Goal: Task Accomplishment & Management: Manage account settings

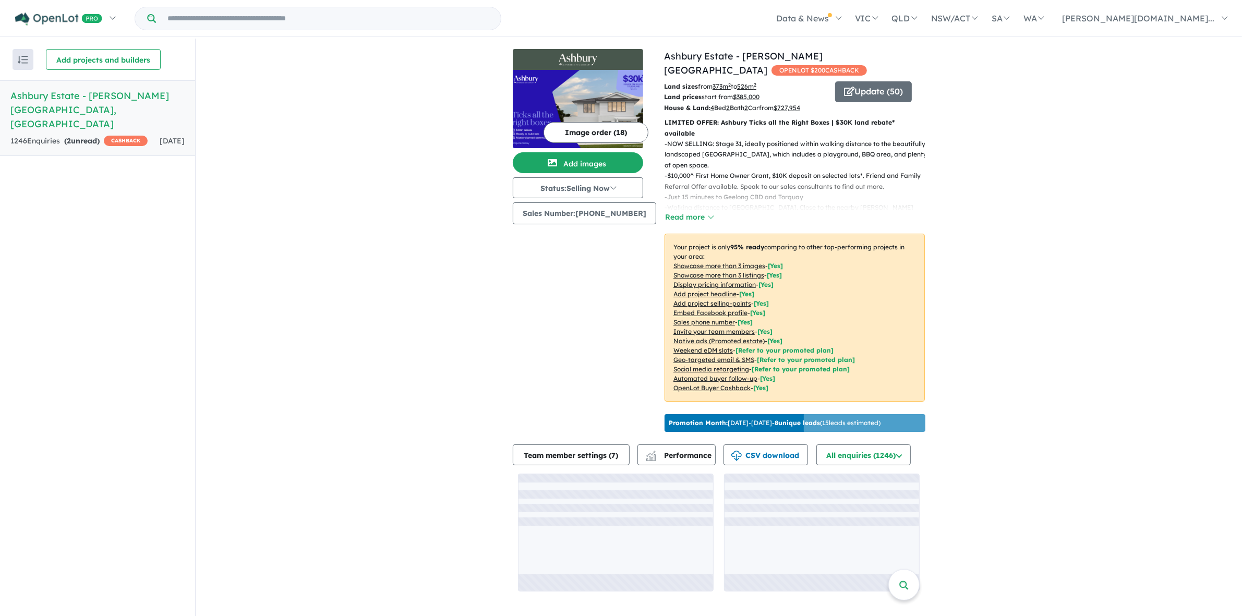
click at [689, 211] on button "Read more" at bounding box center [688, 217] width 49 height 12
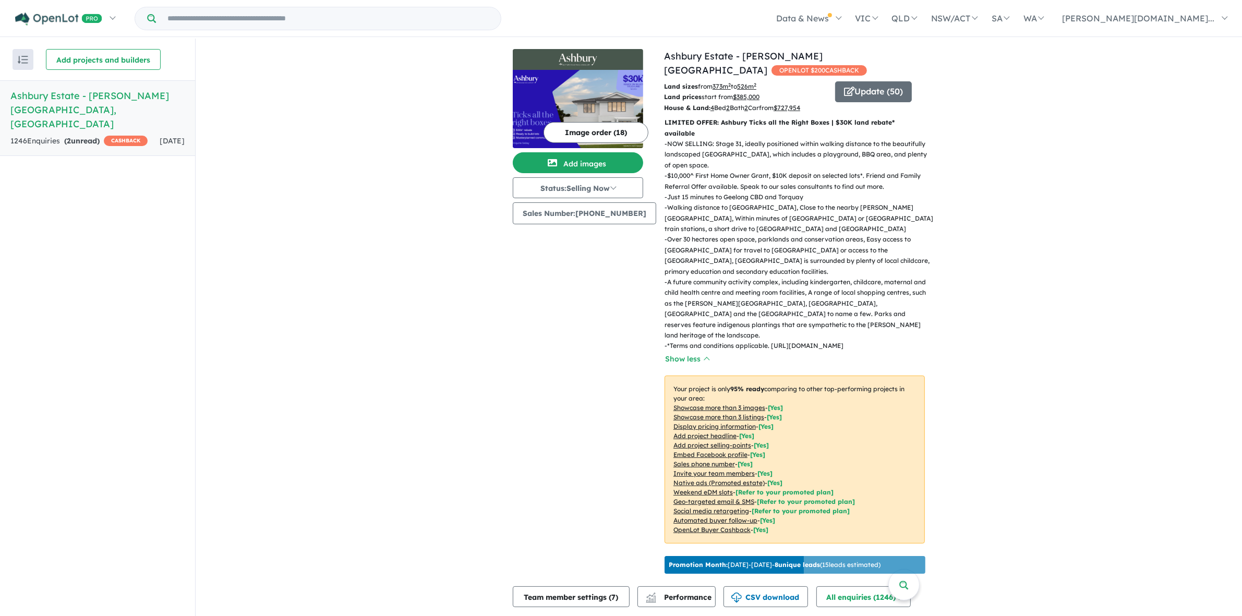
click at [781, 139] on p "- NOW SELLING: Stage 31, ideally positioned within walking distance to the beau…" at bounding box center [798, 155] width 269 height 32
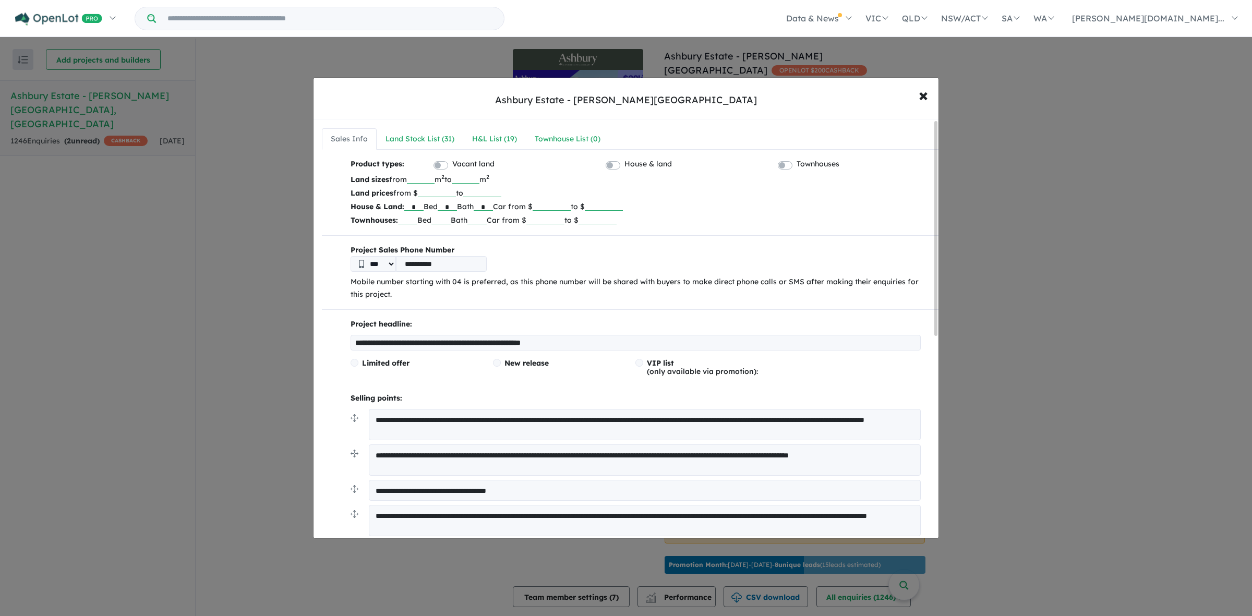
click at [457, 422] on textarea "**********" at bounding box center [645, 424] width 552 height 31
click at [543, 415] on textarea "**********" at bounding box center [645, 424] width 552 height 31
drag, startPoint x: 798, startPoint y: 429, endPoint x: 807, endPoint y: 459, distance: 31.2
click at [798, 429] on textarea "**********" at bounding box center [645, 424] width 552 height 31
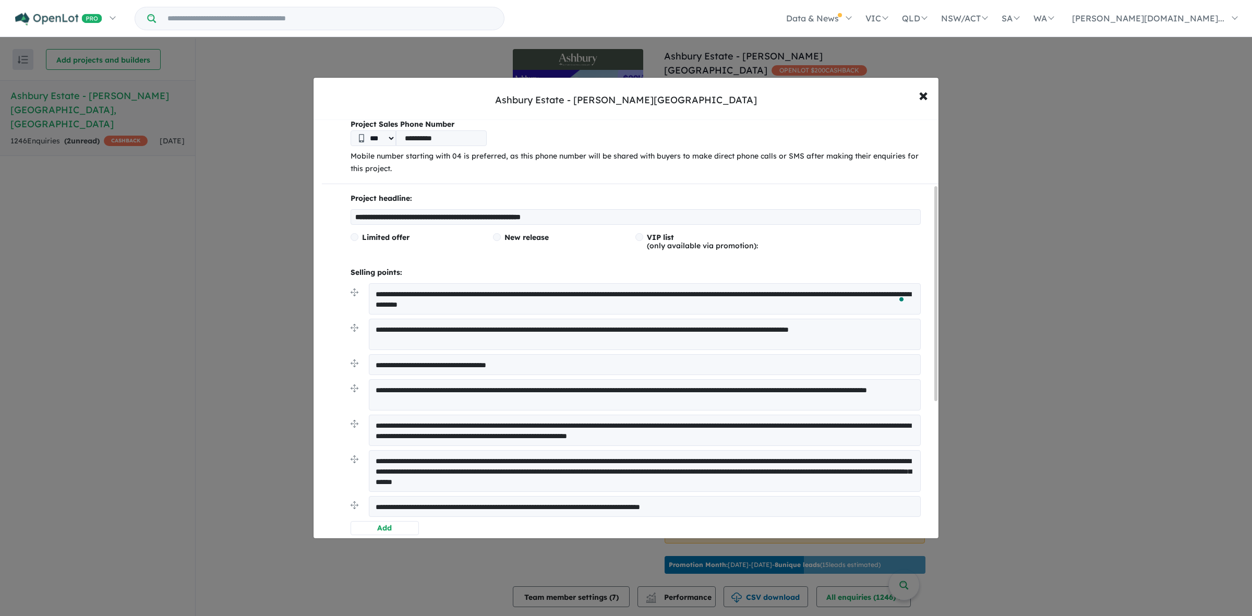
scroll to position [130, 0]
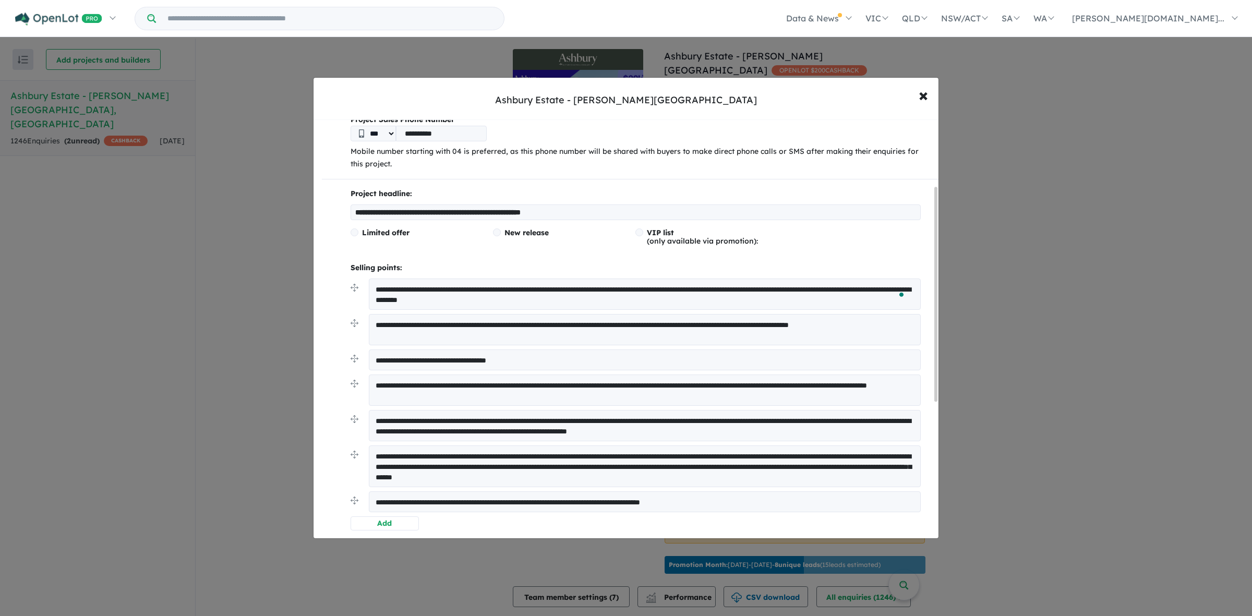
type textarea "**********"
click at [591, 214] on input "**********" at bounding box center [635, 212] width 570 height 16
type input "**********"
click at [562, 254] on div "**********" at bounding box center [631, 359] width 595 height 343
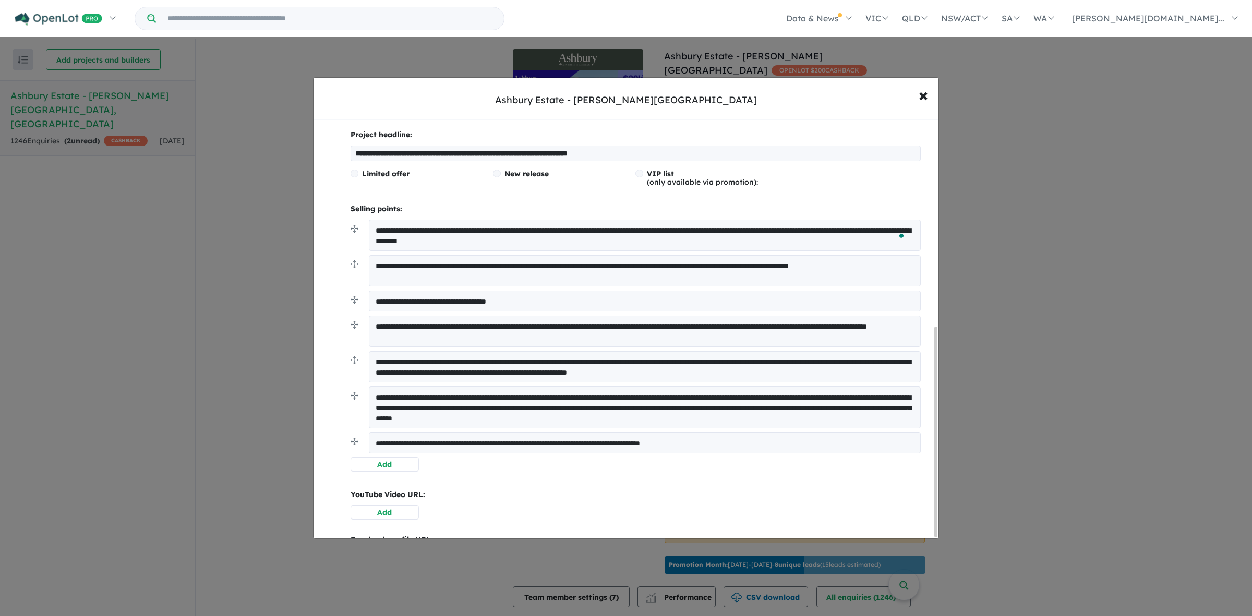
scroll to position [0, 0]
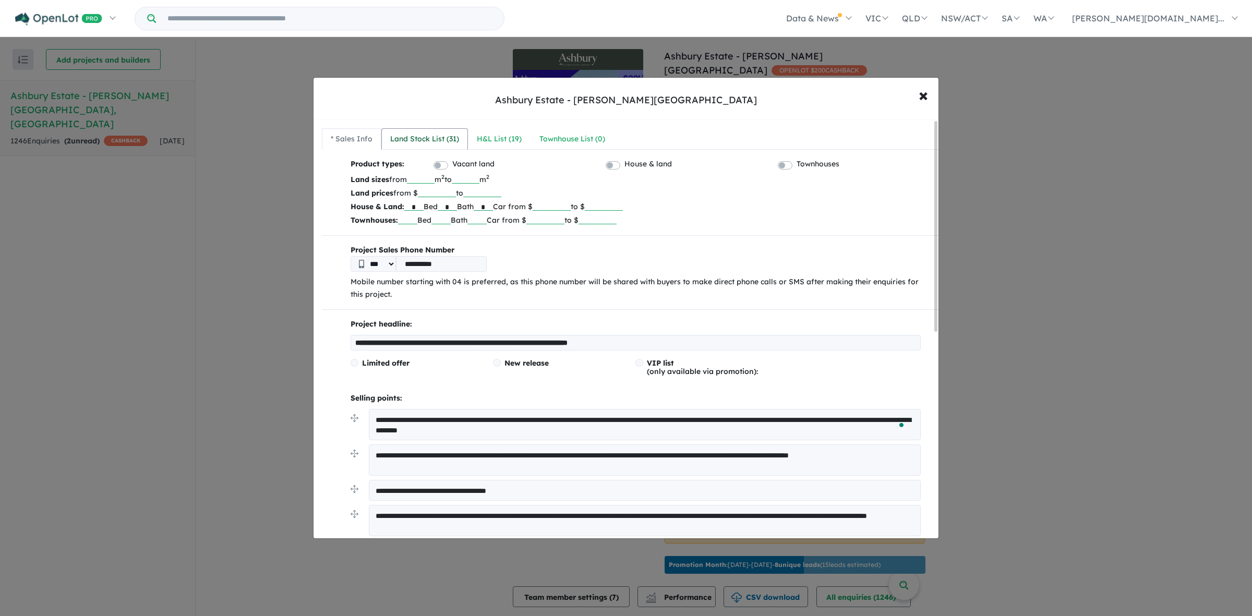
click at [429, 142] on div "Land Stock List ( 31 )" at bounding box center [424, 139] width 69 height 13
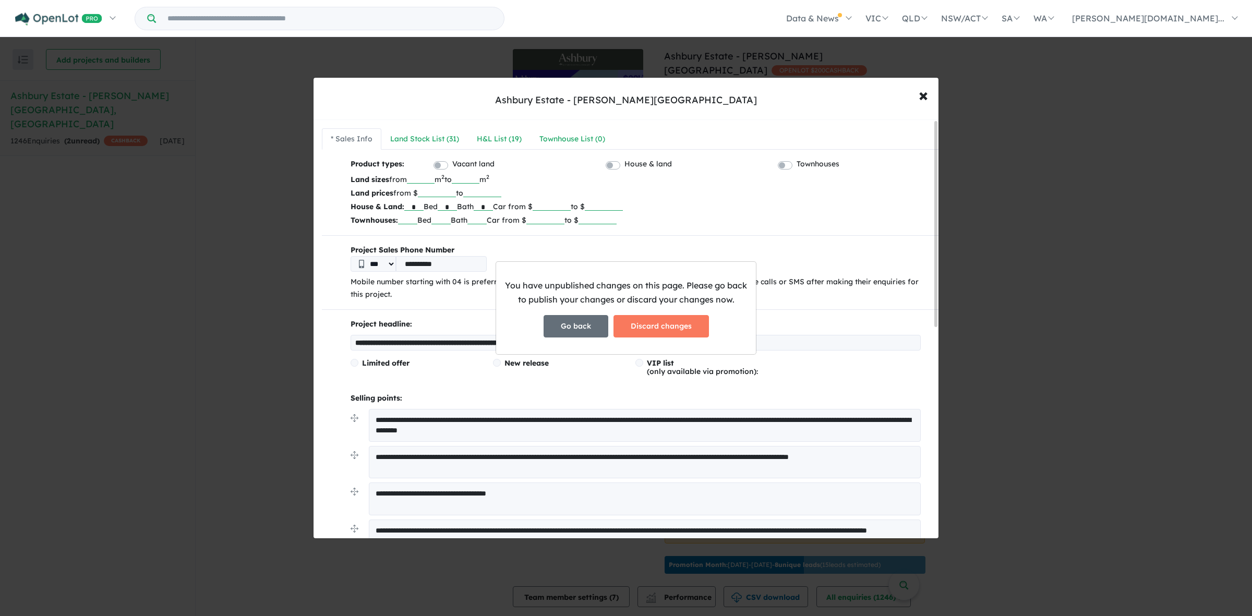
click at [555, 327] on button "Go back" at bounding box center [575, 326] width 65 height 22
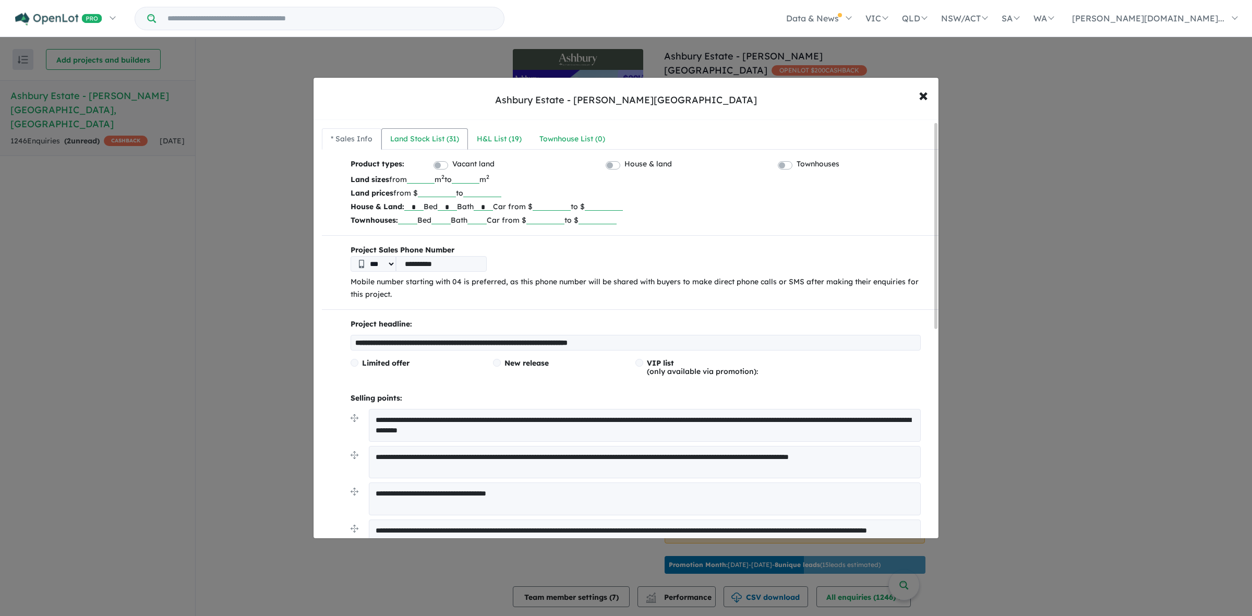
scroll to position [434, 0]
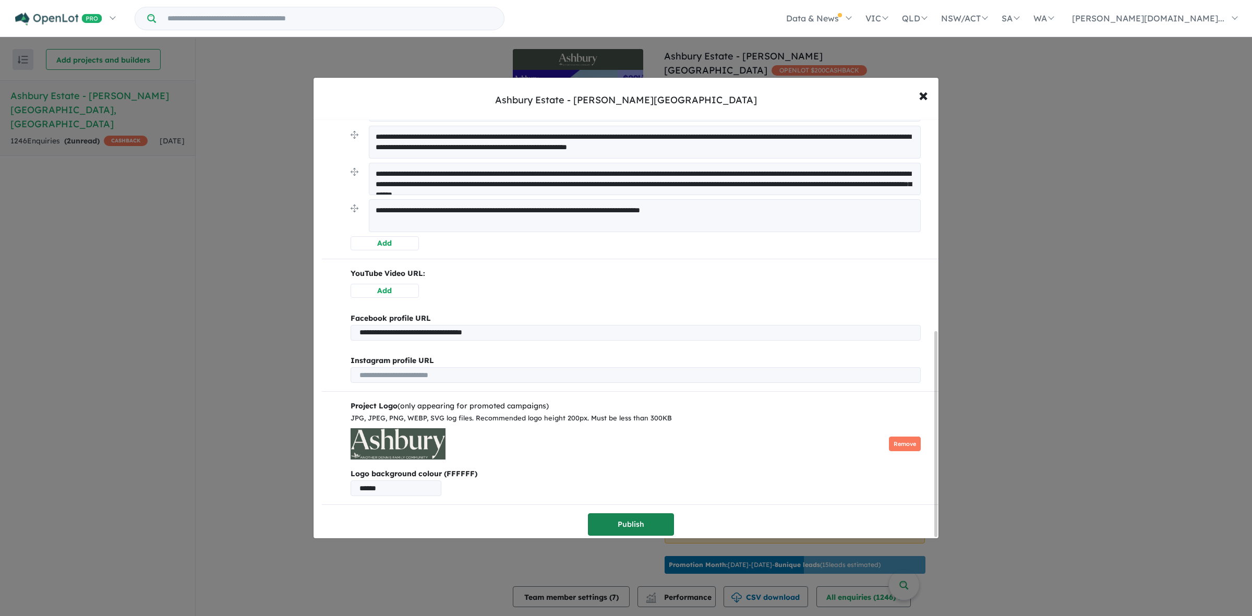
click at [608, 519] on button "Publish" at bounding box center [631, 524] width 86 height 22
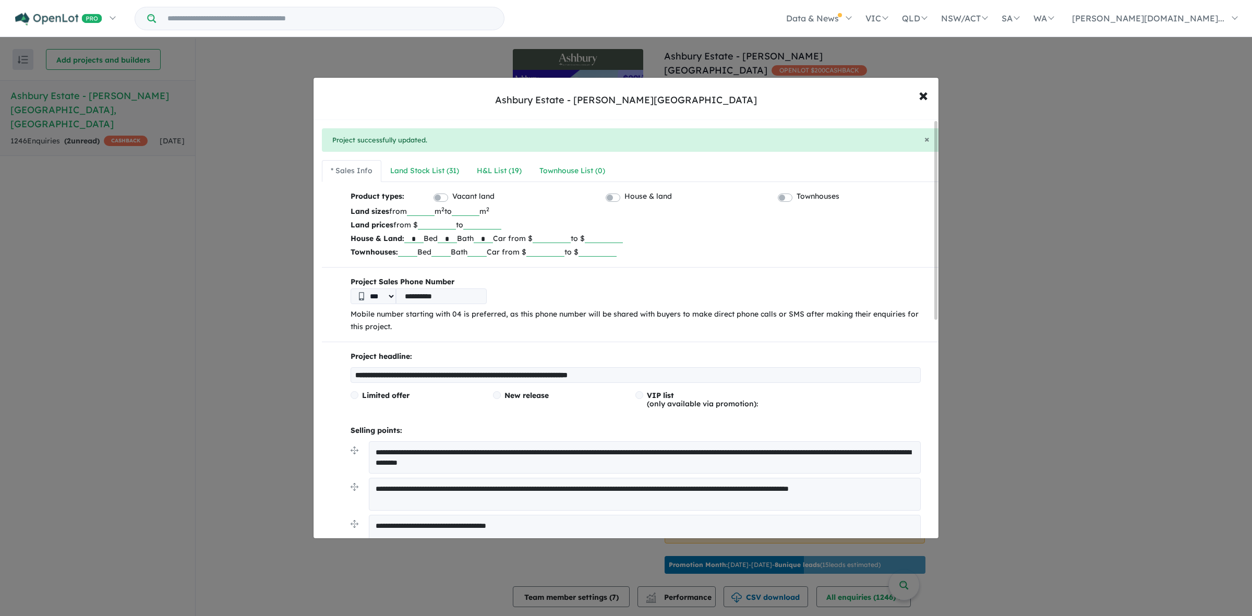
drag, startPoint x: 434, startPoint y: 210, endPoint x: 416, endPoint y: 209, distance: 17.8
click at [416, 209] on input "***" at bounding box center [421, 210] width 28 height 10
type input "***"
drag, startPoint x: 429, startPoint y: 225, endPoint x: 551, endPoint y: 221, distance: 121.6
click at [551, 221] on p "Land prices from $ ****** to" at bounding box center [635, 225] width 570 height 14
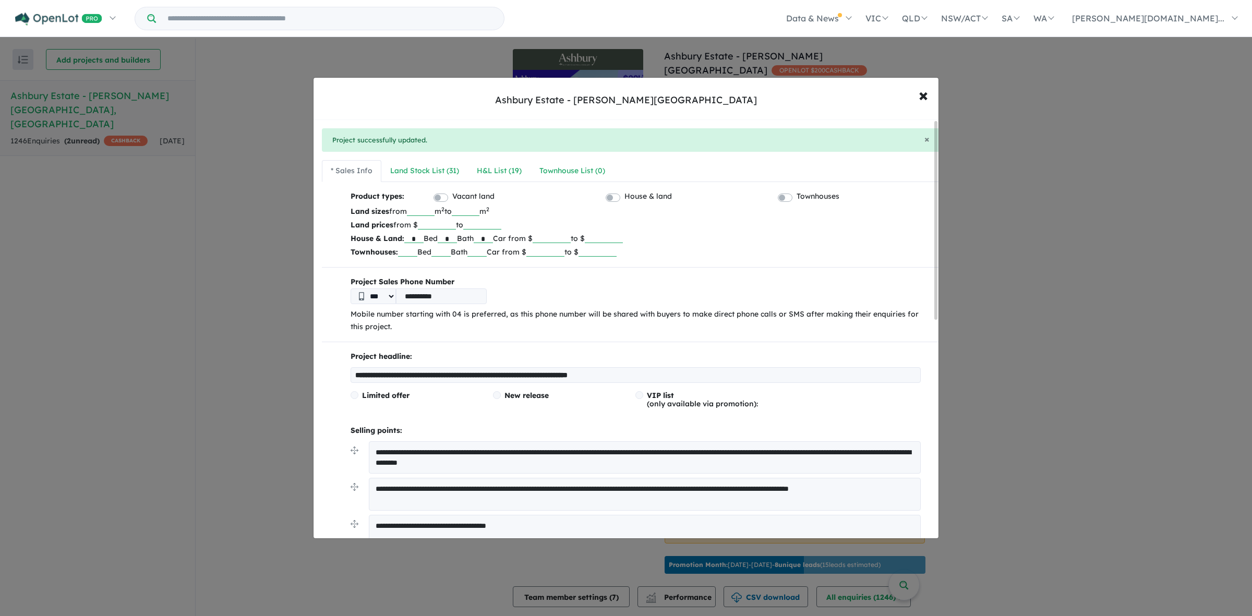
type input "******"
click at [726, 246] on p "Townhouses: Bed Bath Car from $ to $" at bounding box center [635, 252] width 570 height 14
click at [699, 163] on nav "* Sales Info Land Stock List ( 31 ) H&L List ( 19 ) Townhouse List ( 0 )" at bounding box center [631, 171] width 618 height 22
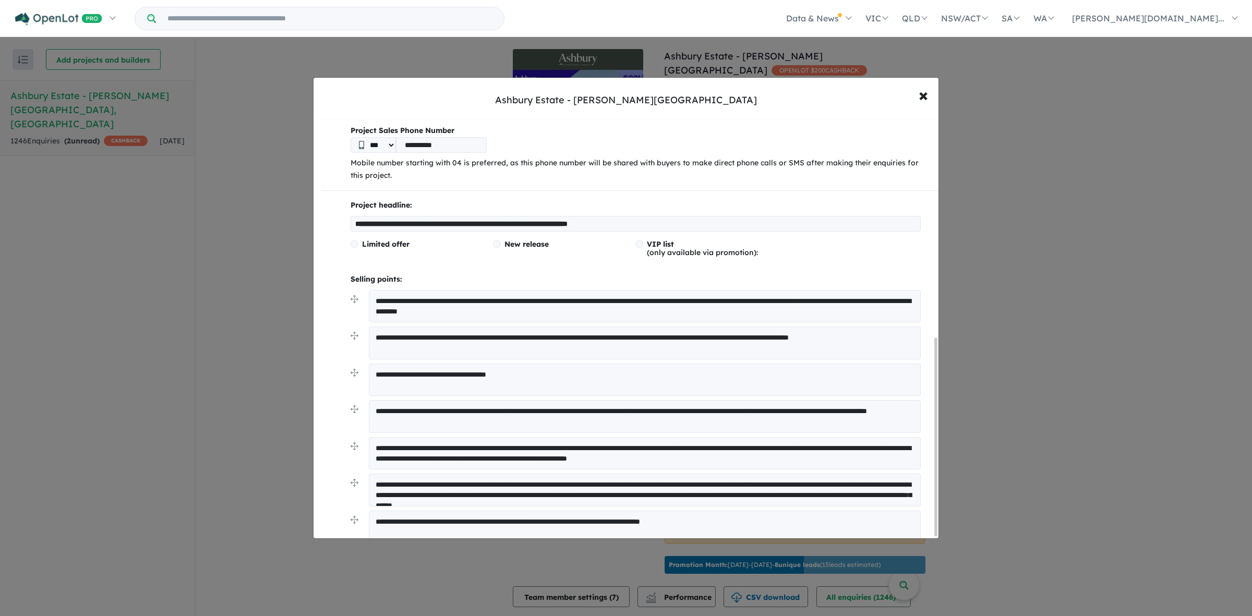
scroll to position [76, 0]
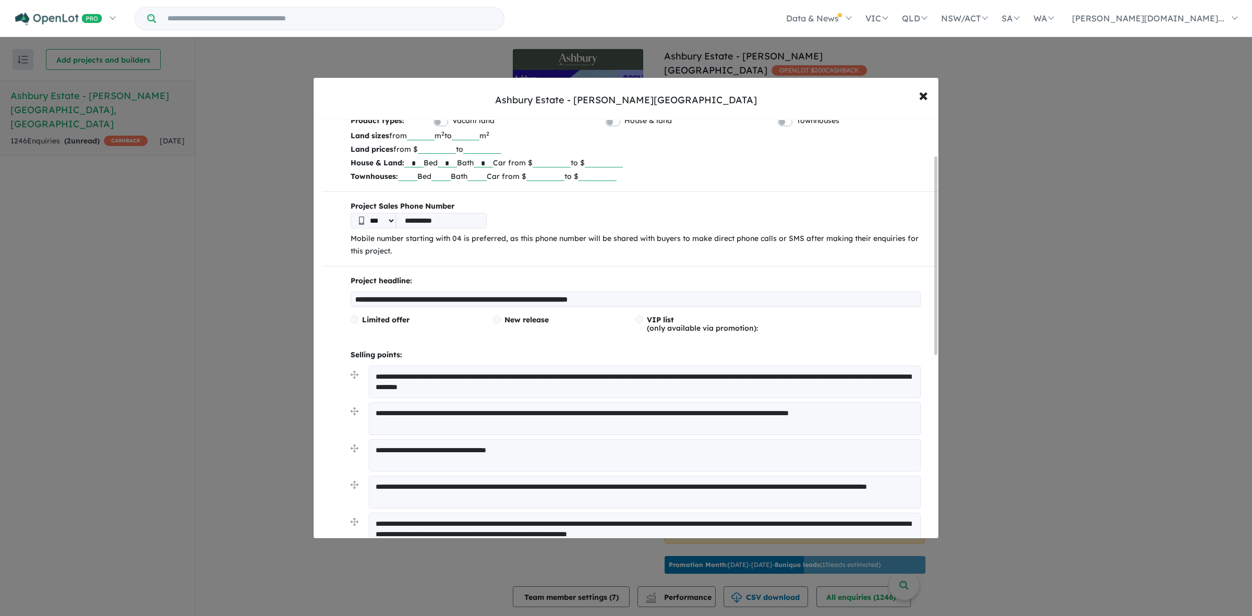
click at [441, 149] on input "******" at bounding box center [437, 148] width 38 height 10
click at [442, 152] on input "******" at bounding box center [437, 148] width 38 height 10
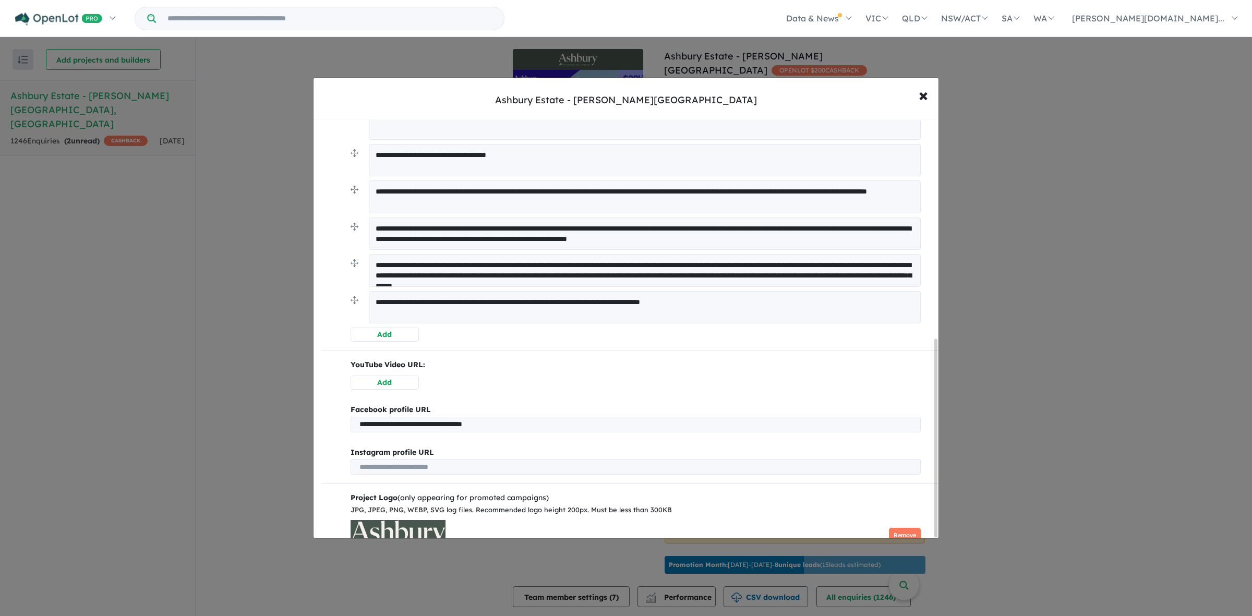
scroll to position [467, 0]
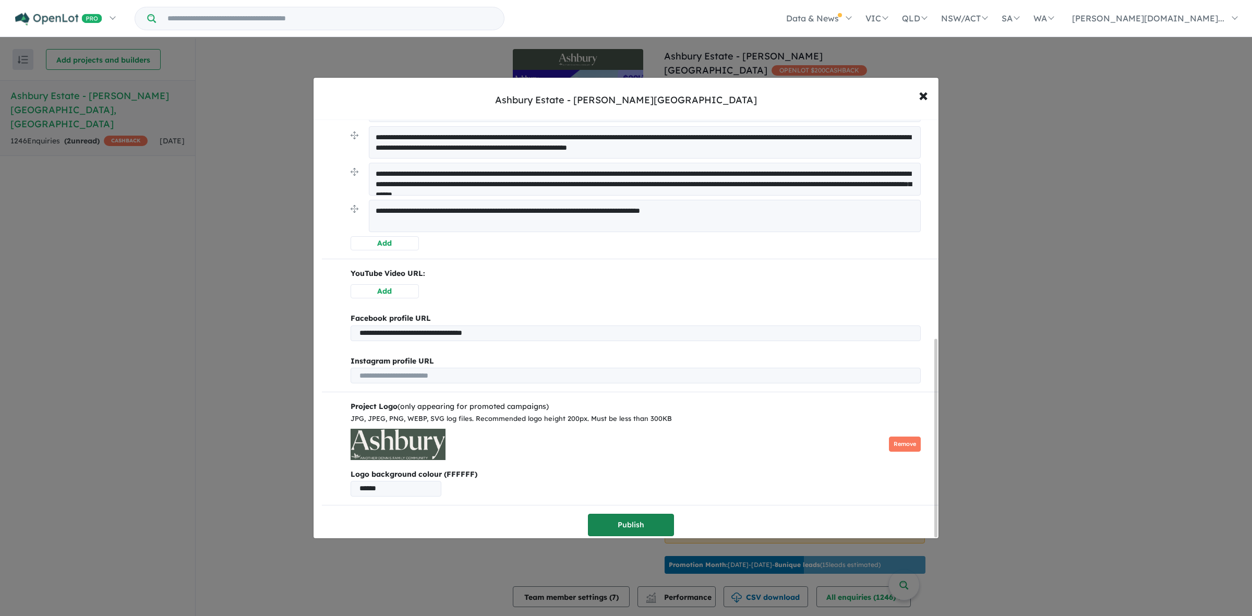
click at [631, 514] on button "Publish" at bounding box center [631, 525] width 86 height 22
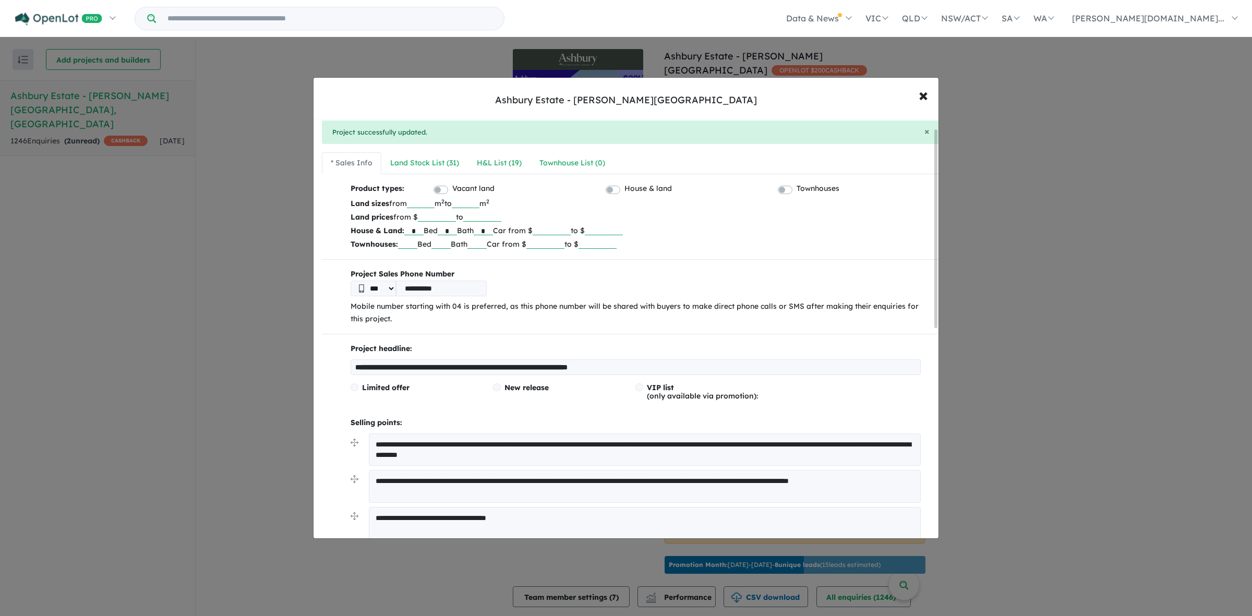
scroll to position [0, 0]
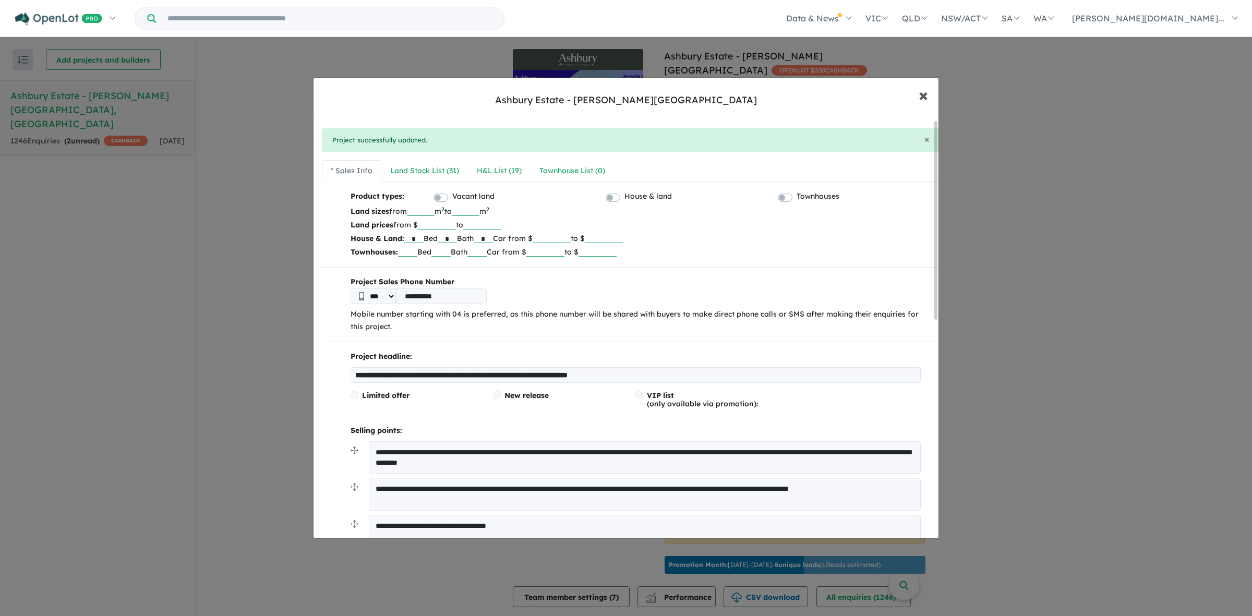
click at [921, 89] on span "×" at bounding box center [922, 94] width 9 height 22
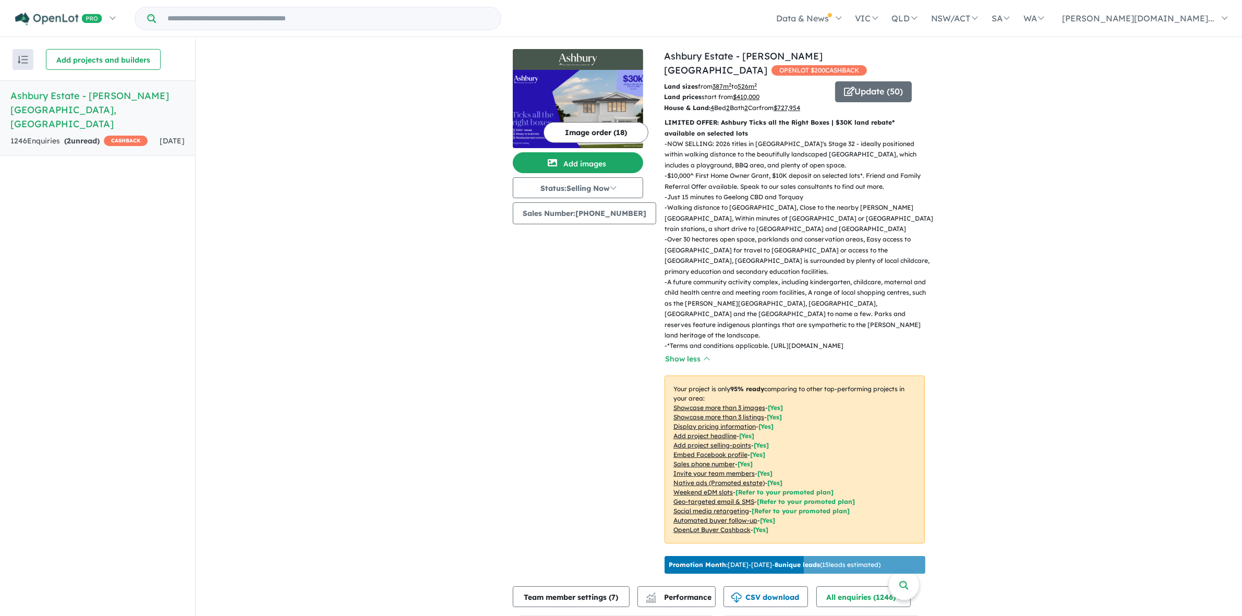
click at [1028, 226] on div "View all projects in your account [GEOGRAPHIC_DATA] - [PERSON_NAME][GEOGRAPHIC_…" at bounding box center [719, 391] width 1046 height 705
click at [924, 238] on p "- Over 30 hectares open space, parklands and conservation areas, Easy access to…" at bounding box center [798, 255] width 269 height 43
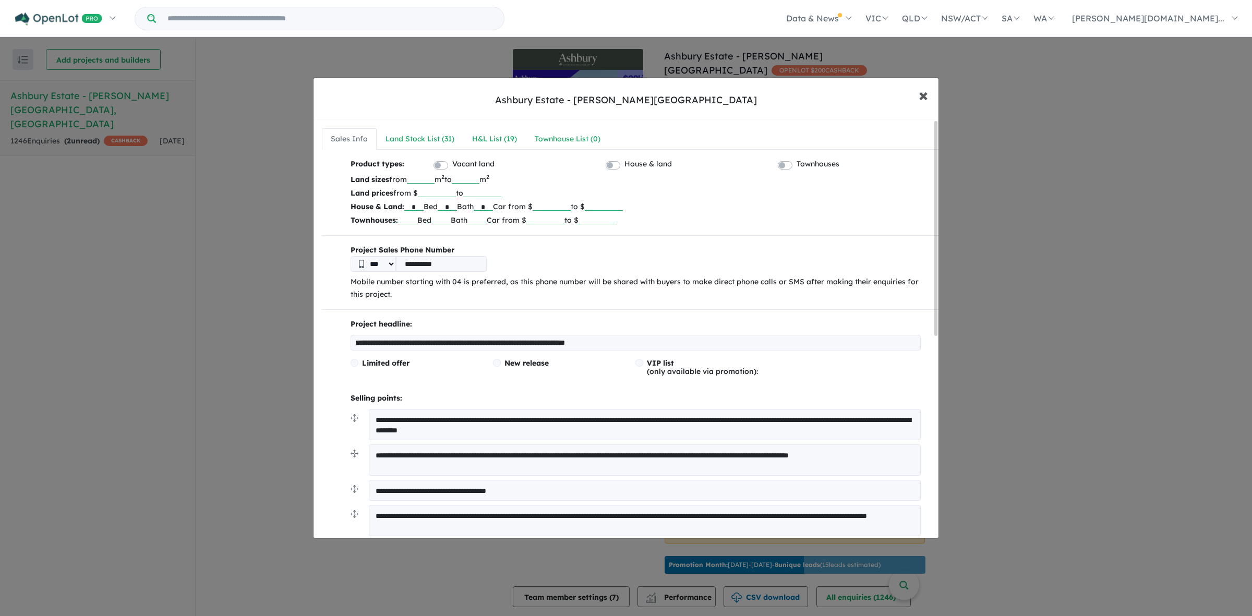
drag, startPoint x: 928, startPoint y: 89, endPoint x: 937, endPoint y: 96, distance: 11.5
click at [927, 89] on button "× Close" at bounding box center [923, 95] width 30 height 28
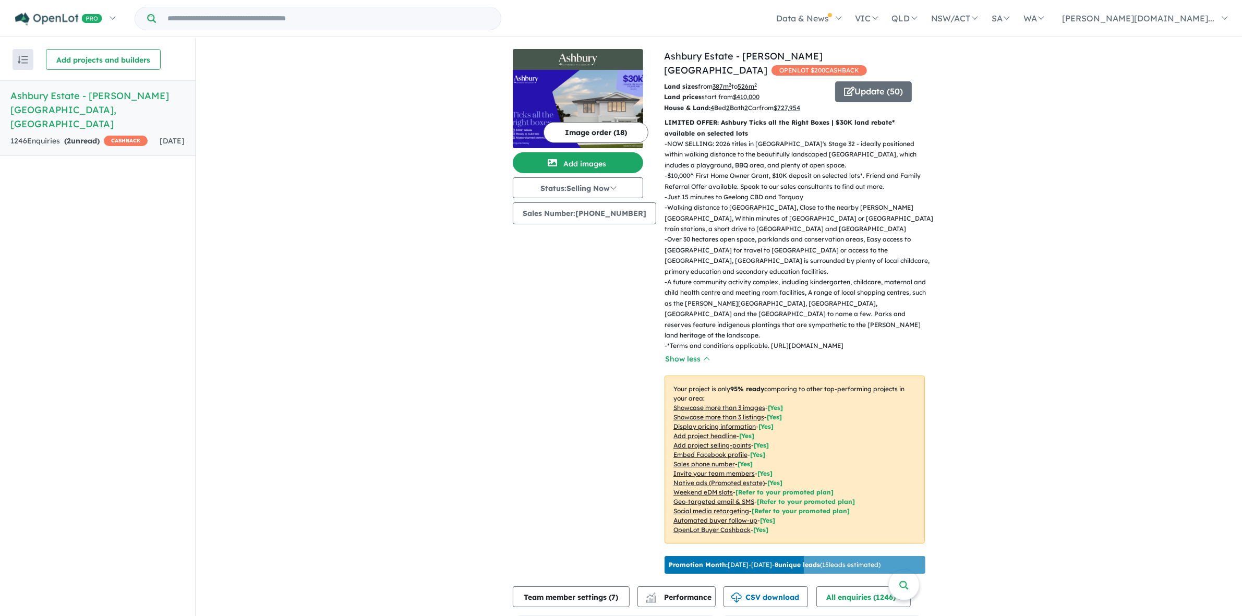
click at [1045, 123] on div "View all projects in your account [GEOGRAPHIC_DATA] - [PERSON_NAME][GEOGRAPHIC_…" at bounding box center [719, 391] width 1046 height 705
click at [587, 134] on button "Image order ( 18 )" at bounding box center [595, 132] width 105 height 21
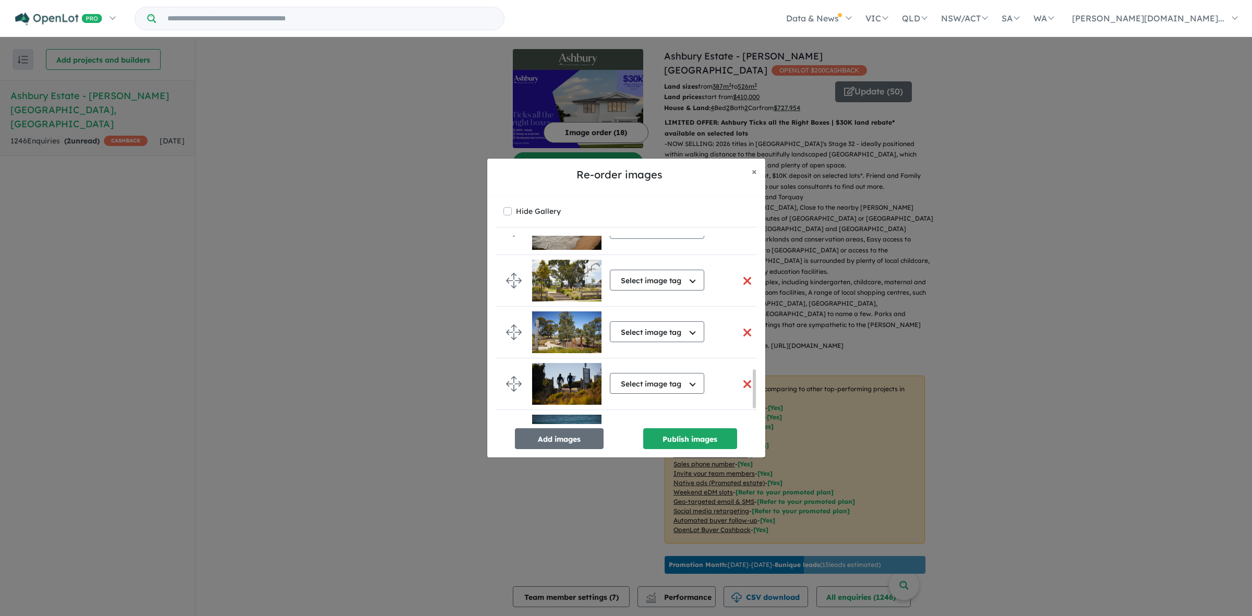
scroll to position [736, 0]
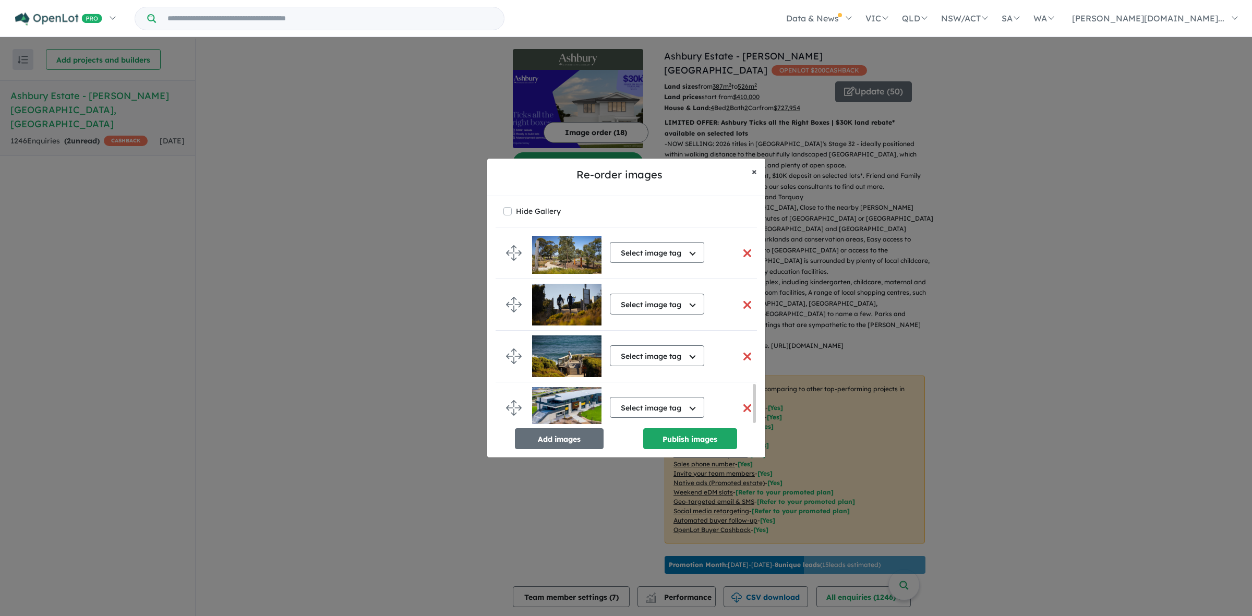
click at [751, 171] on span "×" at bounding box center [753, 171] width 5 height 12
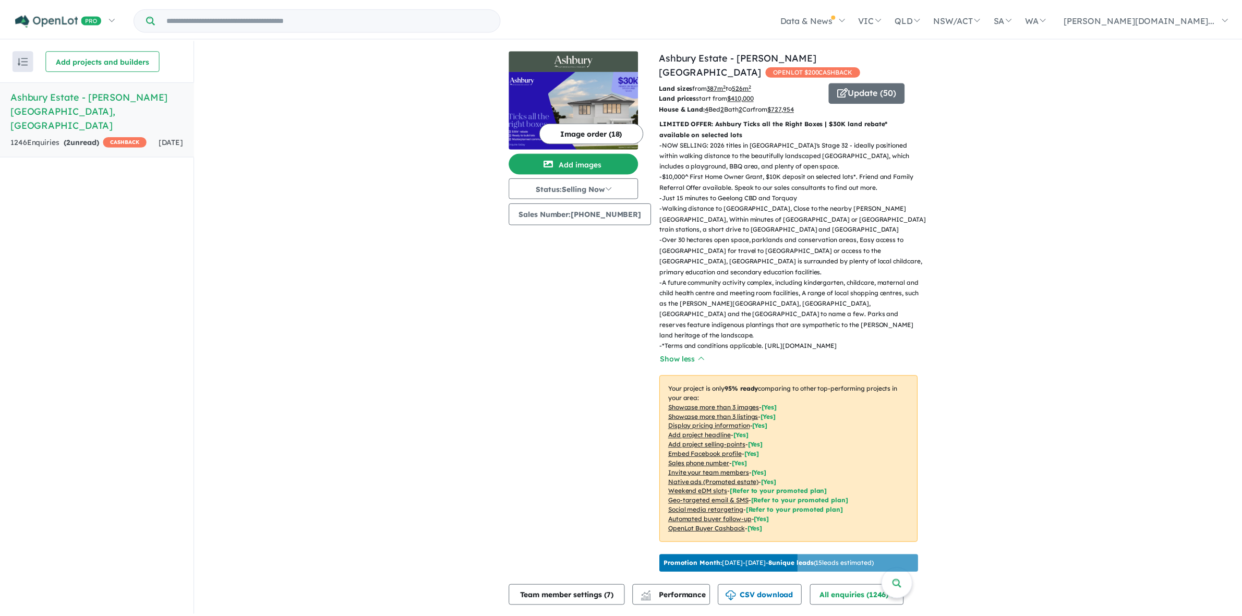
scroll to position [734, 0]
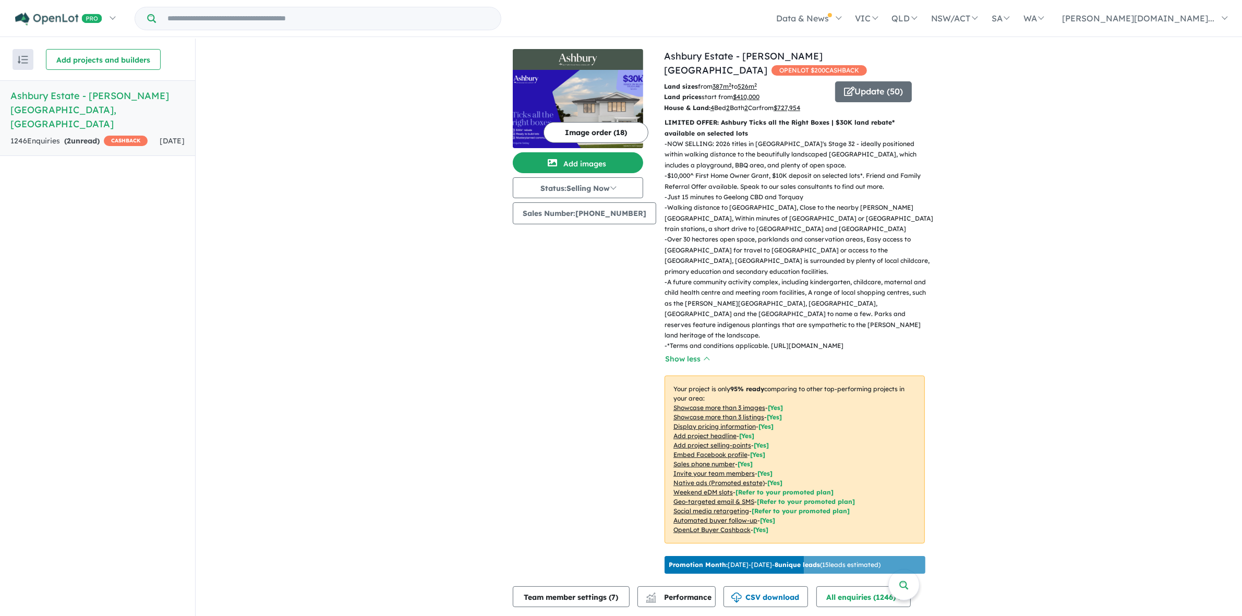
drag, startPoint x: 1026, startPoint y: 244, endPoint x: 931, endPoint y: 102, distance: 170.7
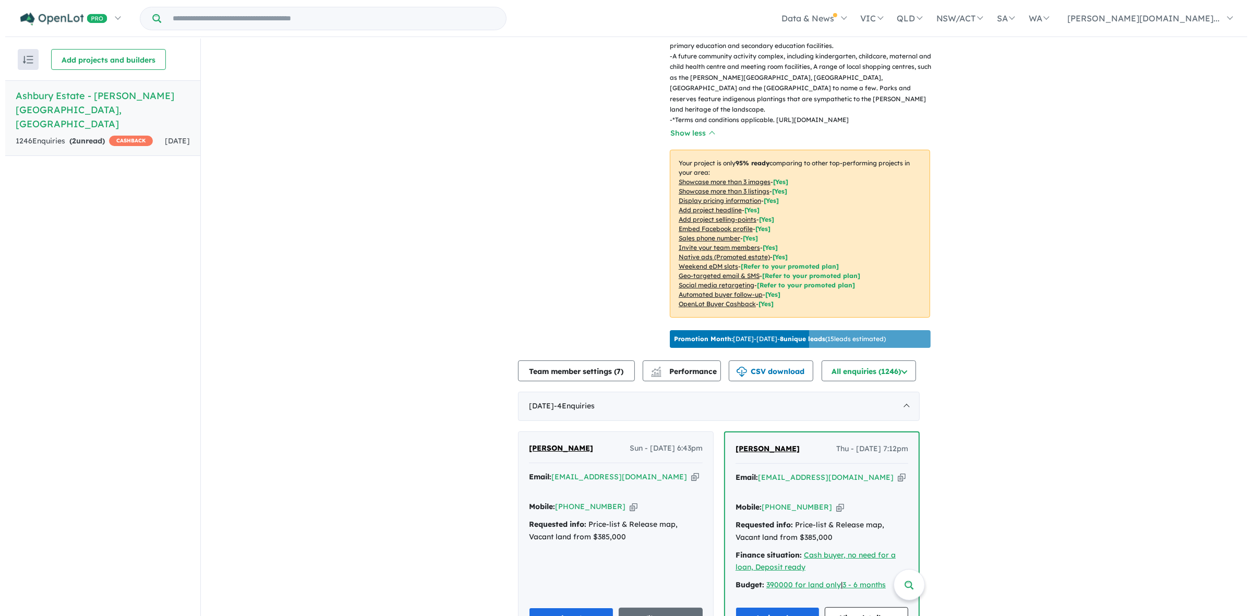
scroll to position [0, 0]
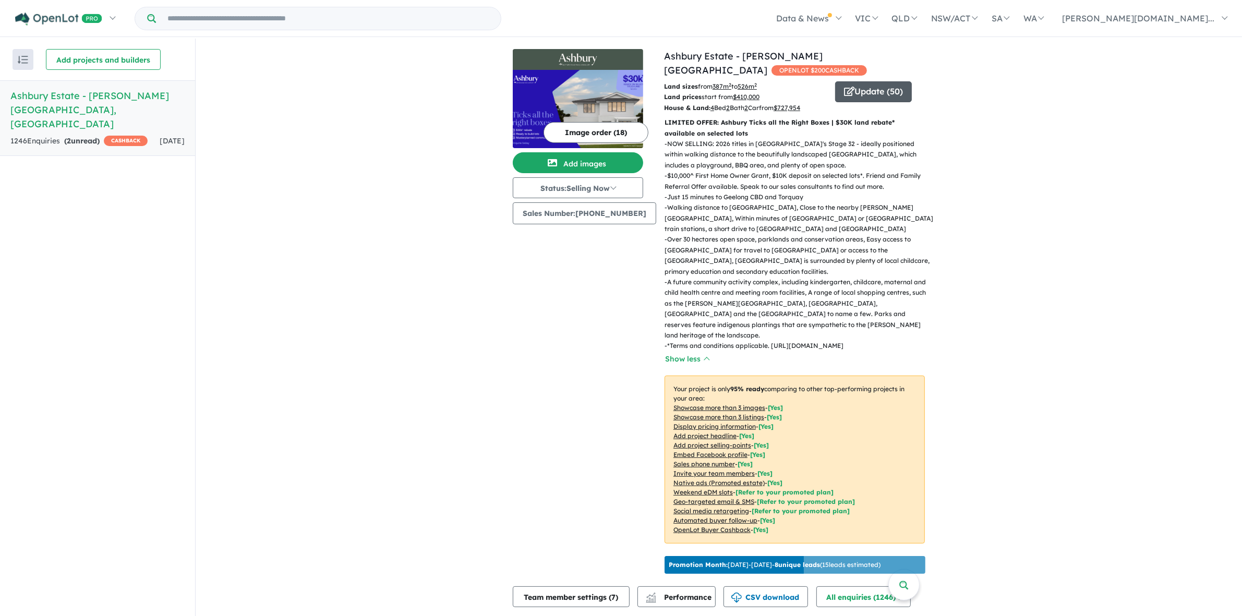
click at [893, 81] on button "Update ( 50 )" at bounding box center [873, 91] width 77 height 21
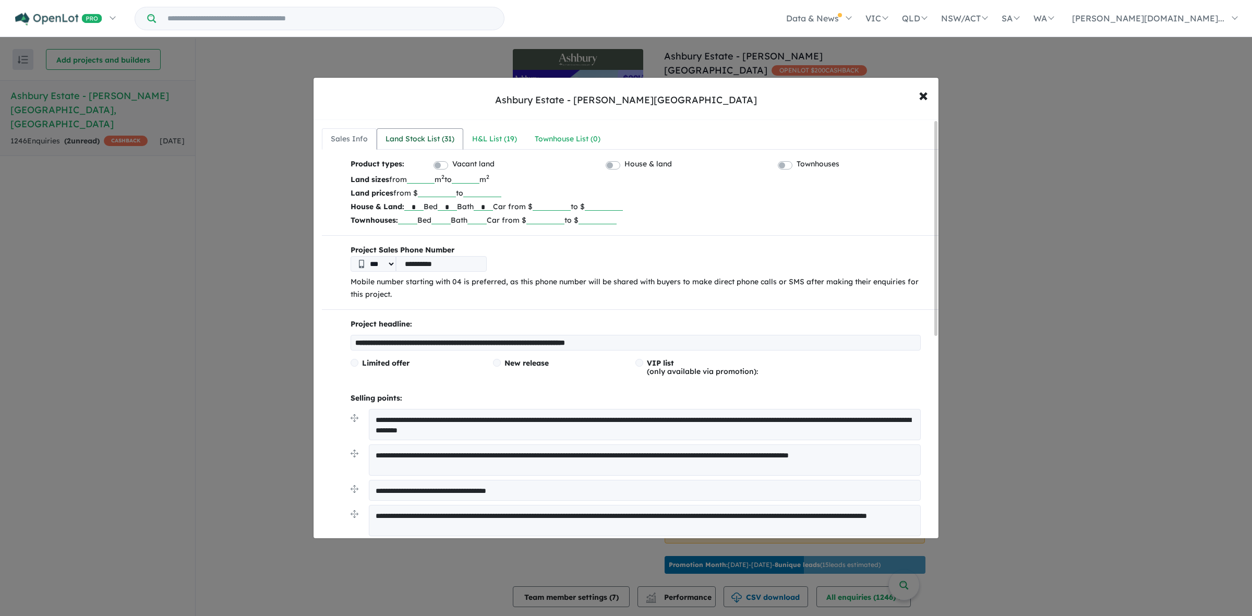
click at [404, 136] on div "Land Stock List ( 31 )" at bounding box center [419, 139] width 69 height 13
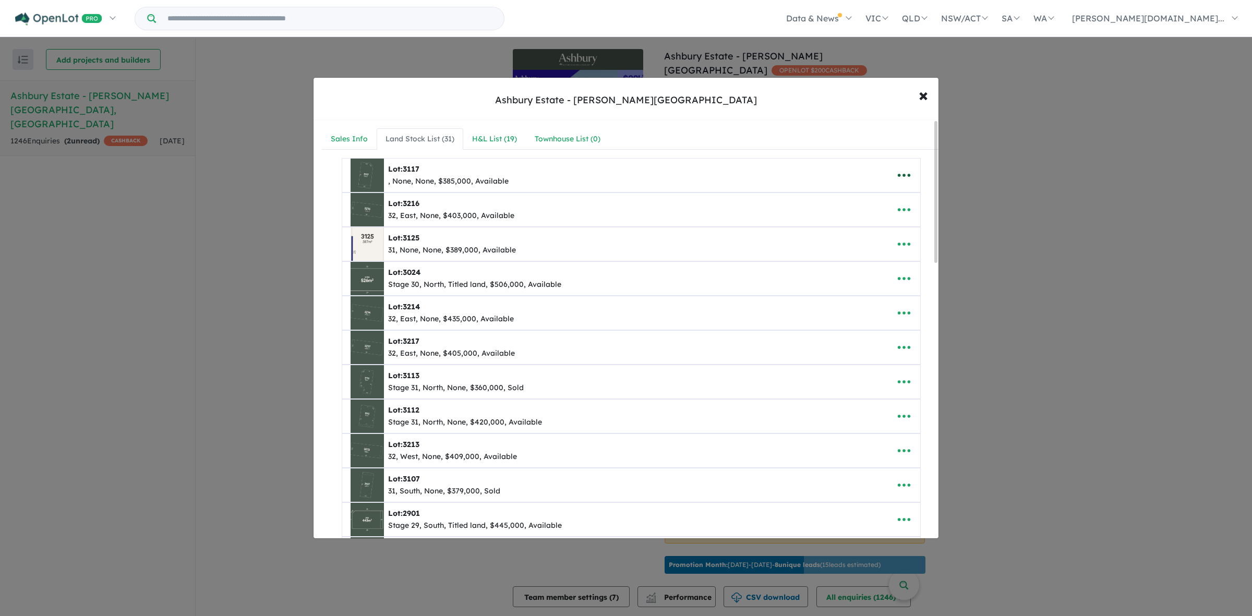
click at [907, 171] on icon "button" at bounding box center [904, 175] width 16 height 16
click at [907, 170] on icon "button" at bounding box center [904, 175] width 16 height 16
click at [906, 169] on icon "button" at bounding box center [904, 175] width 16 height 16
click at [637, 168] on div "Lot: 3117 , None, None, $385,000, Available" at bounding box center [614, 175] width 529 height 33
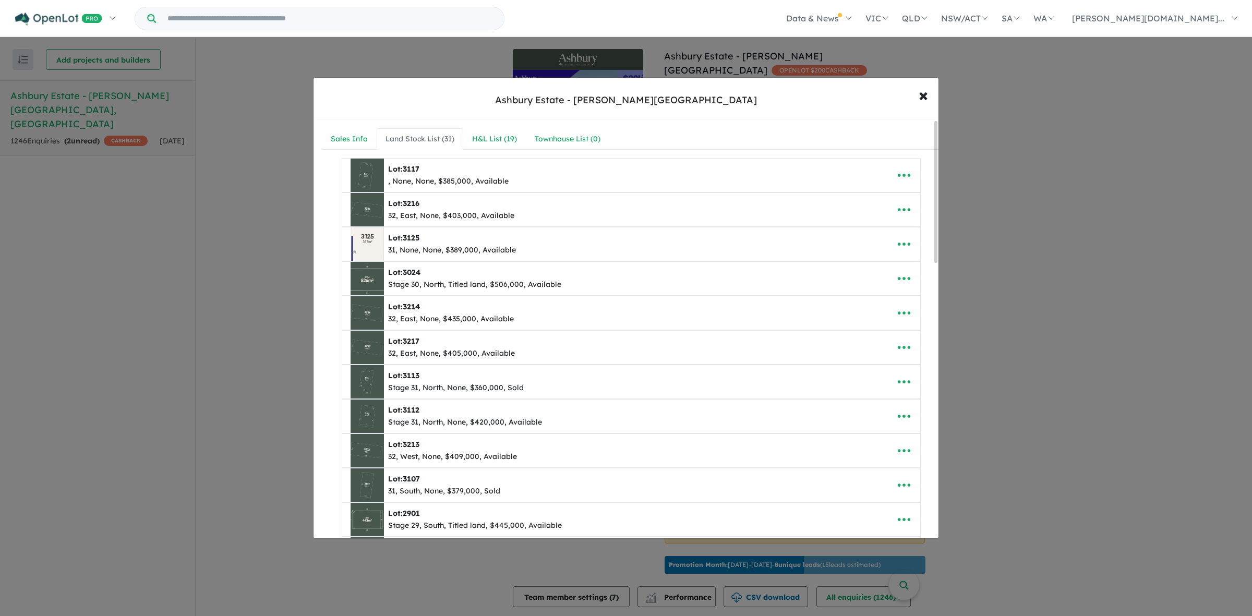
click at [399, 169] on b "Lot: 3117" at bounding box center [403, 168] width 31 height 9
click at [367, 176] on img at bounding box center [366, 175] width 33 height 33
click at [762, 168] on div "Lot: 3117 , None, None, $385,000, Available" at bounding box center [614, 175] width 529 height 33
click at [902, 170] on icon "button" at bounding box center [904, 175] width 16 height 16
click at [861, 193] on link "Edit" at bounding box center [880, 201] width 77 height 24
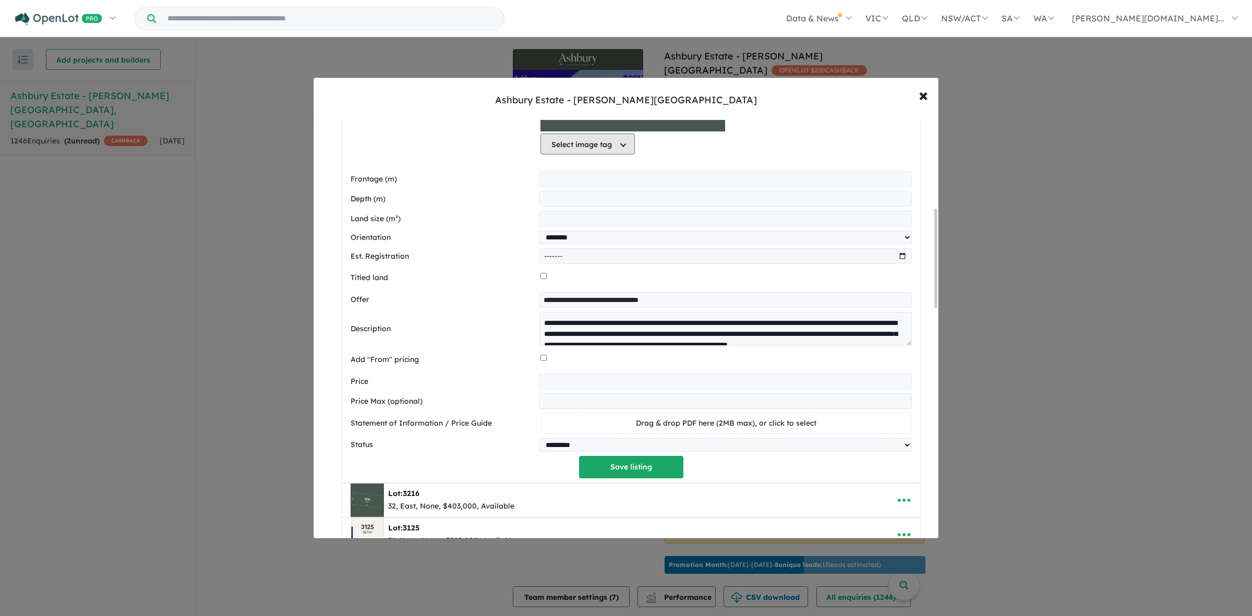
scroll to position [391, 0]
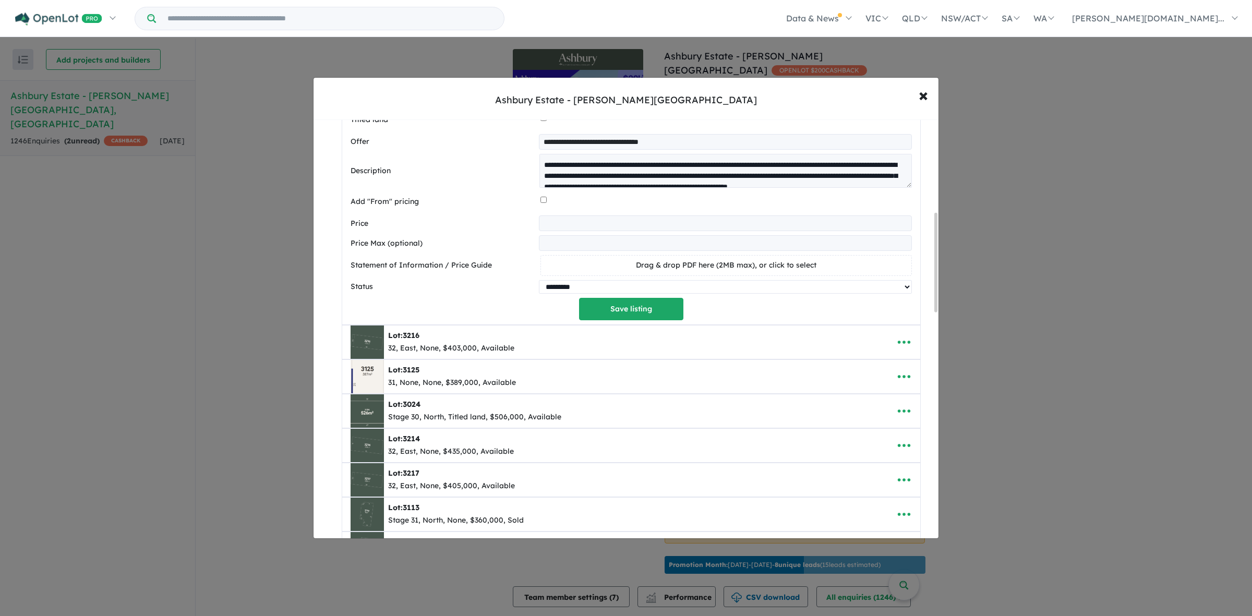
click at [824, 290] on select "********* ******** **** ******" at bounding box center [725, 287] width 372 height 14
select select "******"
click at [539, 282] on select "********* ******** **** ******" at bounding box center [725, 287] width 372 height 14
click at [648, 307] on button "Save listing" at bounding box center [631, 309] width 104 height 22
select select "******"
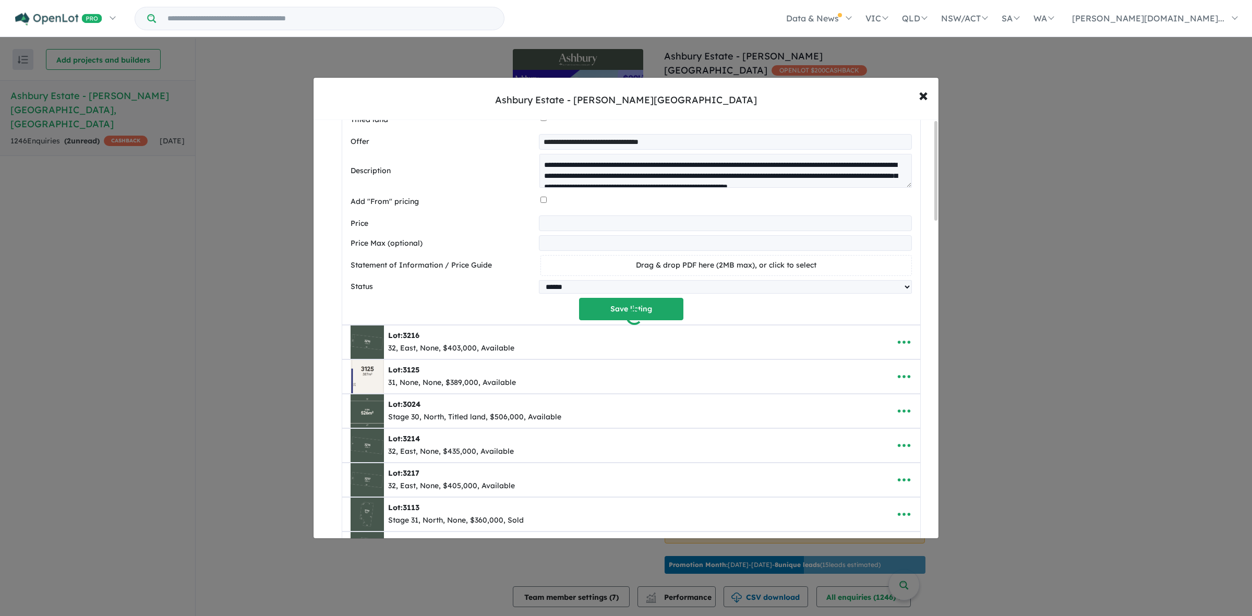
scroll to position [0, 0]
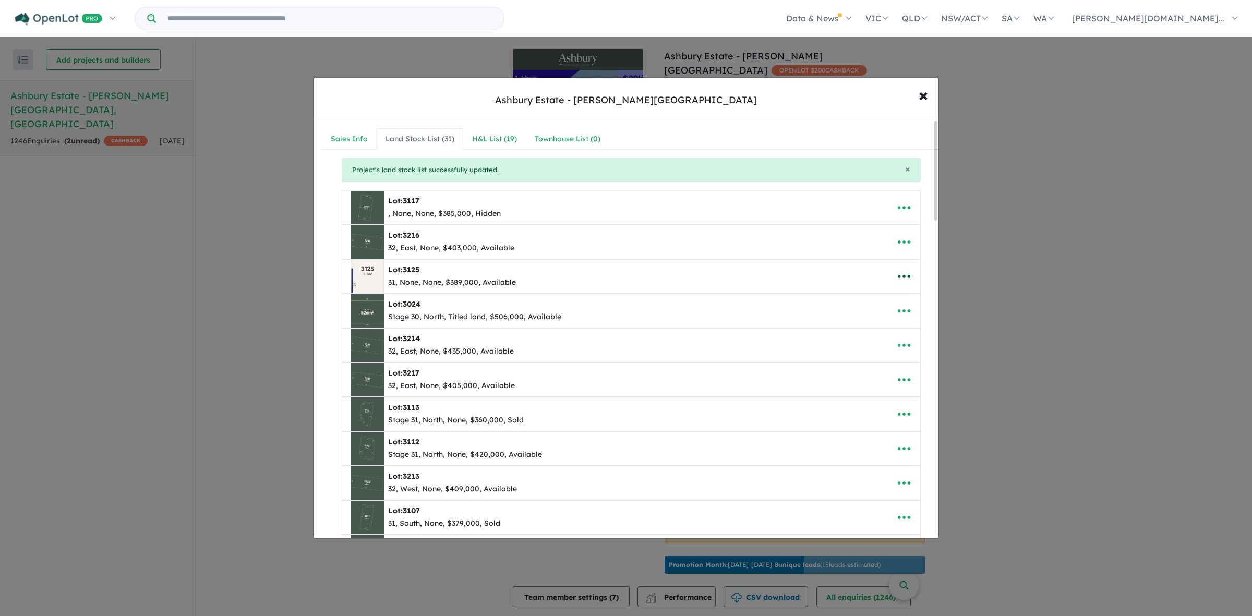
click at [903, 279] on icon "button" at bounding box center [904, 277] width 16 height 16
click at [876, 302] on link "Edit" at bounding box center [880, 302] width 77 height 24
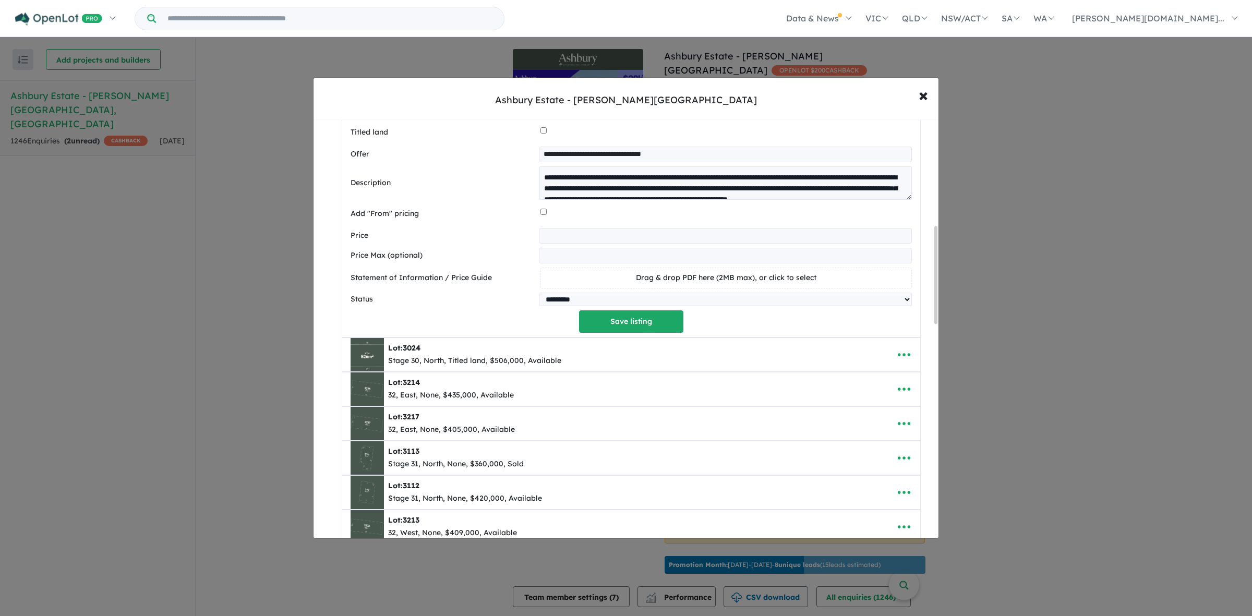
scroll to position [456, 0]
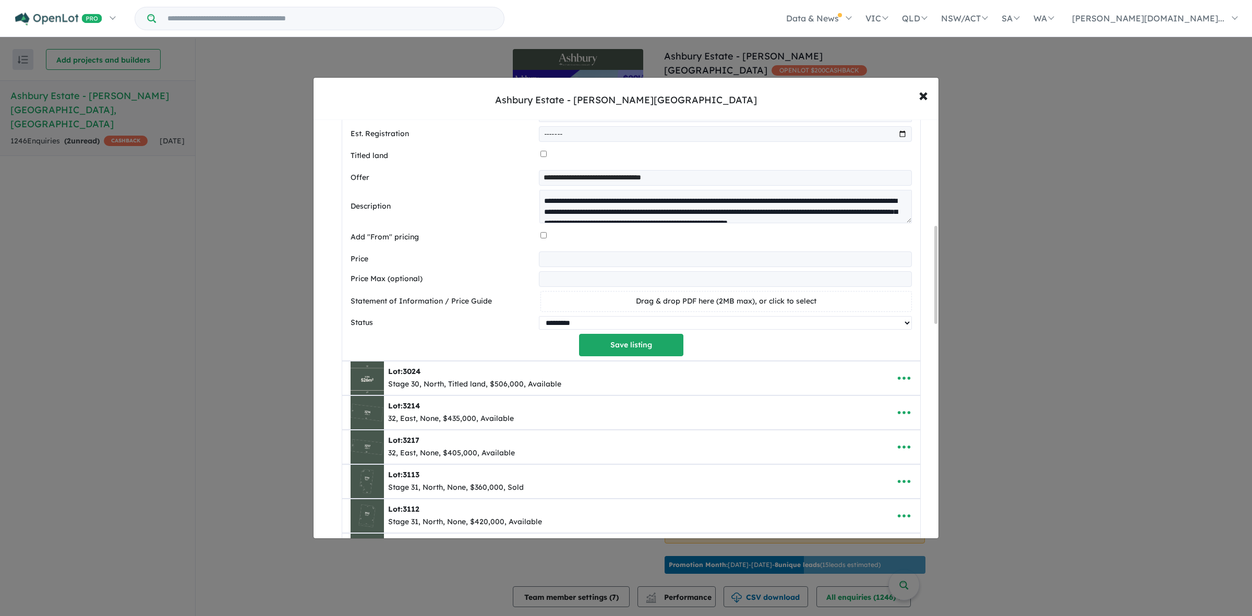
click at [755, 330] on select "********* ******** **** ******" at bounding box center [725, 323] width 372 height 14
select select "******"
click at [539, 318] on select "********* ******** **** ******" at bounding box center [725, 323] width 372 height 14
click at [627, 348] on button "Save listing" at bounding box center [631, 345] width 104 height 22
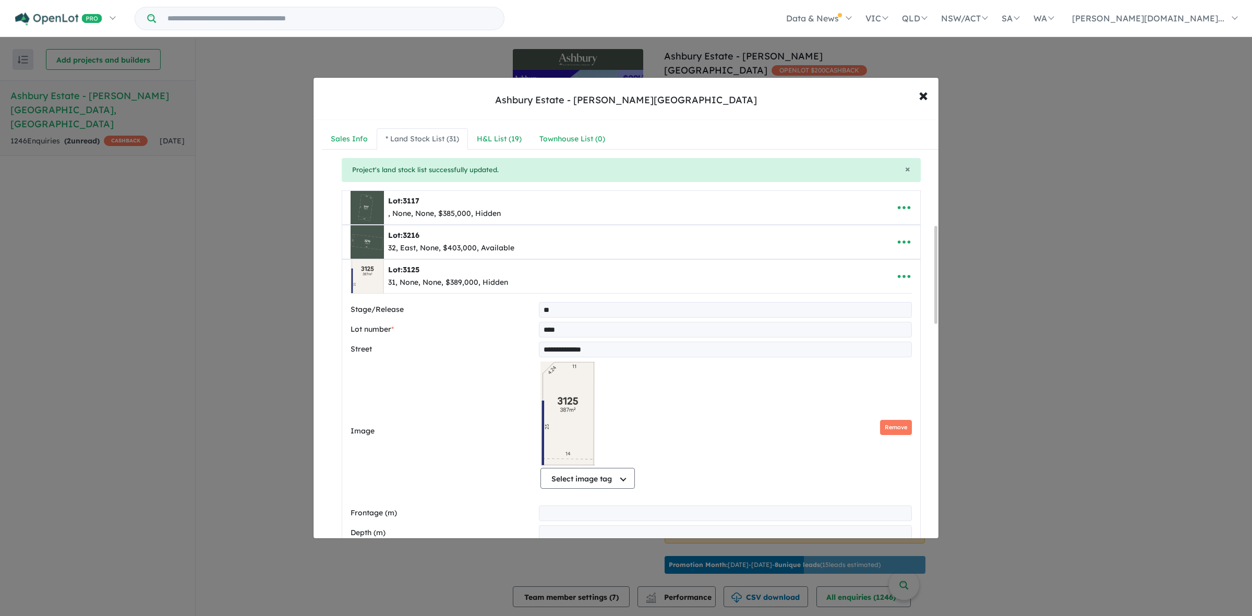
select select "******"
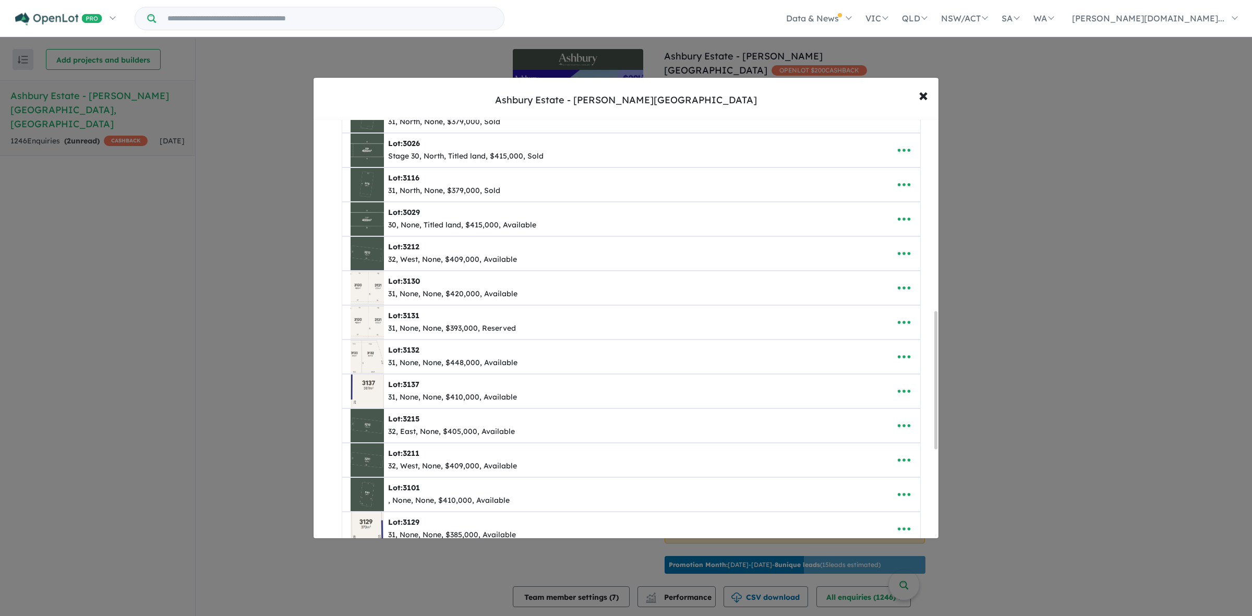
scroll to position [587, 0]
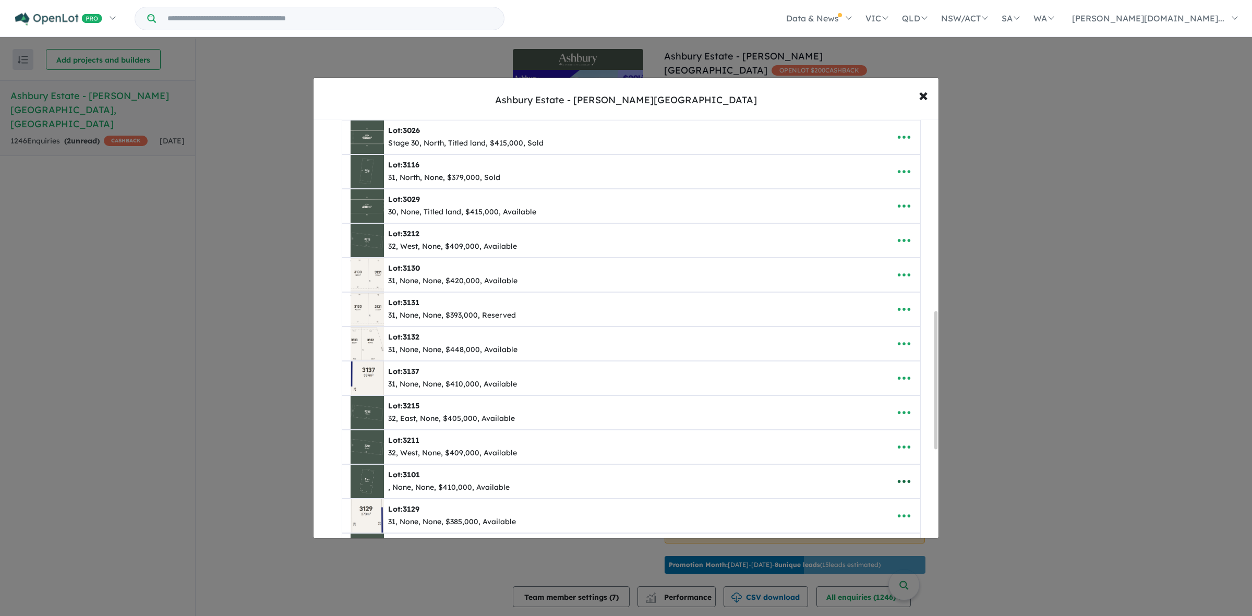
click at [901, 489] on icon "button" at bounding box center [904, 482] width 16 height 16
click at [872, 415] on link "Edit" at bounding box center [880, 409] width 77 height 24
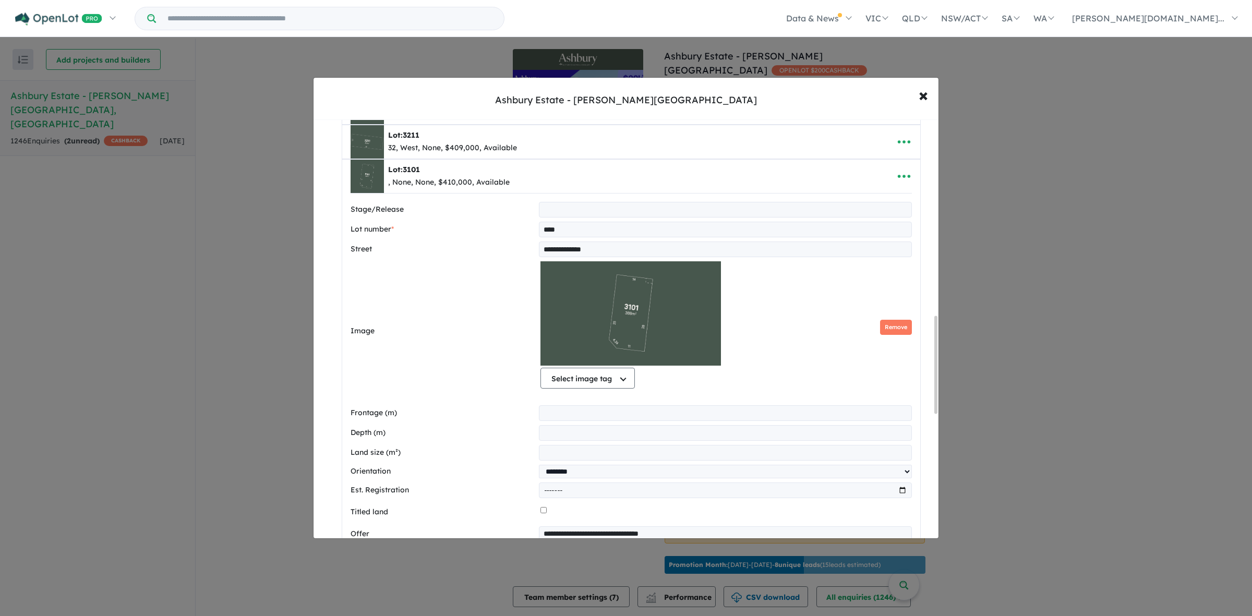
scroll to position [978, 0]
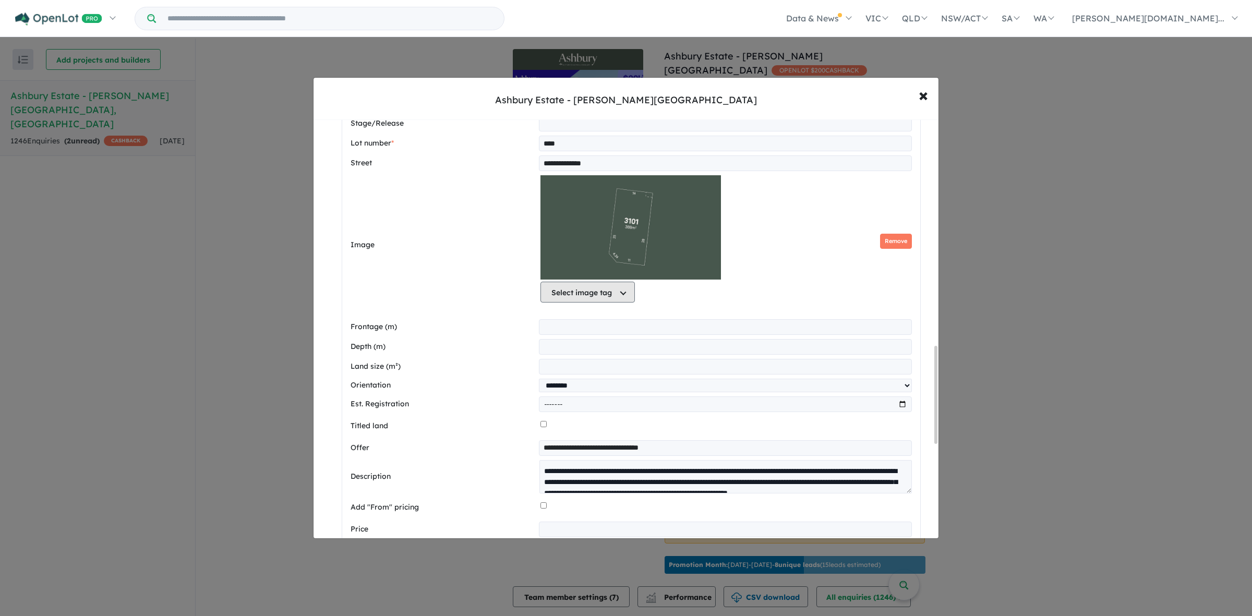
click at [595, 302] on button "Select image tag" at bounding box center [587, 292] width 94 height 21
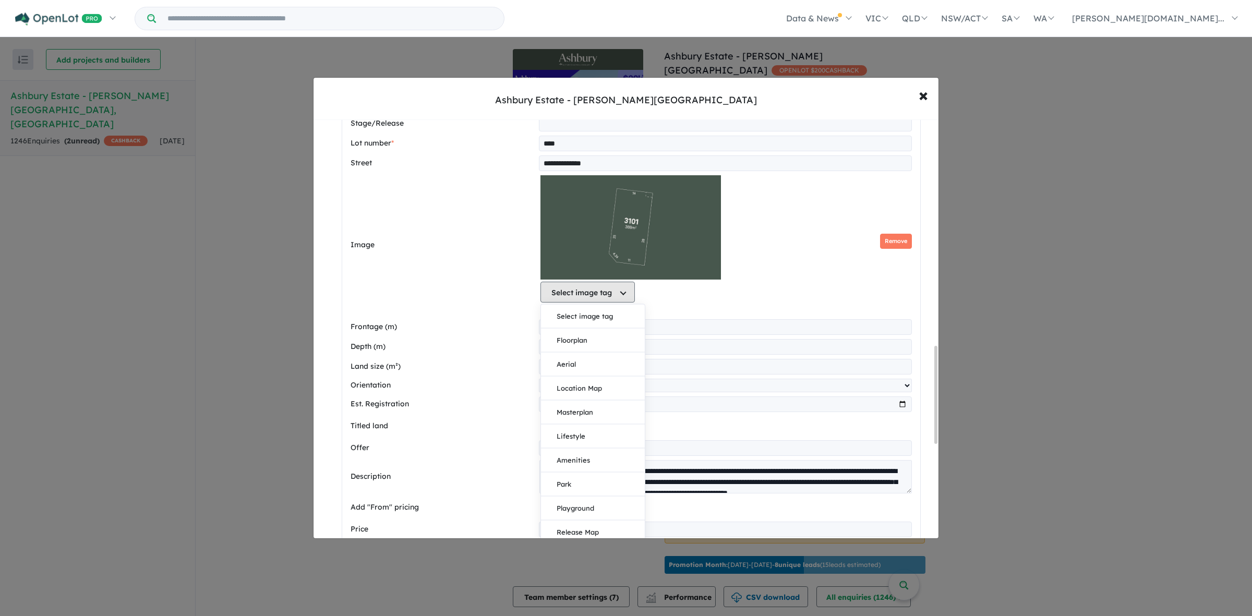
click at [593, 302] on button "Select image tag" at bounding box center [587, 292] width 94 height 21
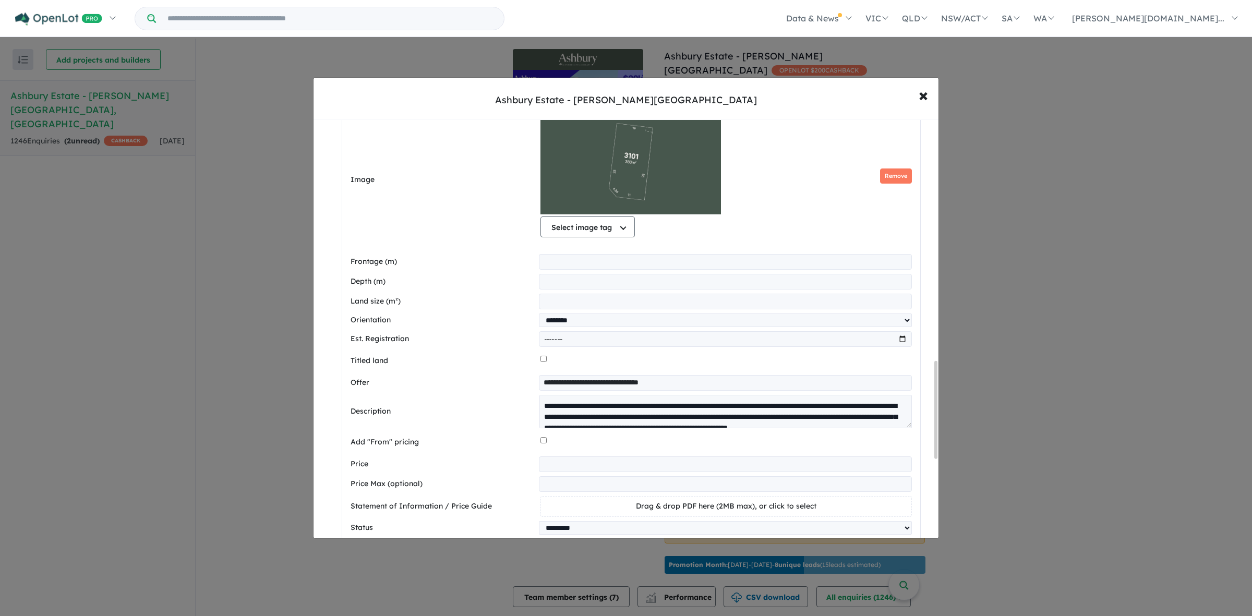
scroll to position [913, 0]
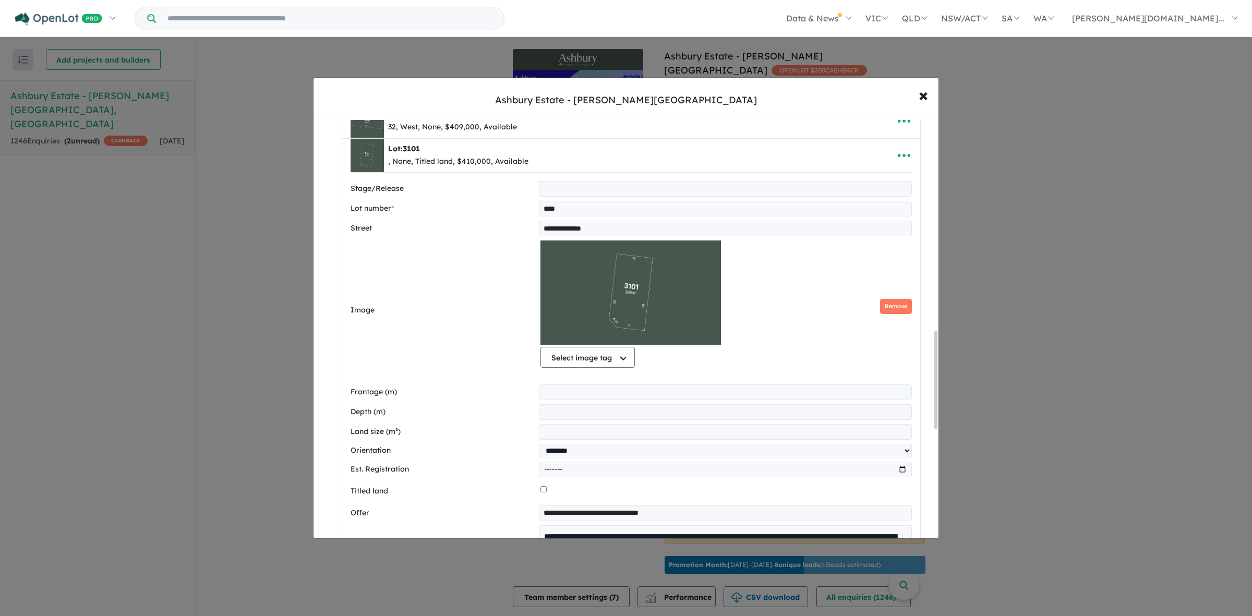
click at [579, 197] on input "text" at bounding box center [725, 189] width 372 height 16
type input "********"
click at [575, 457] on select "**********" at bounding box center [725, 451] width 372 height 14
select select "*****"
click at [539, 451] on select "**********" at bounding box center [725, 451] width 372 height 14
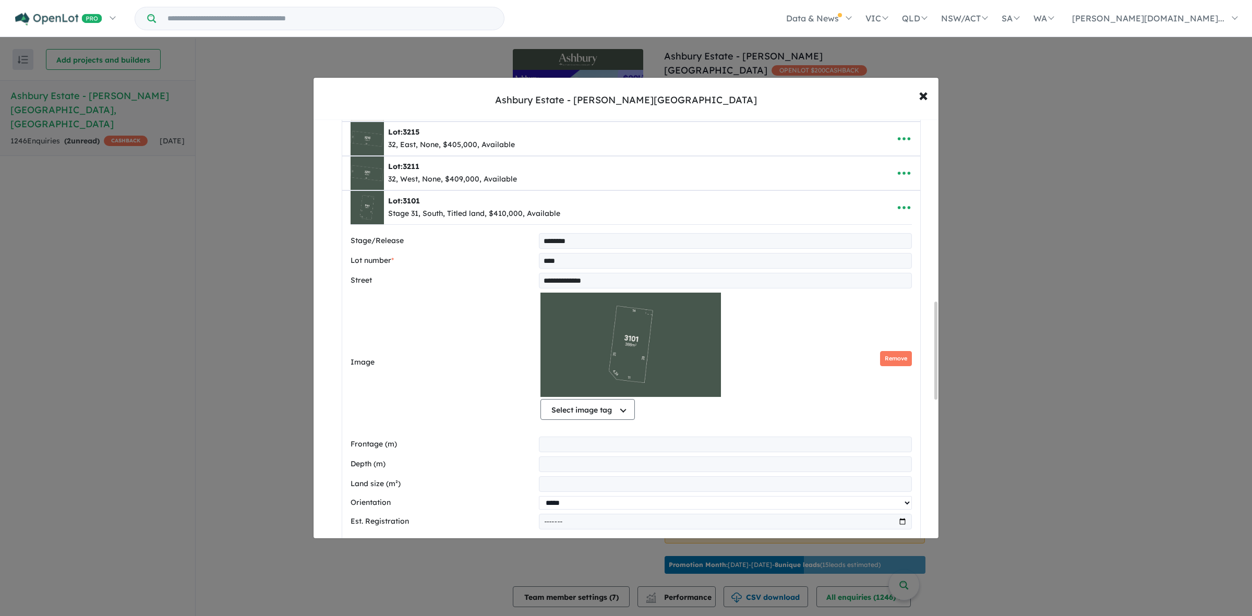
scroll to position [782, 0]
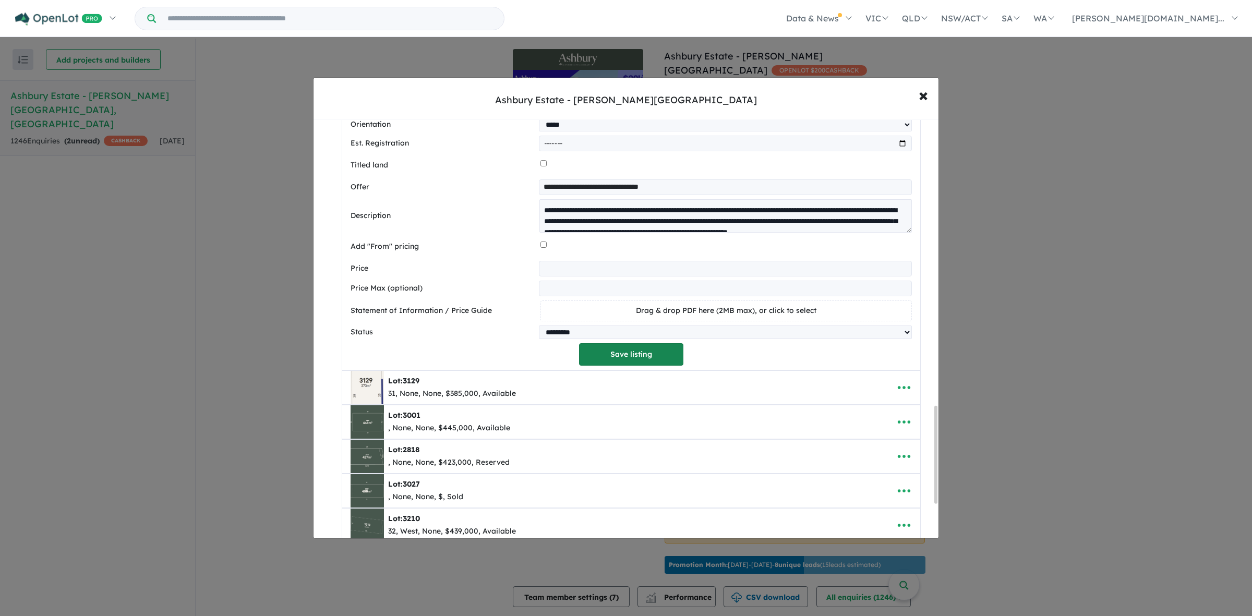
click at [626, 366] on button "Save listing" at bounding box center [631, 354] width 104 height 22
select select "*****"
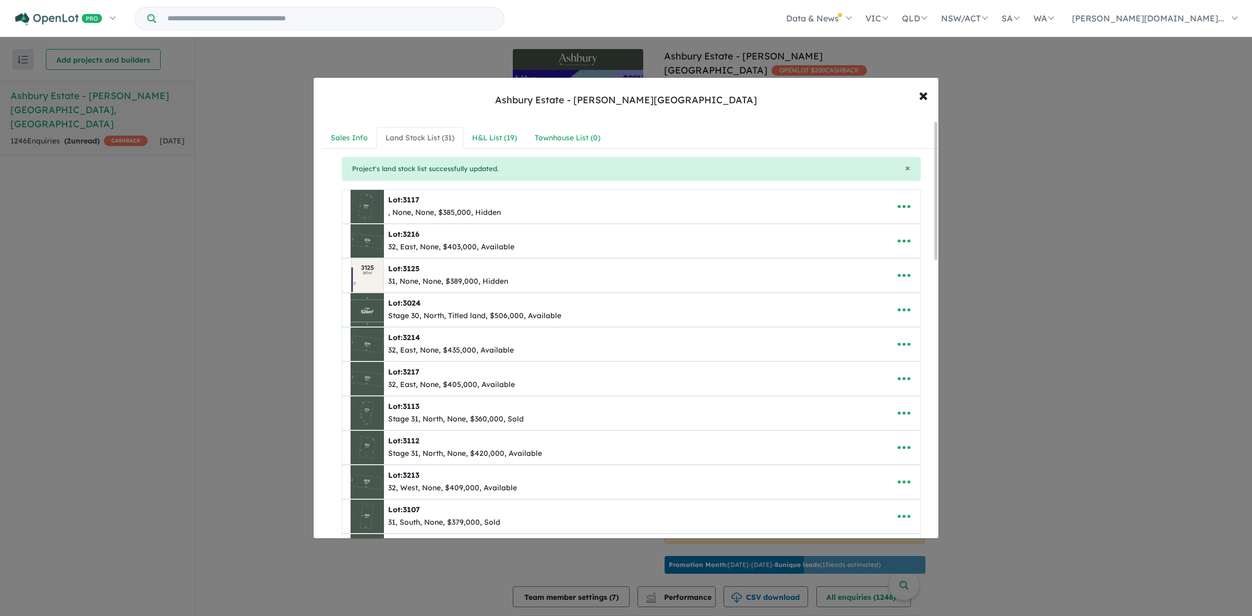
scroll to position [0, 0]
click at [905, 209] on icon "button" at bounding box center [904, 208] width 16 height 16
click at [867, 233] on link "Edit" at bounding box center [880, 234] width 77 height 24
select select "******"
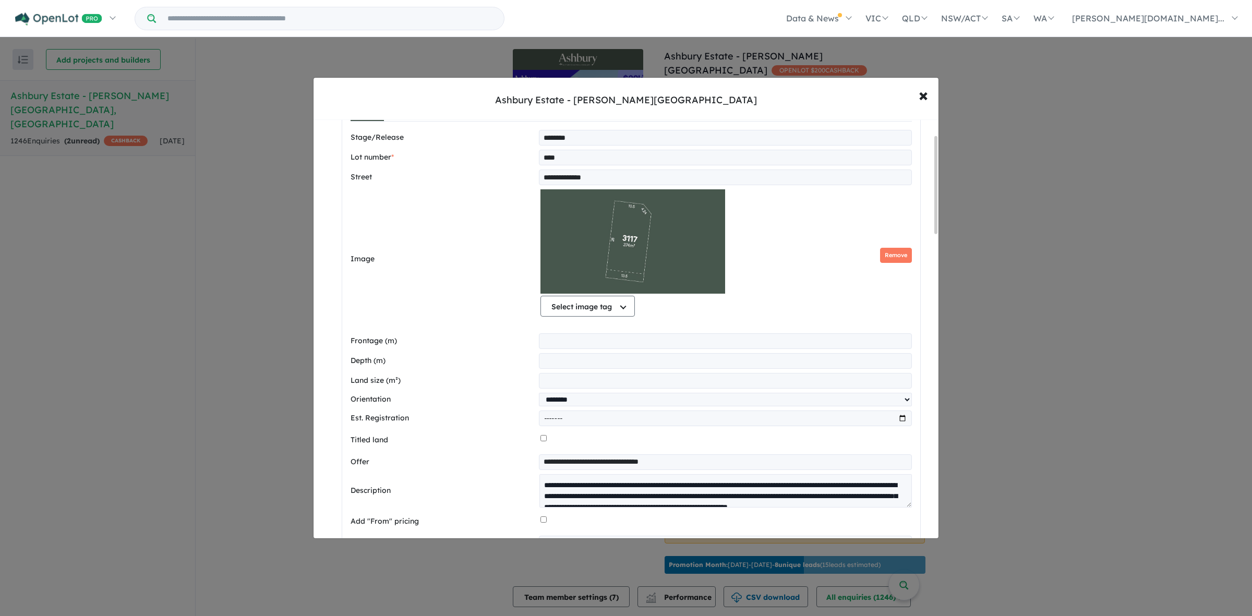
scroll to position [65, 0]
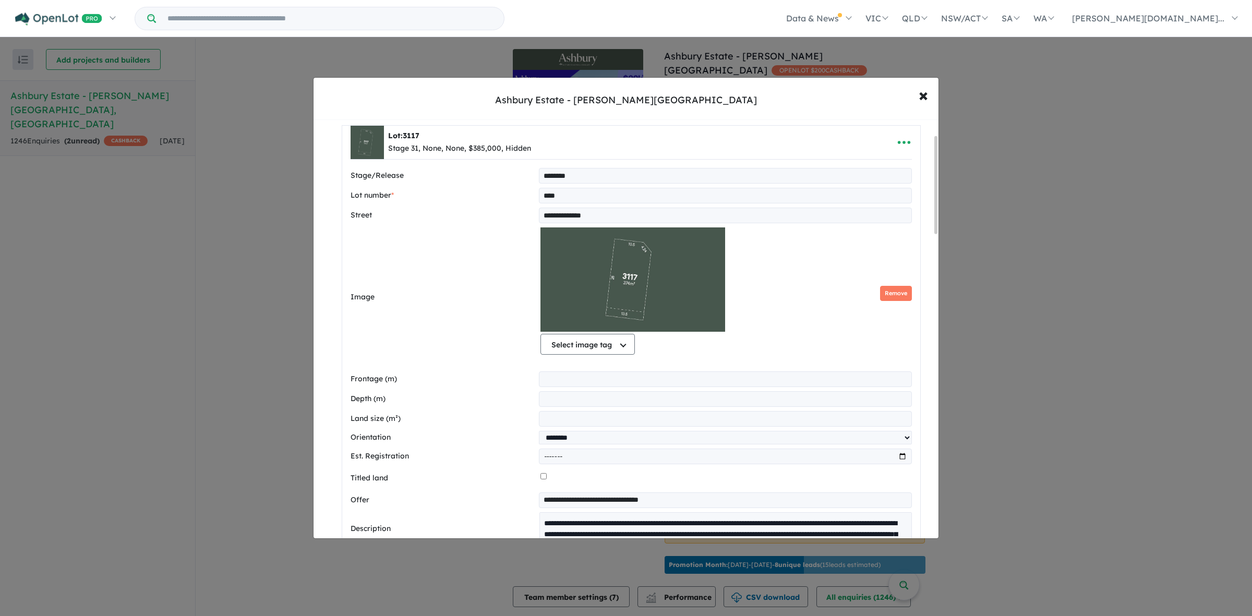
type input "********"
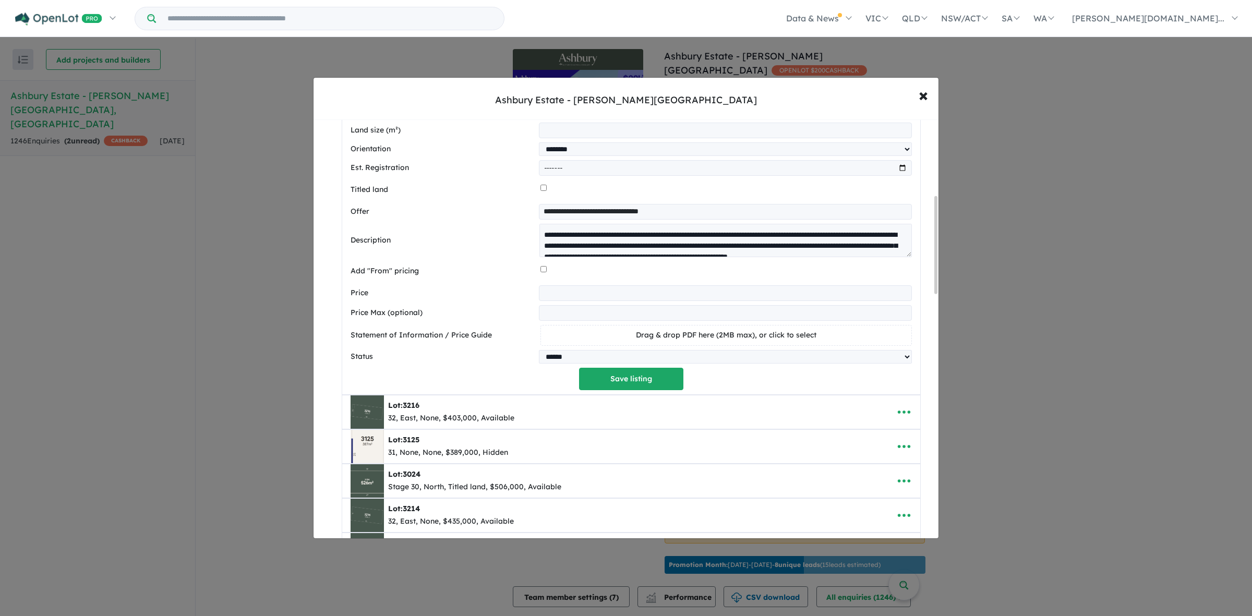
scroll to position [326, 0]
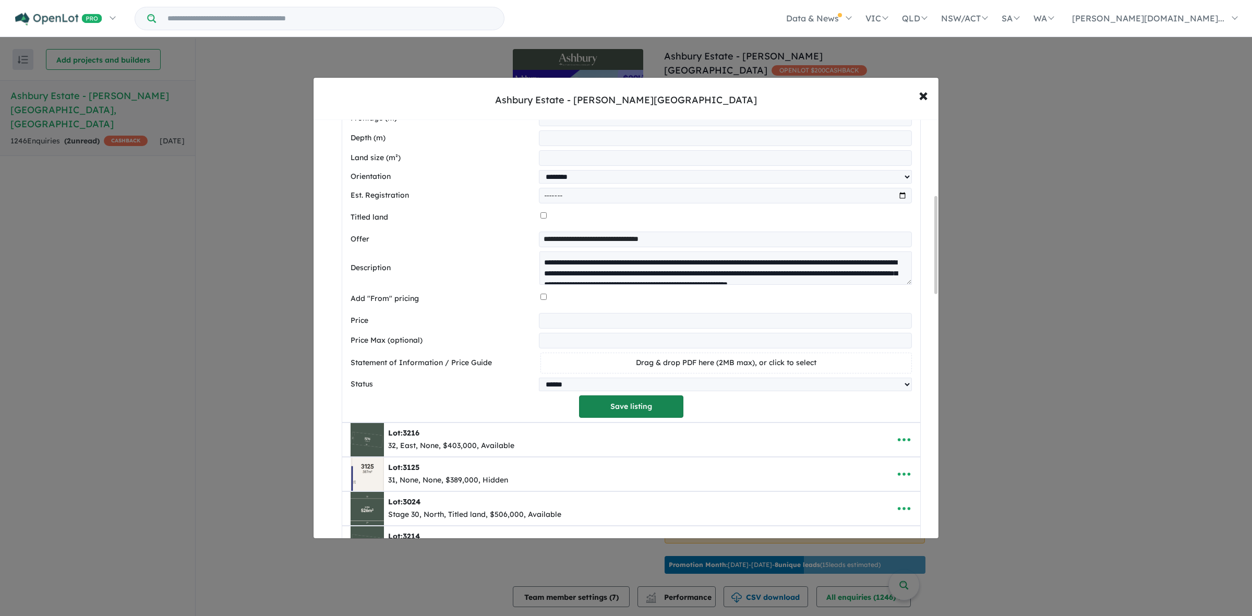
click at [634, 407] on button "Save listing" at bounding box center [631, 406] width 104 height 22
select select "******"
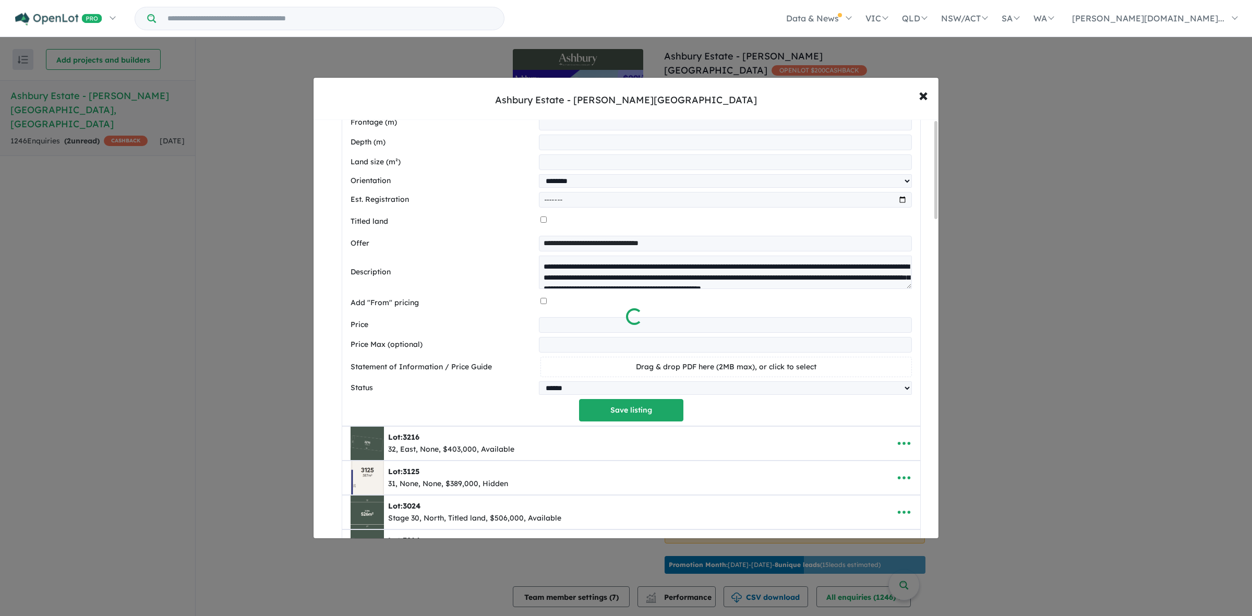
scroll to position [0, 0]
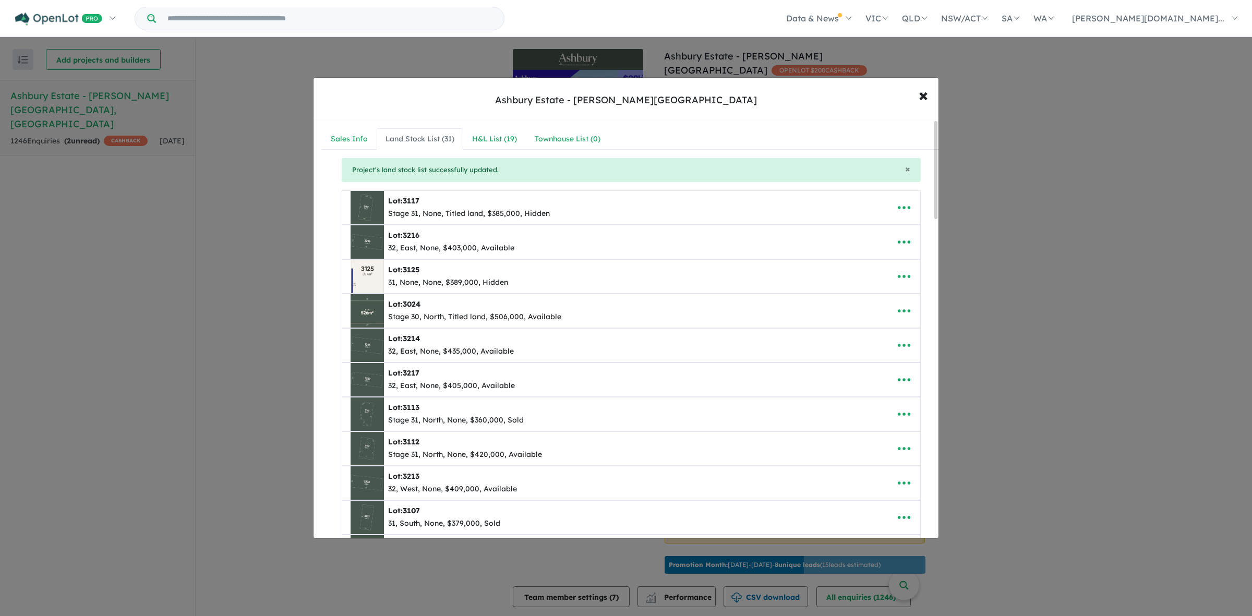
click at [556, 244] on div "Lot: 3216 32, East, None, $403,000, Available" at bounding box center [614, 241] width 529 height 33
click at [905, 238] on icon "button" at bounding box center [904, 242] width 16 height 16
click at [855, 262] on link "Edit" at bounding box center [880, 268] width 77 height 24
select select "****"
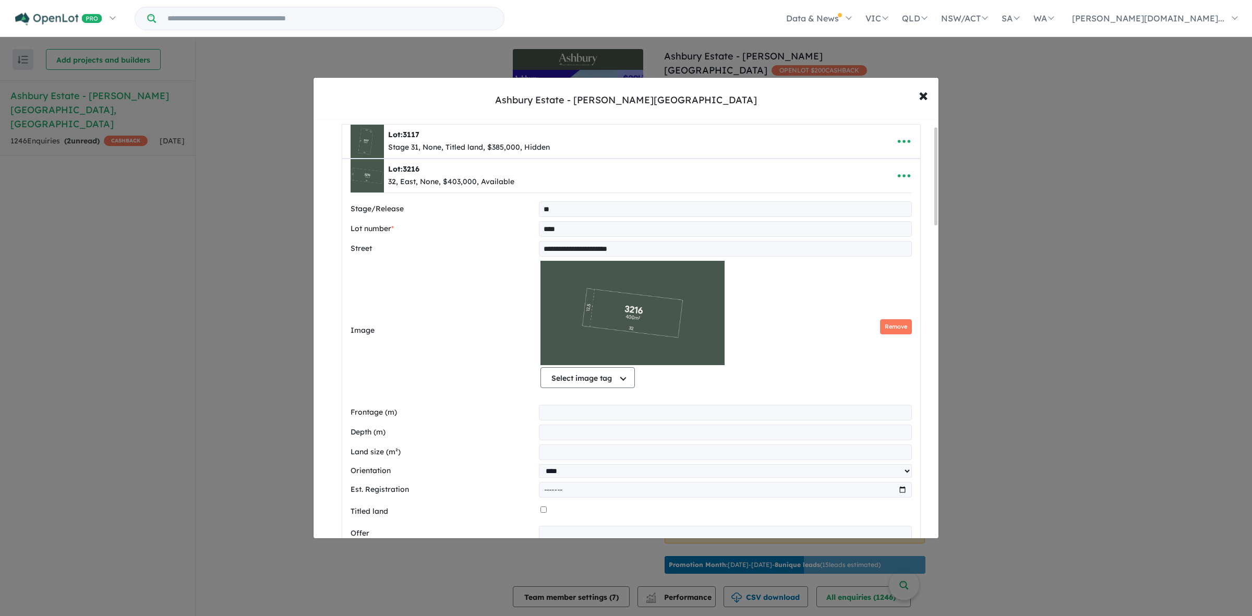
scroll to position [196, 0]
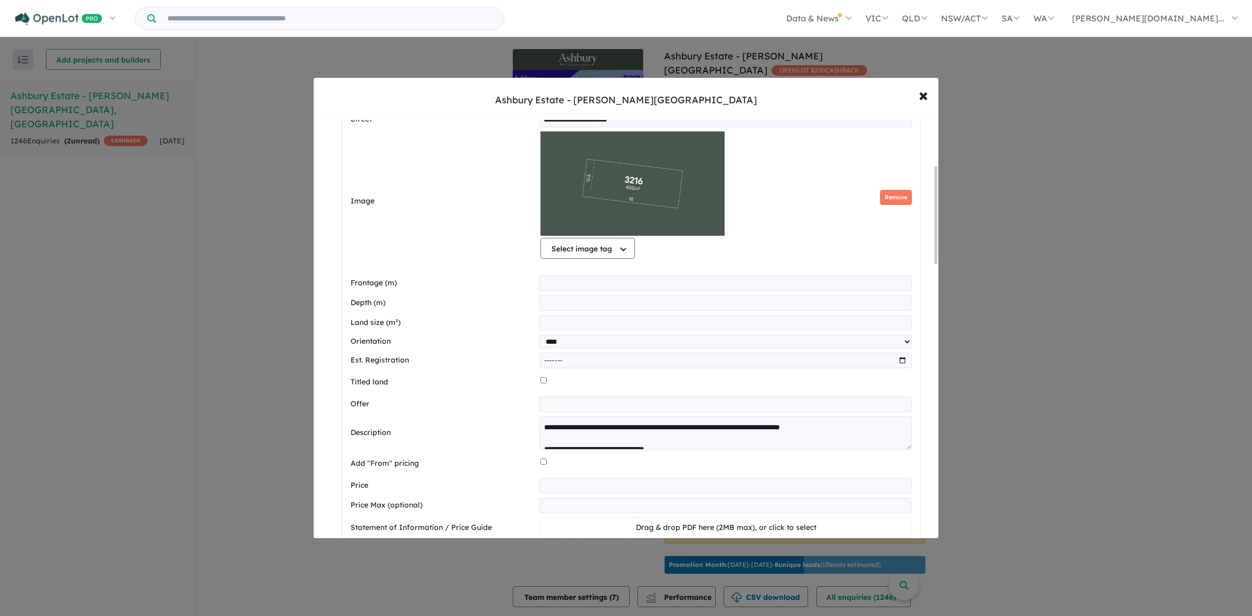
click at [586, 389] on div at bounding box center [725, 382] width 371 height 20
click at [590, 407] on input "text" at bounding box center [725, 404] width 372 height 16
click at [641, 379] on div at bounding box center [725, 382] width 371 height 20
click at [757, 431] on textarea "**********" at bounding box center [725, 432] width 372 height 33
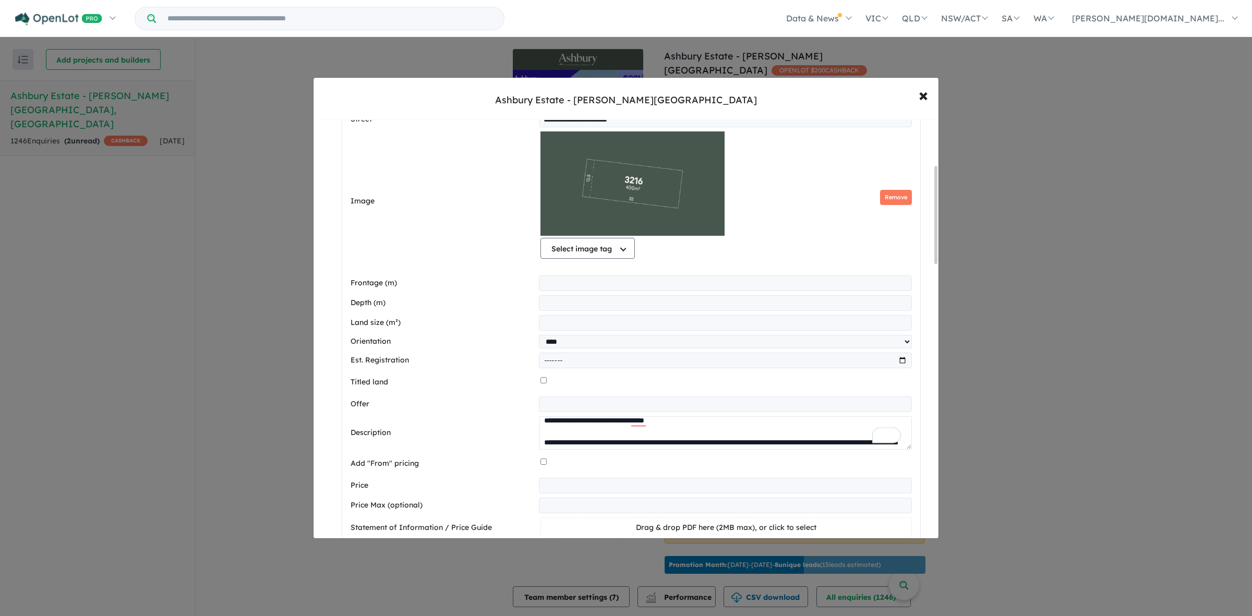
scroll to position [0, 0]
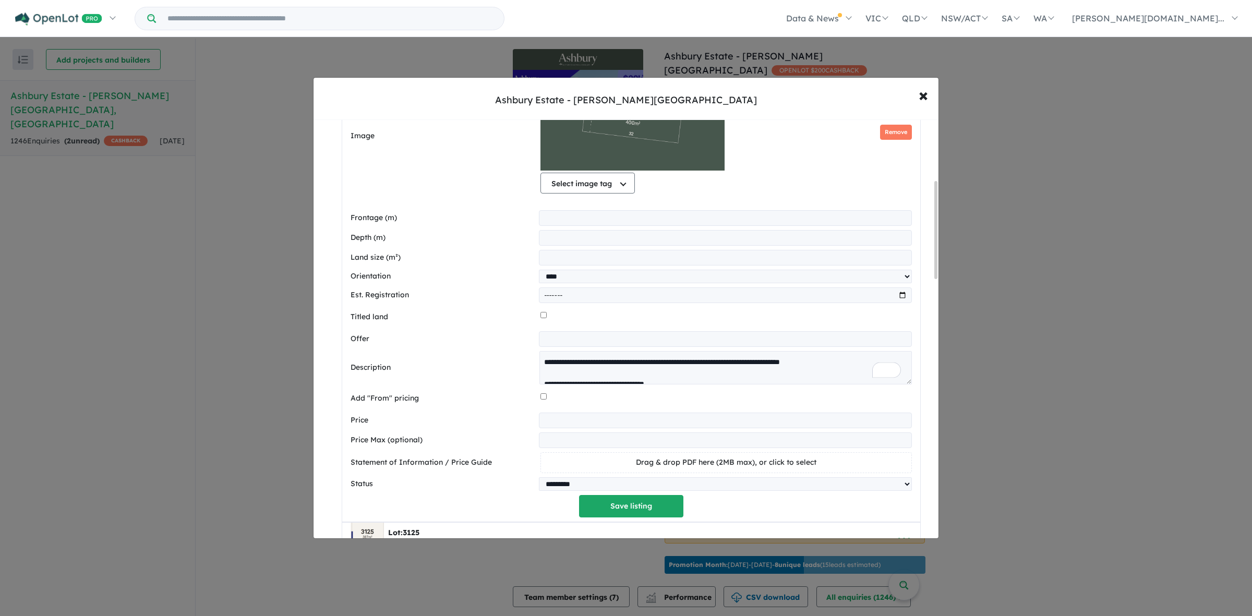
click at [575, 346] on input "text" at bounding box center [725, 339] width 372 height 16
click at [928, 92] on button "× Close" at bounding box center [923, 95] width 30 height 28
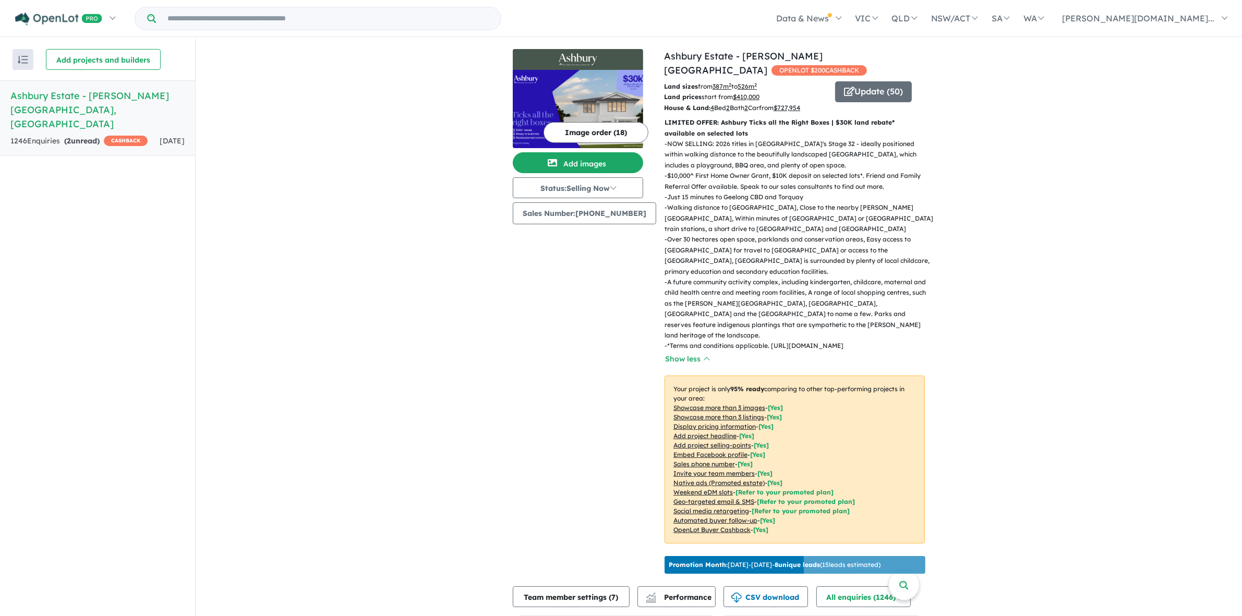
click at [566, 277] on div "Image order ( 18 ) Add images Status: Selling Now In Planning Coming Soon Selli…" at bounding box center [588, 313] width 151 height 529
drag, startPoint x: 940, startPoint y: 219, endPoint x: 939, endPoint y: 233, distance: 13.6
click at [685, 592] on span "Performance" at bounding box center [679, 596] width 64 height 9
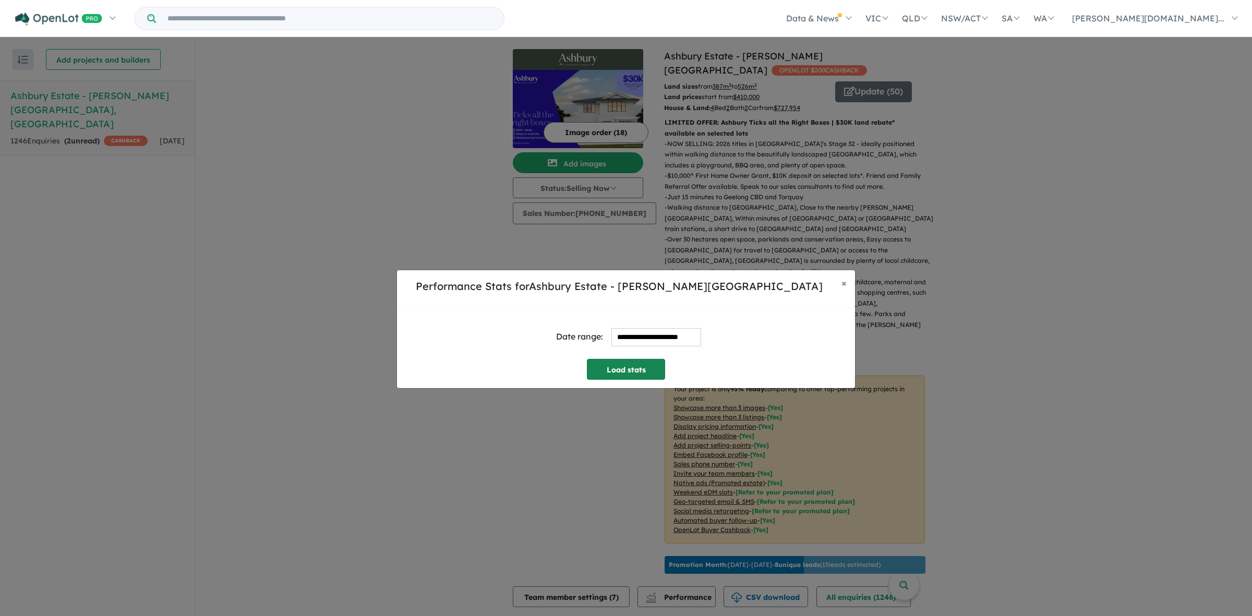
click at [635, 368] on button "Load stats" at bounding box center [626, 369] width 78 height 21
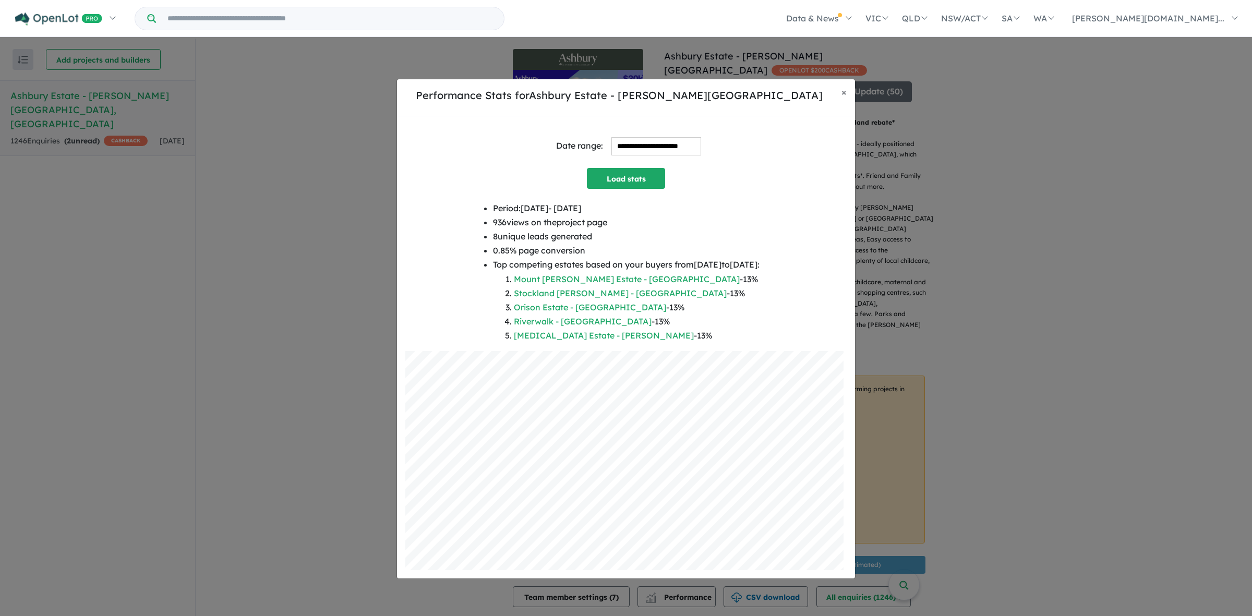
click at [961, 316] on div "**********" at bounding box center [626, 329] width 1252 height 616
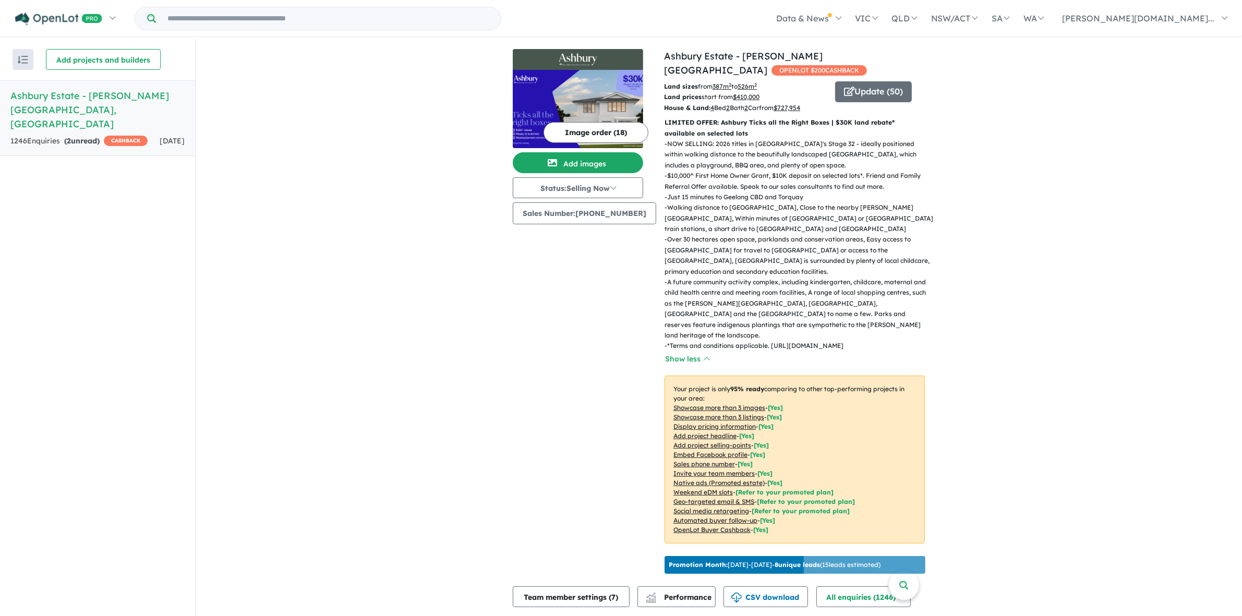
drag, startPoint x: 987, startPoint y: 278, endPoint x: 966, endPoint y: 278, distance: 21.4
click at [906, 241] on p "- Over 30 hectares open space, parklands and conservation areas, Easy access to…" at bounding box center [798, 255] width 269 height 43
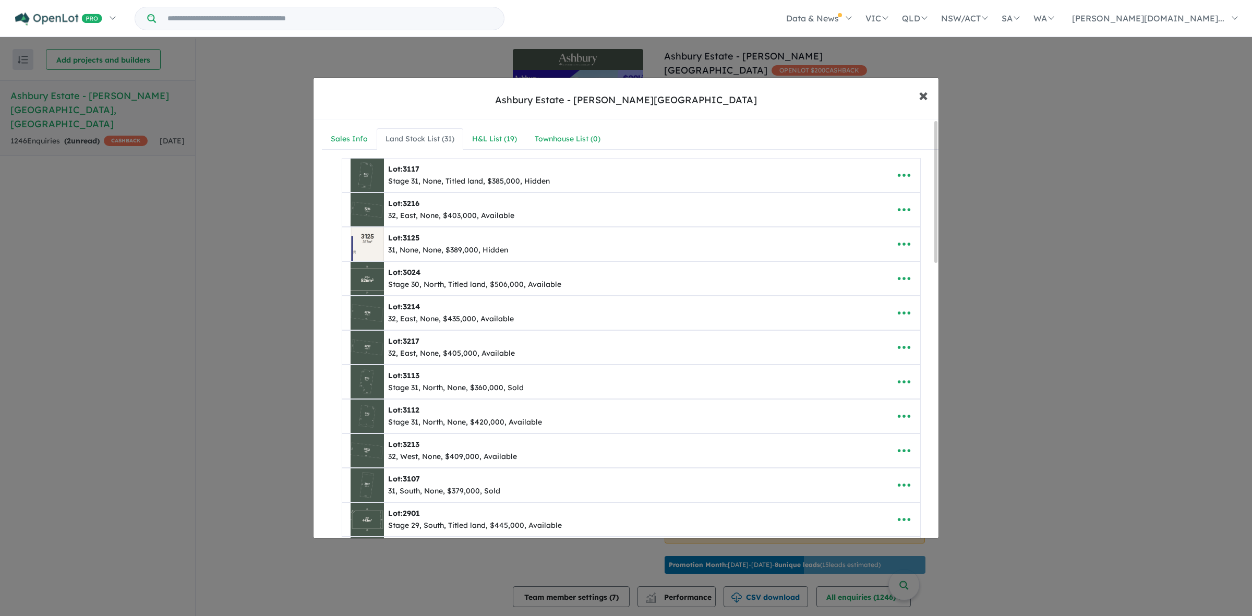
click at [919, 88] on span "×" at bounding box center [922, 94] width 9 height 22
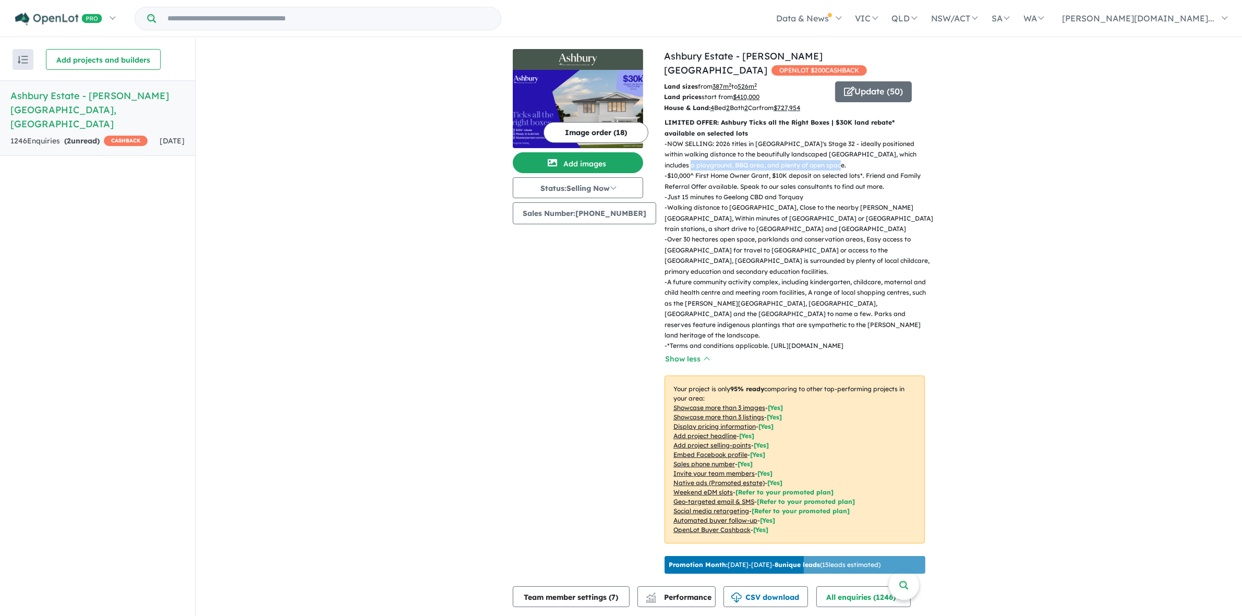
drag, startPoint x: 1120, startPoint y: 146, endPoint x: 843, endPoint y: 142, distance: 276.9
click at [566, 80] on img at bounding box center [578, 109] width 130 height 78
click at [872, 81] on button "Update ( 50 )" at bounding box center [873, 91] width 77 height 21
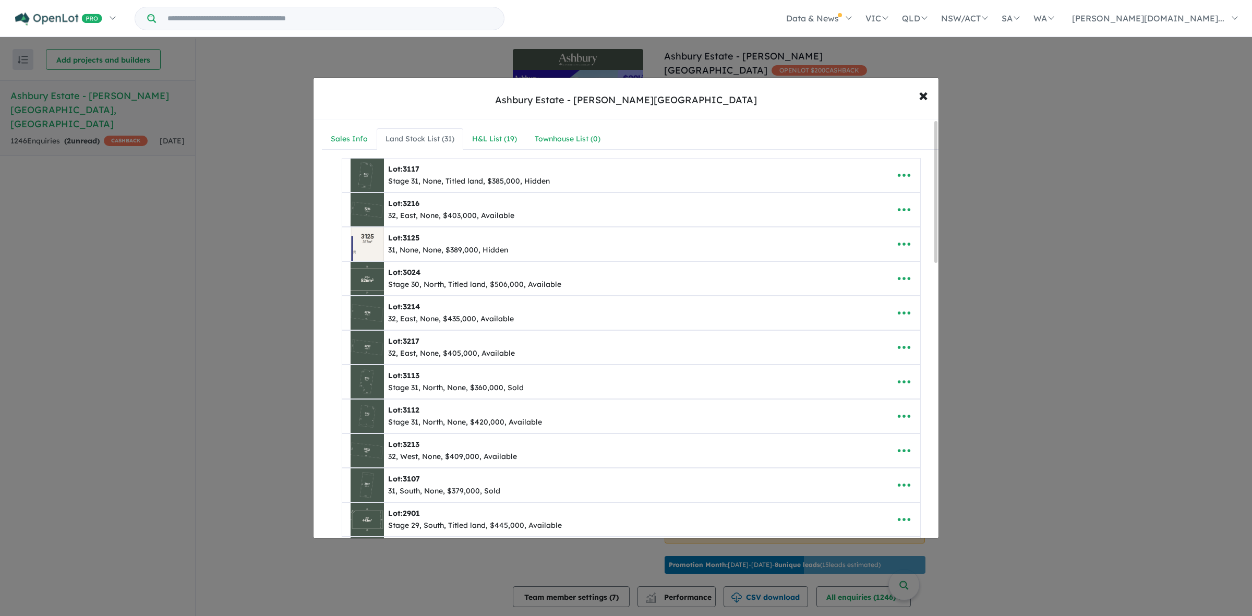
click at [550, 217] on div "Lot: 3216 32, East, None, $403,000, Available" at bounding box center [614, 209] width 529 height 33
click at [926, 94] on span "×" at bounding box center [922, 94] width 9 height 22
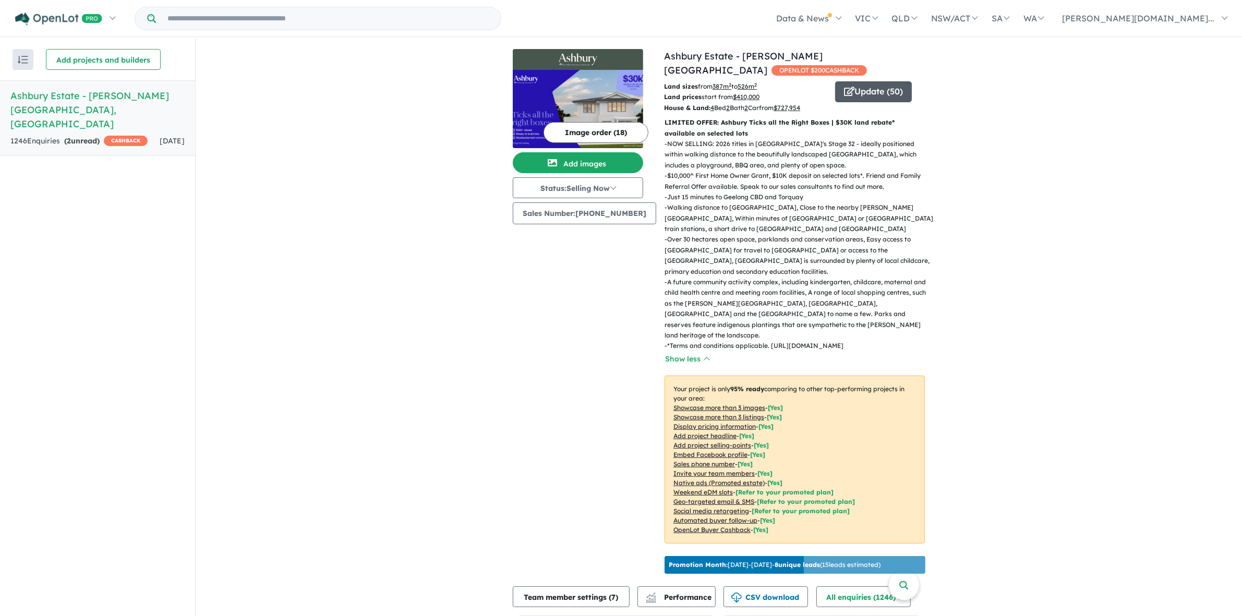
click at [859, 81] on button "Update ( 50 )" at bounding box center [873, 91] width 77 height 21
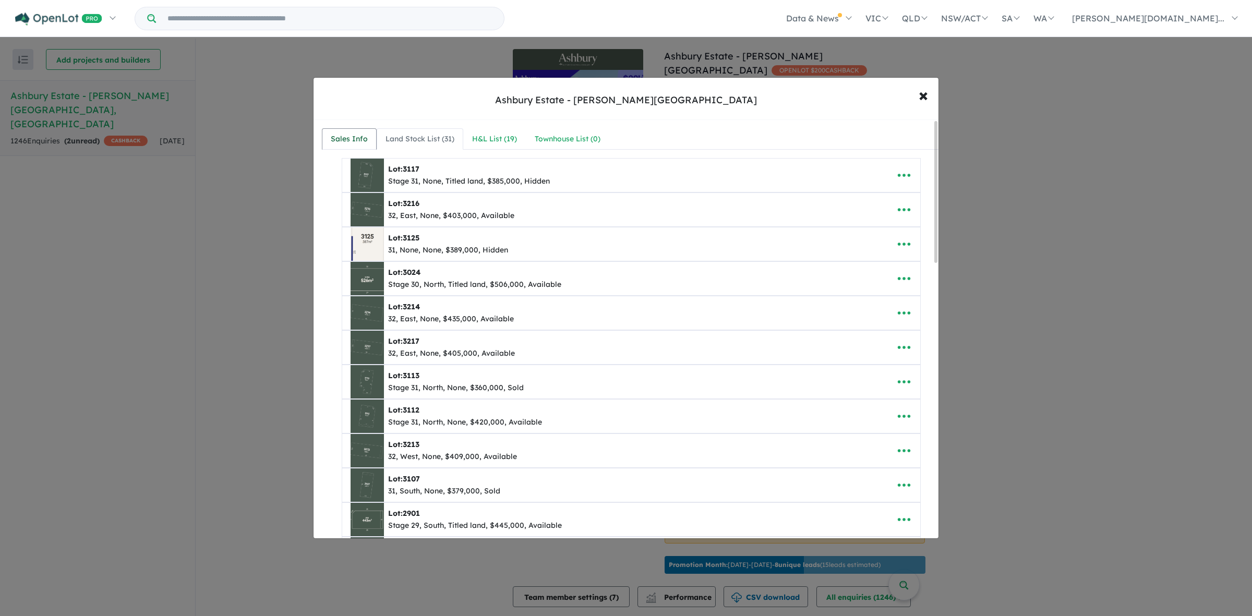
click at [327, 147] on link "Sales Info" at bounding box center [349, 139] width 55 height 22
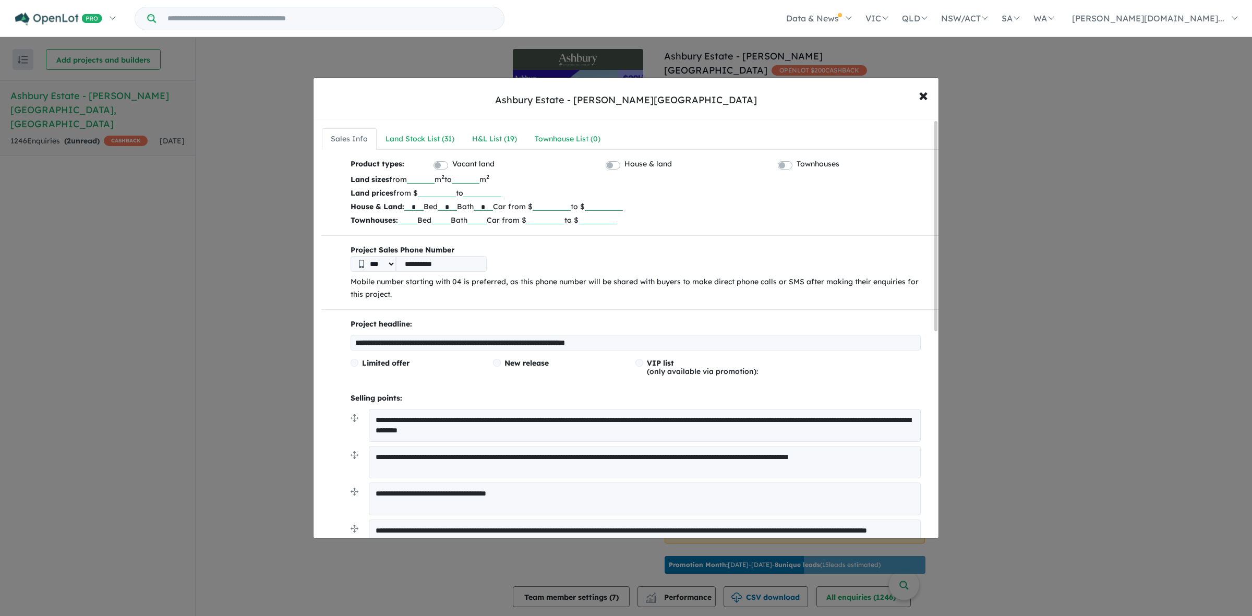
click at [436, 195] on input "******" at bounding box center [437, 192] width 38 height 10
drag, startPoint x: 430, startPoint y: 193, endPoint x: 497, endPoint y: 193, distance: 66.8
click at [497, 193] on p "Land prices from $ ****** to" at bounding box center [635, 193] width 570 height 14
type input "******"
click at [785, 223] on p "Townhouses: Bed Bath Car from $ to $" at bounding box center [635, 220] width 570 height 14
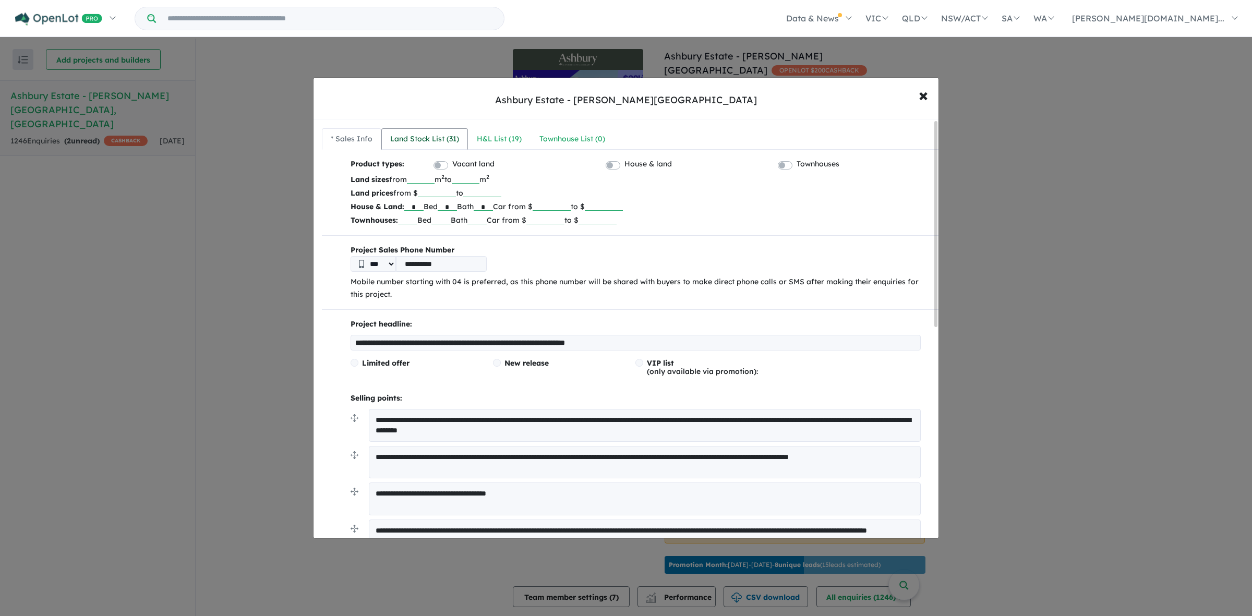
click at [432, 139] on div "Land Stock List ( 31 )" at bounding box center [424, 139] width 69 height 13
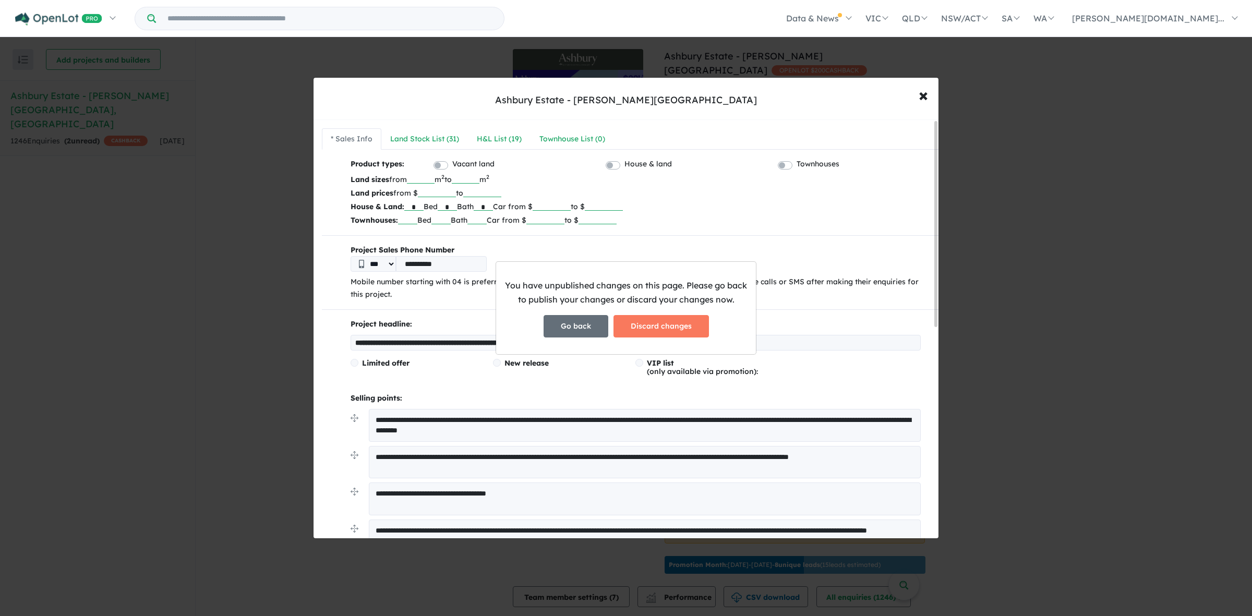
click at [596, 321] on button "Go back" at bounding box center [575, 326] width 65 height 22
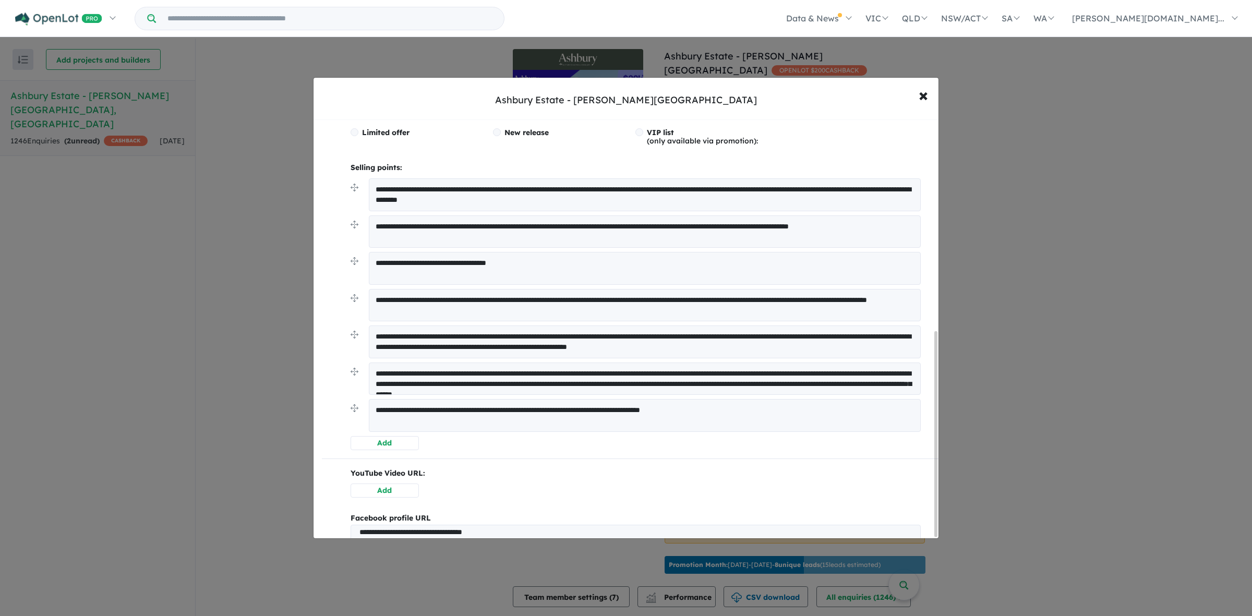
scroll to position [434, 0]
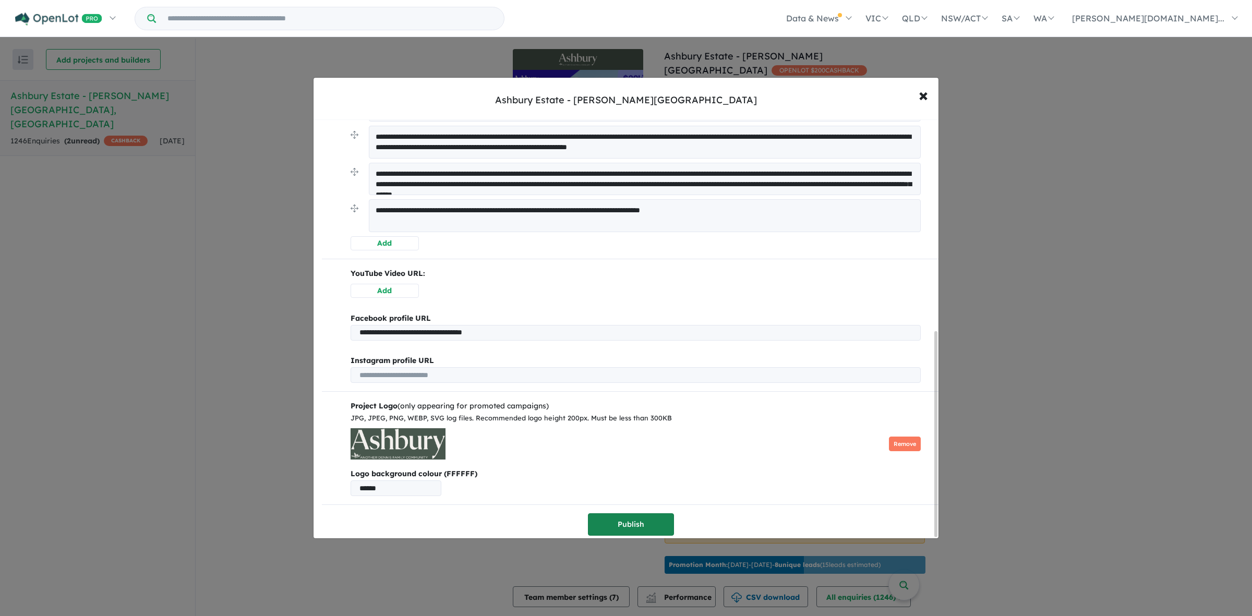
click at [609, 515] on button "Publish" at bounding box center [631, 524] width 86 height 22
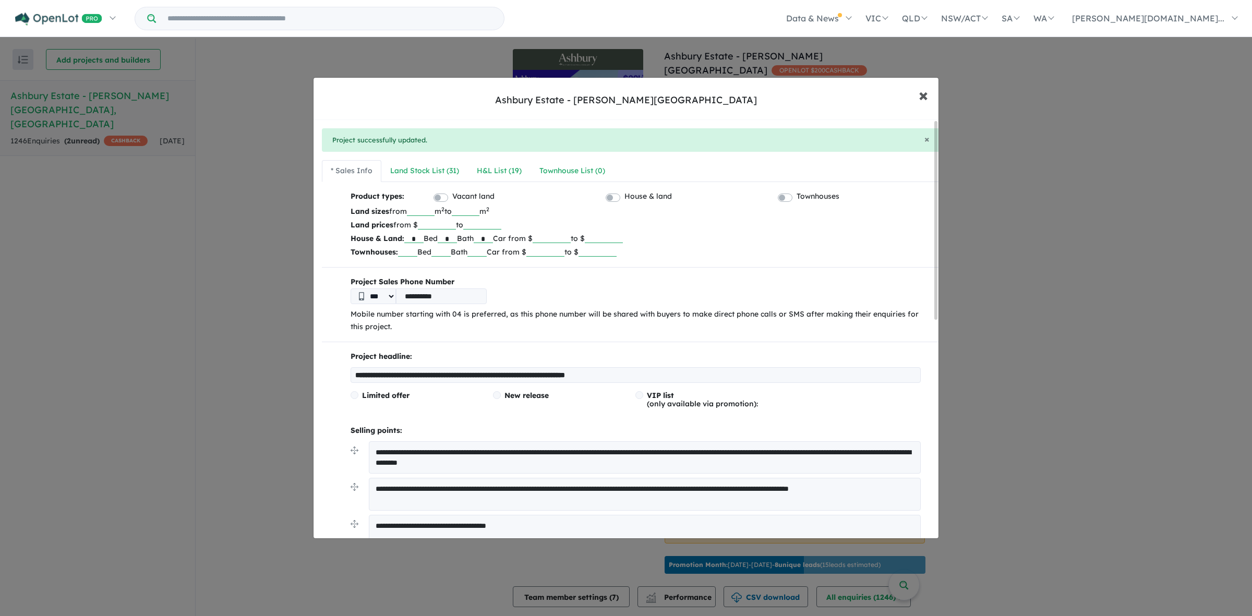
click at [919, 95] on span "×" at bounding box center [922, 94] width 9 height 22
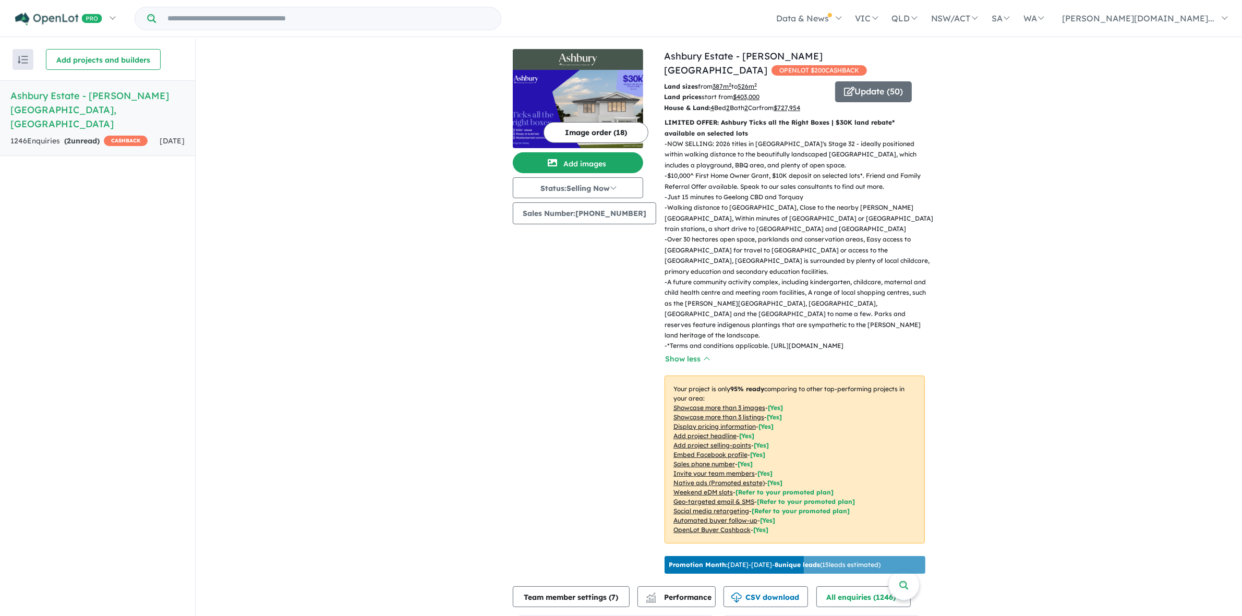
drag, startPoint x: 980, startPoint y: 240, endPoint x: 945, endPoint y: 290, distance: 60.9
click at [980, 240] on div "View all projects in your account [GEOGRAPHIC_DATA] - [PERSON_NAME][GEOGRAPHIC_…" at bounding box center [719, 391] width 1046 height 705
click at [808, 234] on p "- Over 30 hectares open space, parklands and conservation areas, Easy access to…" at bounding box center [798, 255] width 269 height 43
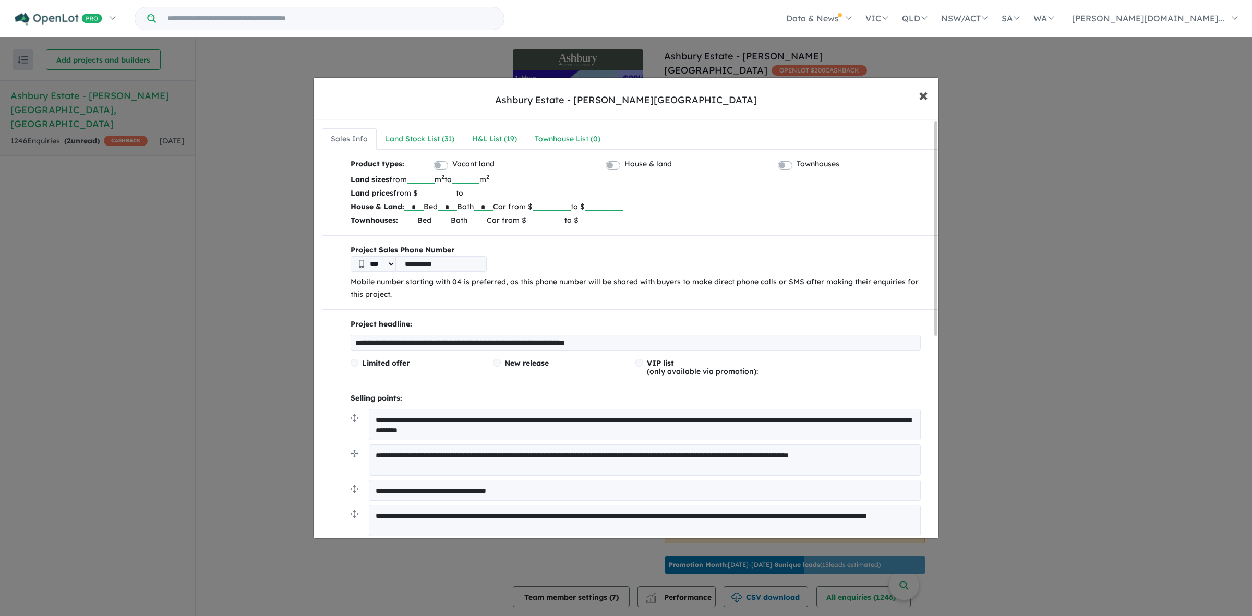
click at [926, 92] on span "×" at bounding box center [922, 94] width 9 height 22
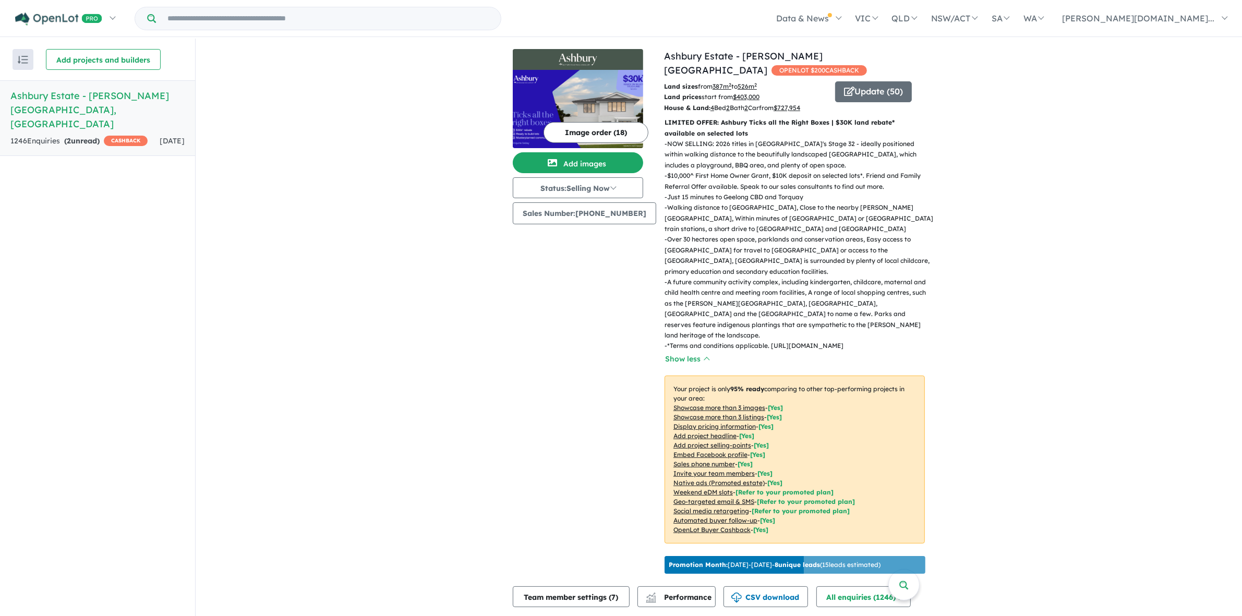
click at [603, 103] on img at bounding box center [578, 109] width 130 height 78
click at [590, 162] on button "Add images" at bounding box center [578, 162] width 130 height 21
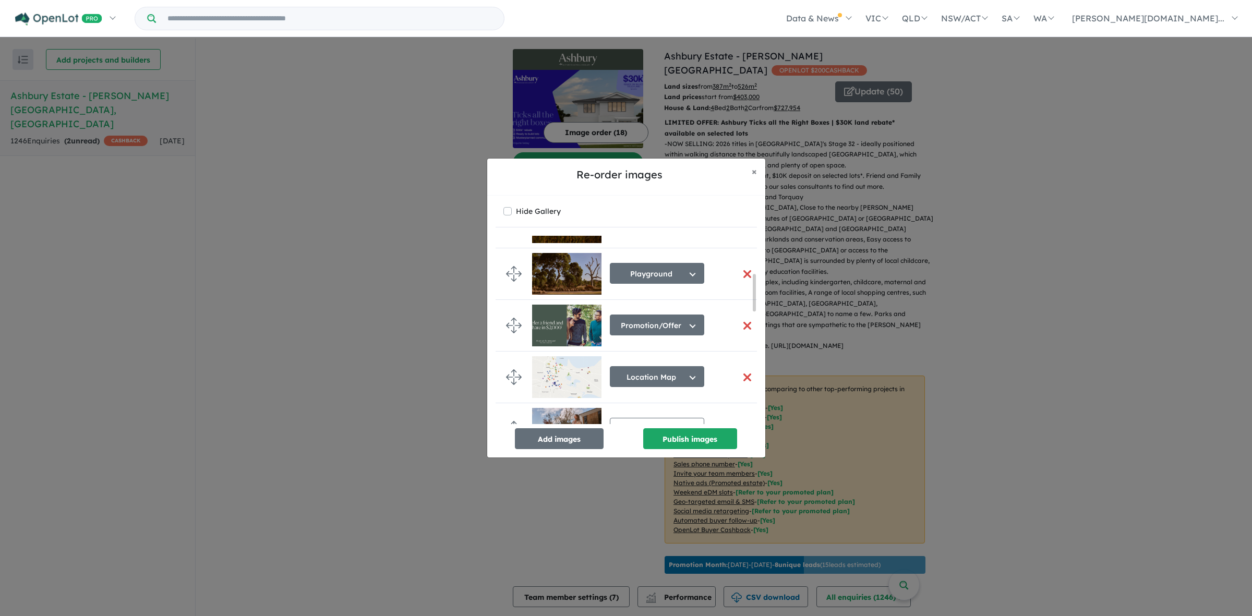
scroll to position [196, 0]
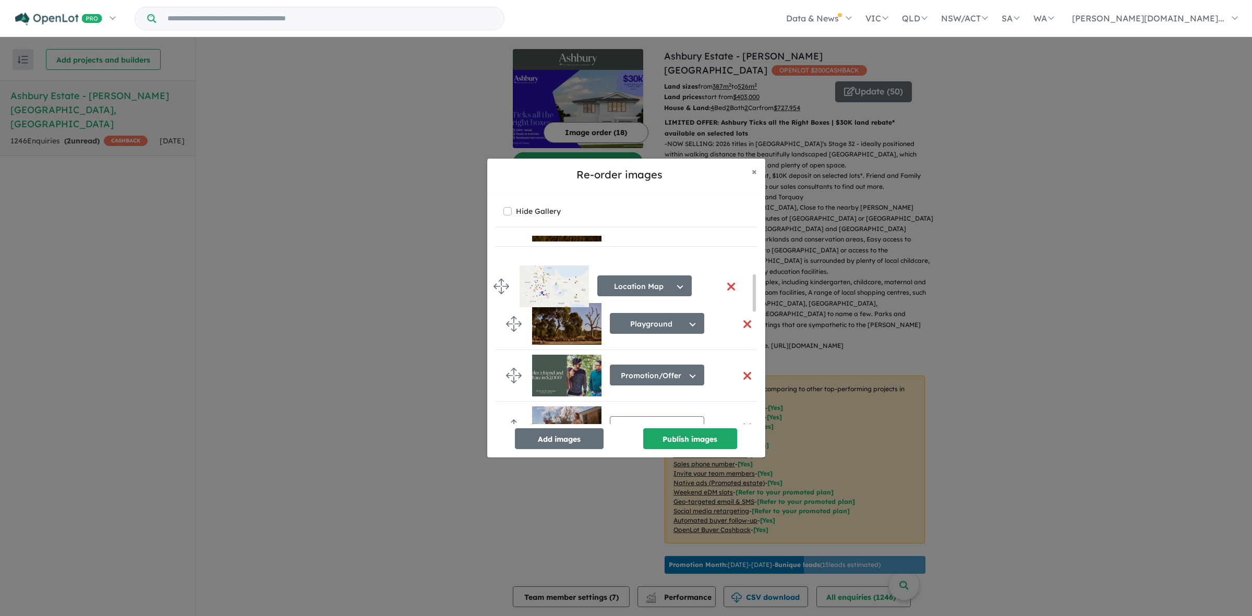
drag, startPoint x: 512, startPoint y: 369, endPoint x: 497, endPoint y: 275, distance: 95.0
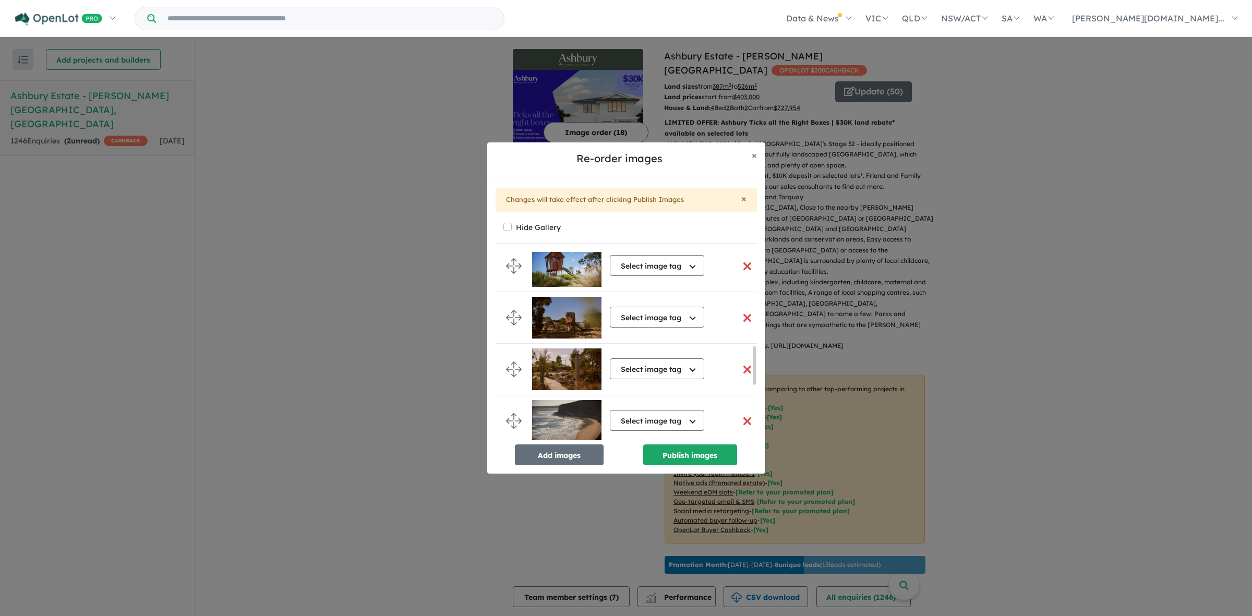
scroll to position [423, 0]
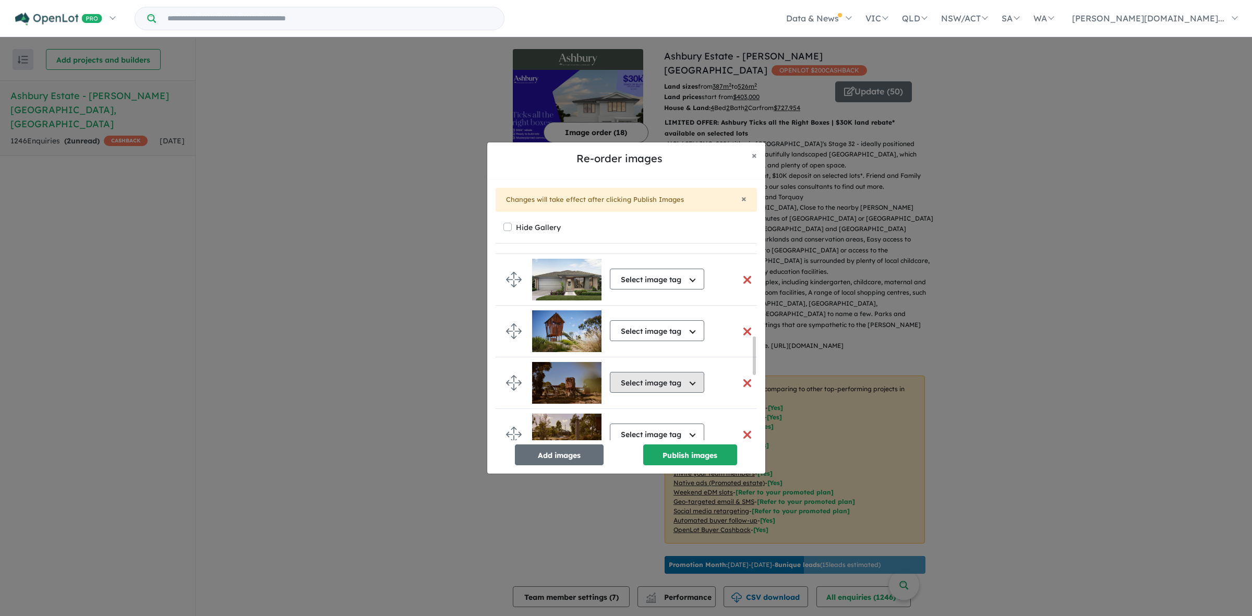
click at [666, 380] on button "Select image tag" at bounding box center [657, 382] width 94 height 21
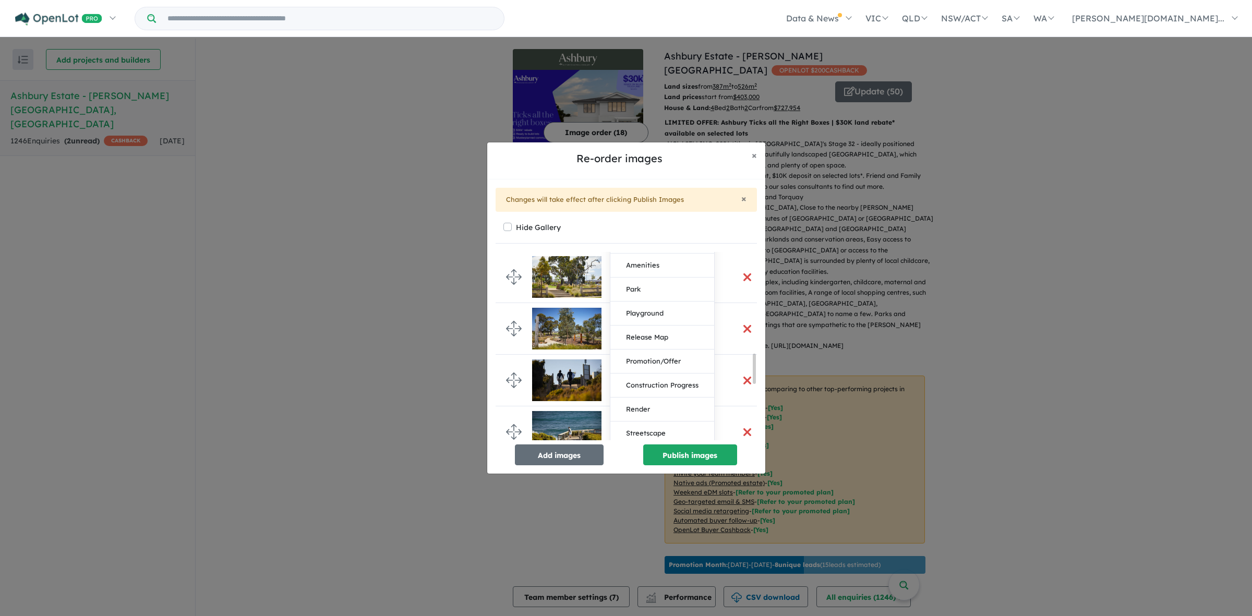
scroll to position [619, 0]
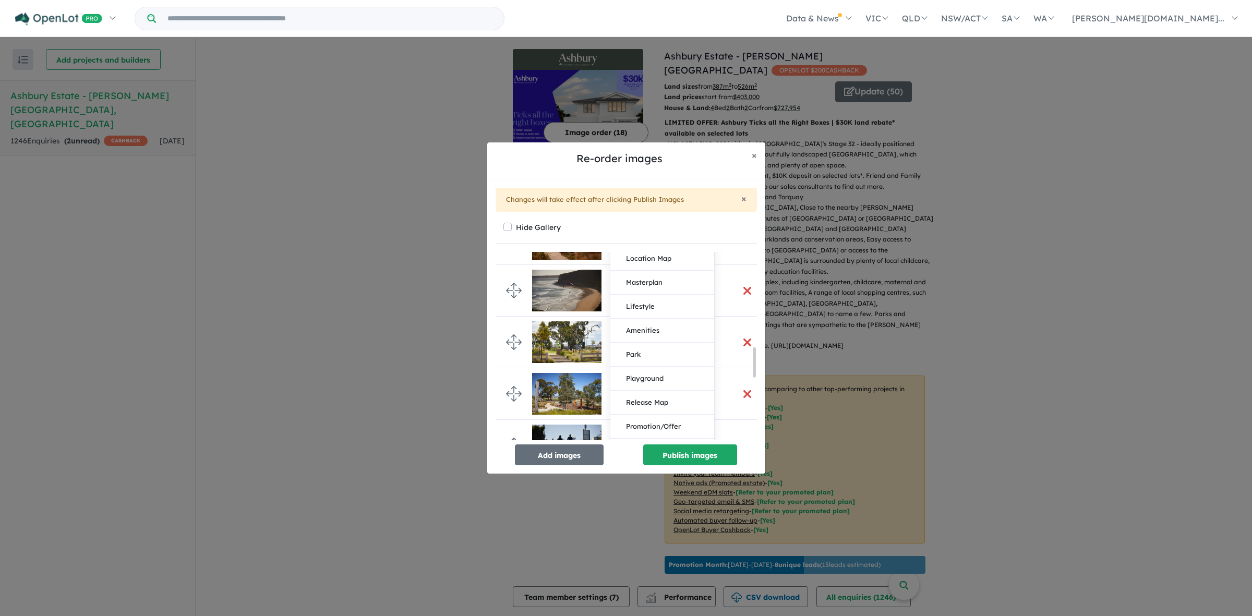
click at [691, 154] on h5 "Re-order images" at bounding box center [619, 159] width 248 height 16
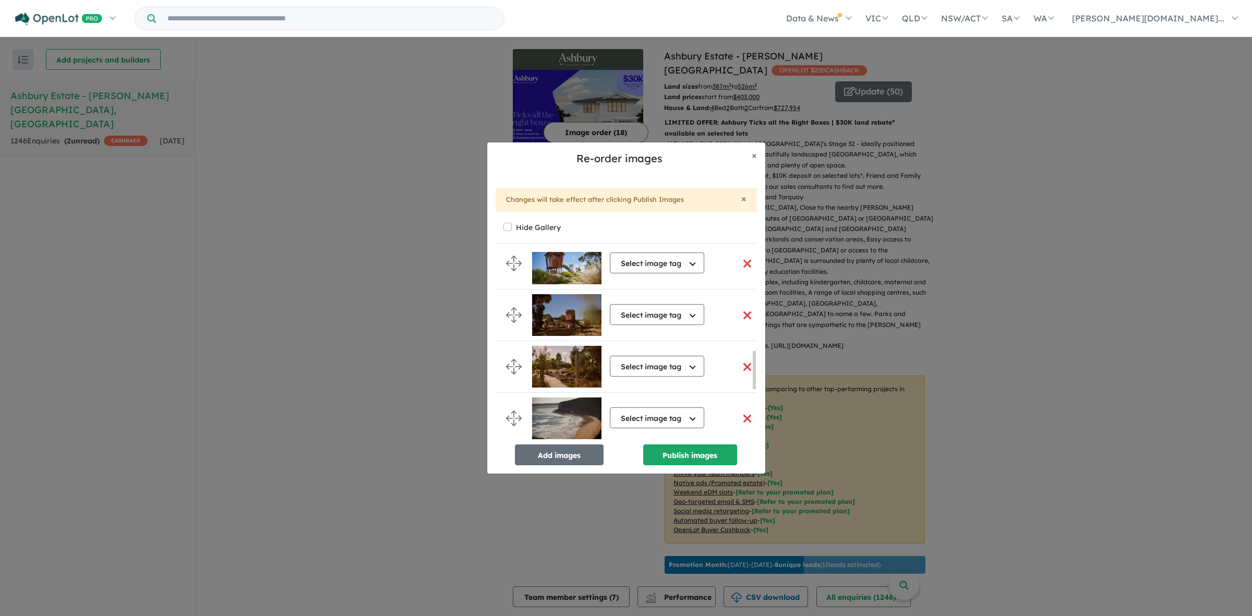
scroll to position [489, 0]
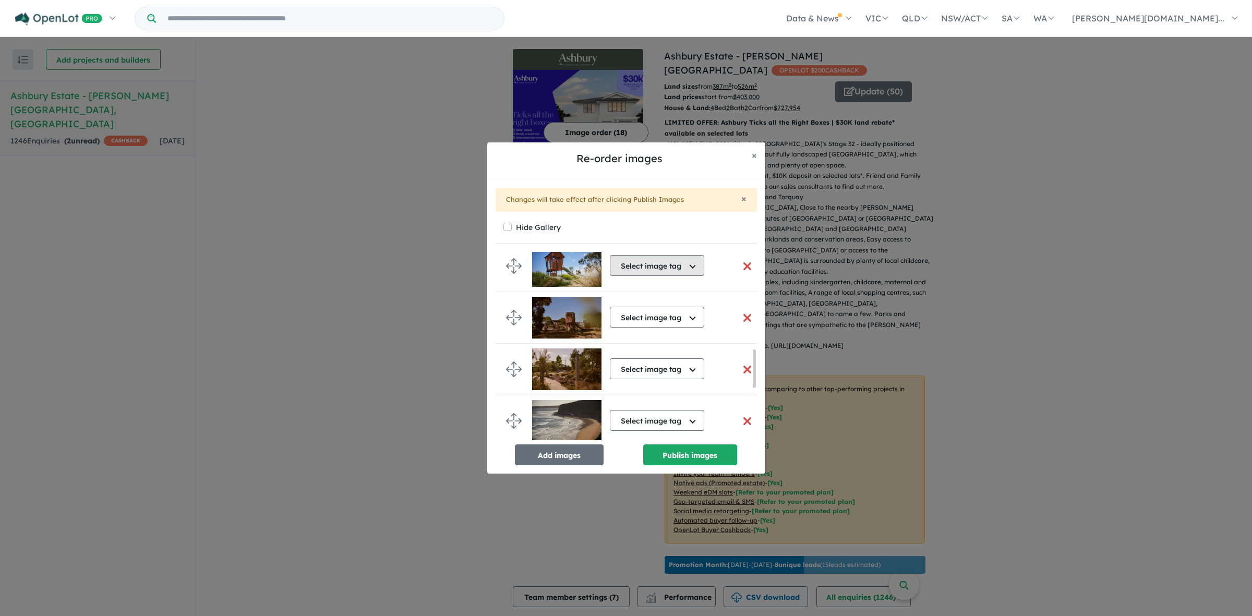
click at [662, 267] on button "Select image tag" at bounding box center [657, 265] width 94 height 21
click at [635, 433] on button "Park" at bounding box center [662, 434] width 104 height 24
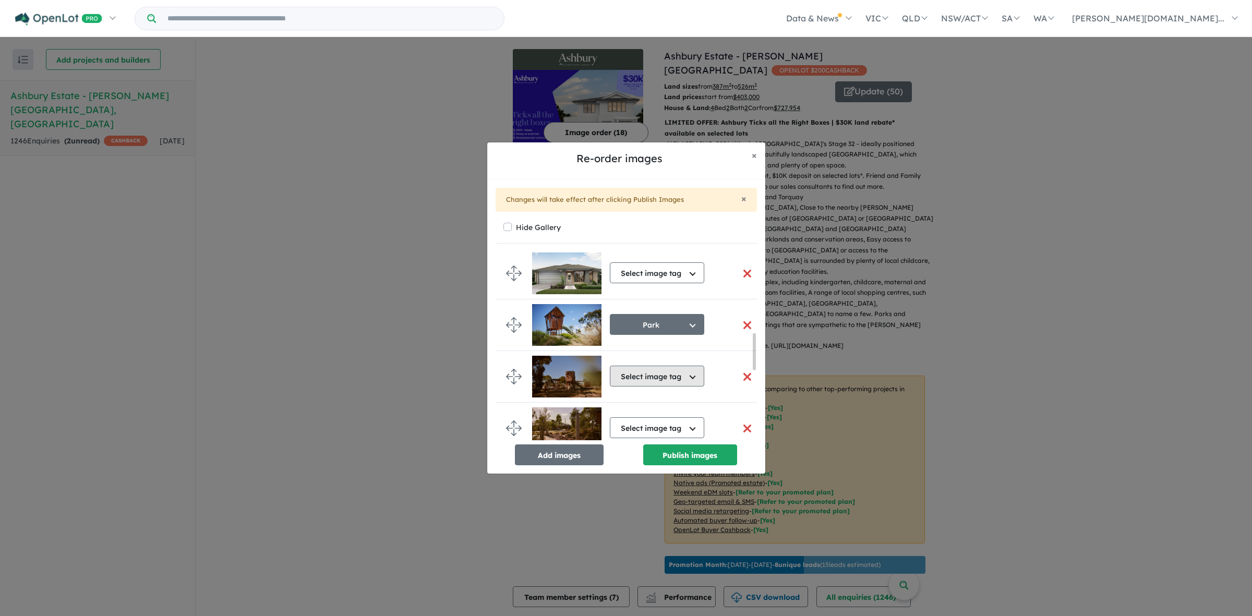
scroll to position [423, 0]
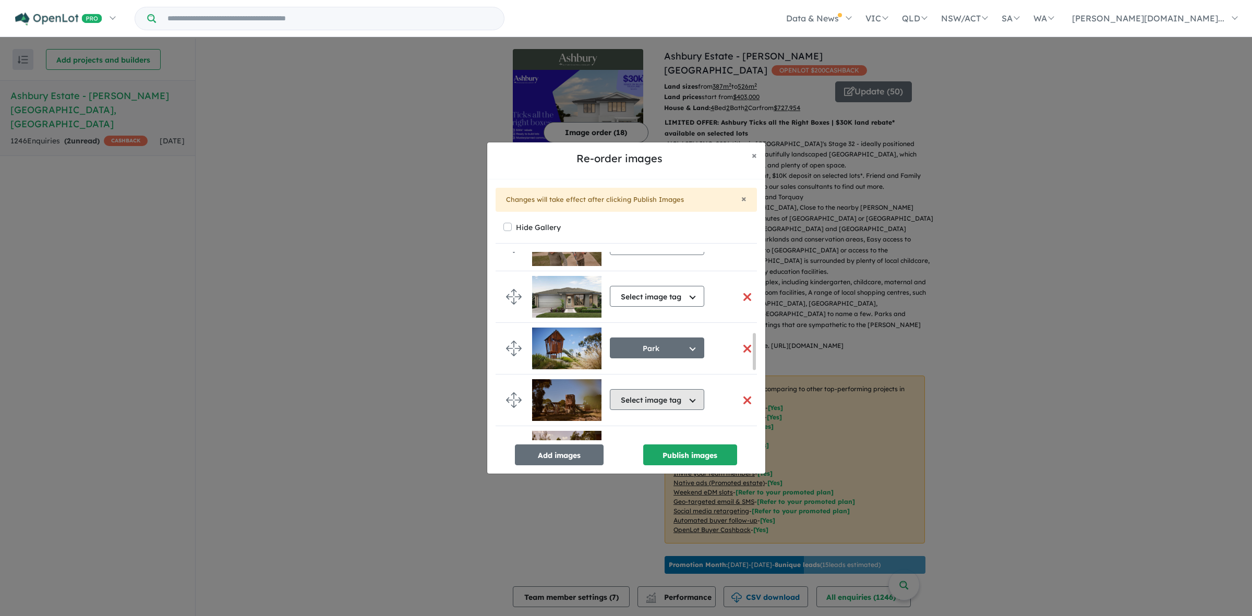
click at [669, 410] on button "Select image tag" at bounding box center [657, 399] width 94 height 21
click at [668, 397] on button "Select image tag" at bounding box center [657, 399] width 94 height 21
click at [694, 403] on button "Select image tag" at bounding box center [657, 399] width 94 height 21
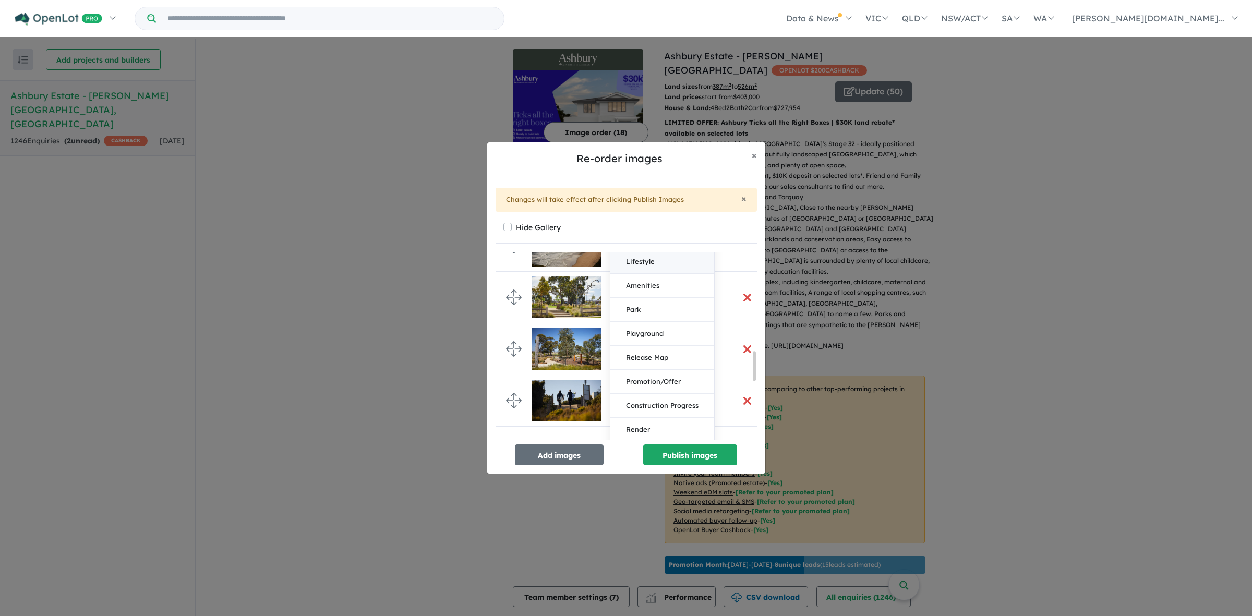
scroll to position [684, 0]
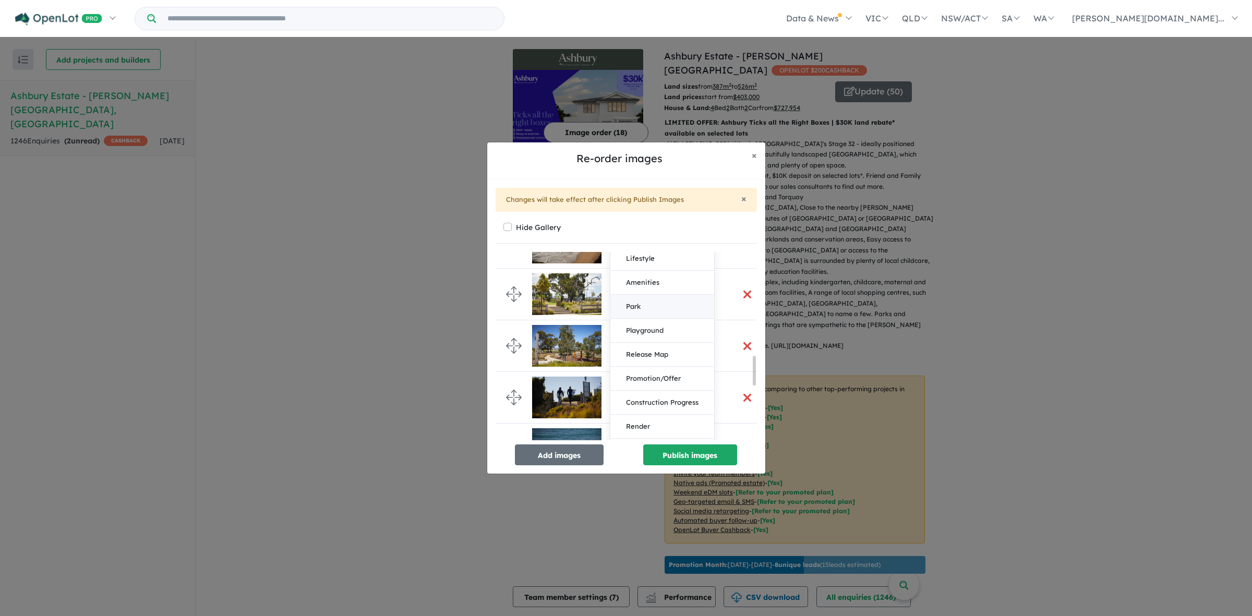
click at [663, 312] on button "Park" at bounding box center [662, 307] width 104 height 24
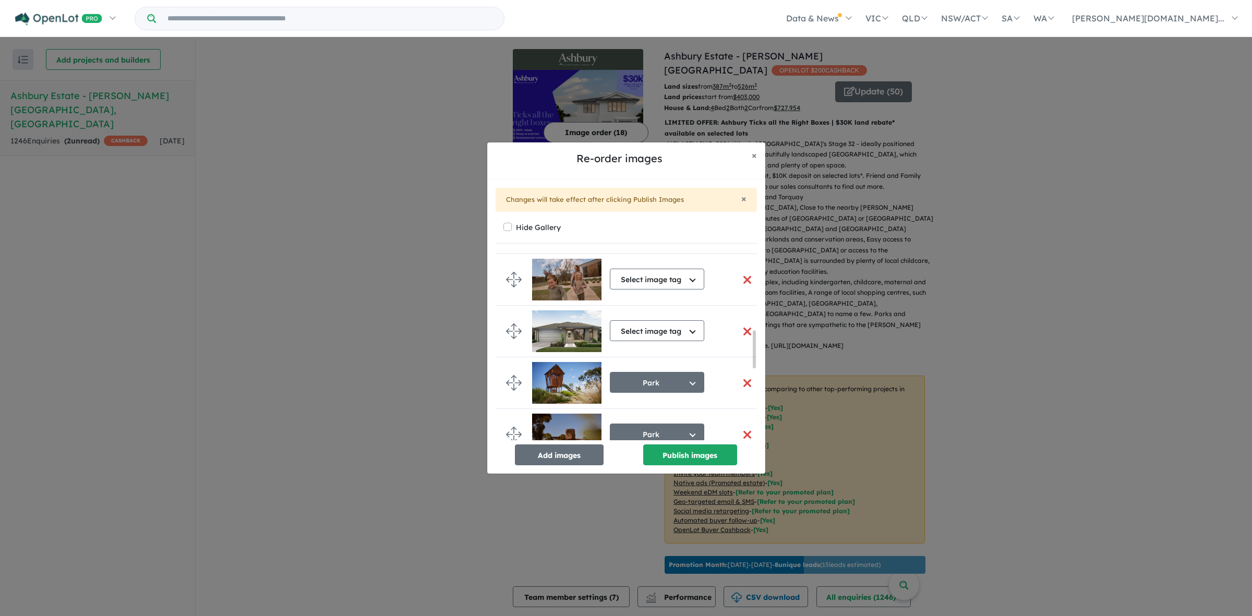
scroll to position [408, 0]
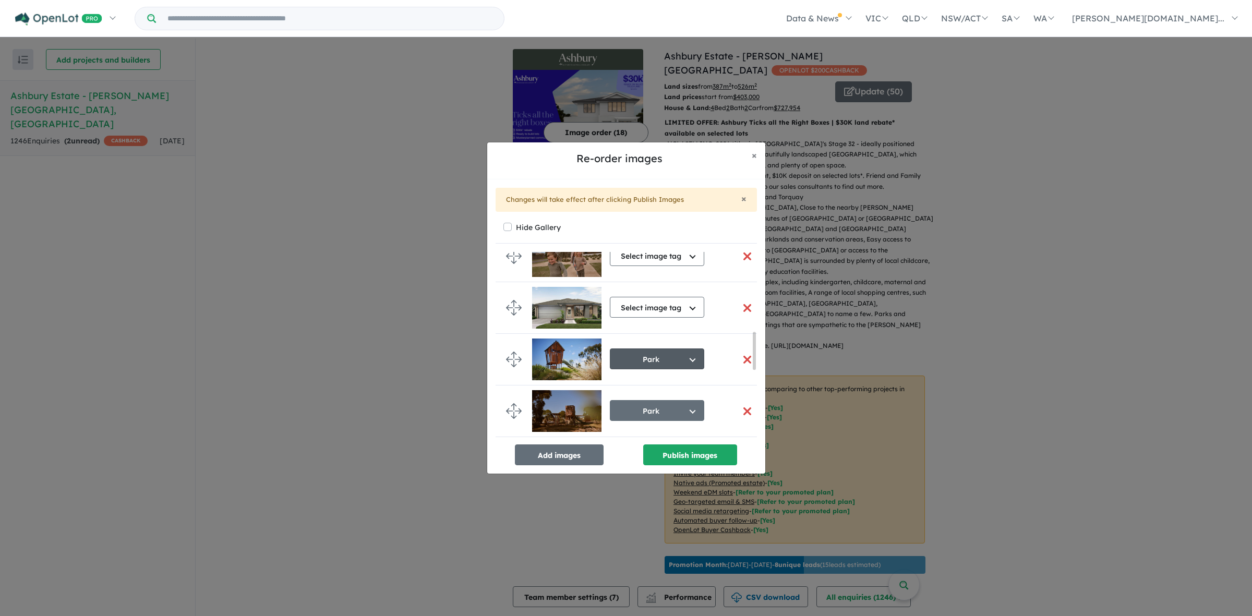
click at [677, 364] on button "Park" at bounding box center [657, 358] width 94 height 21
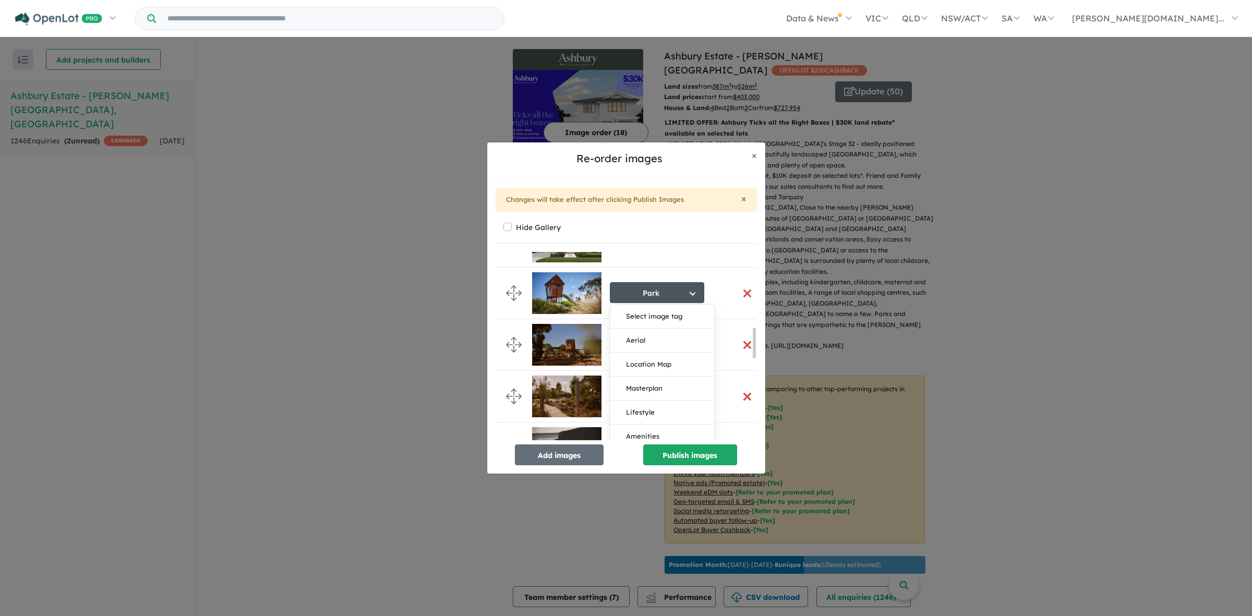
scroll to position [474, 0]
click at [713, 270] on div "Park Select image tag Aerial Location Map Masterplan Lifestyle Amenities Park P…" at bounding box center [634, 294] width 204 height 51
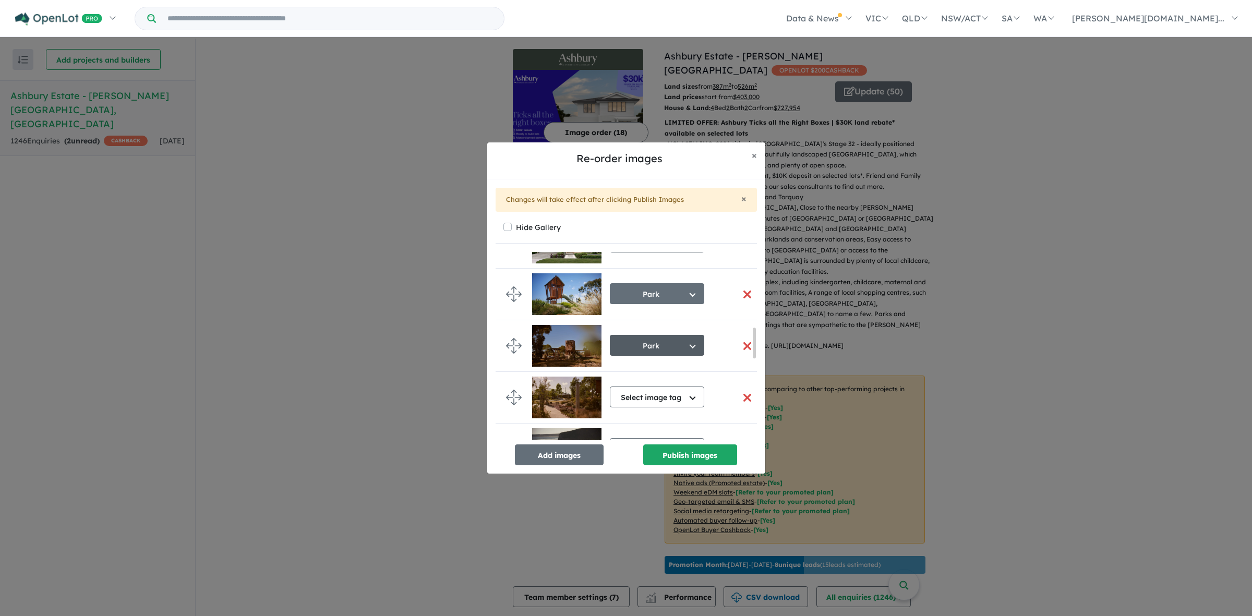
click at [682, 347] on button "Park" at bounding box center [657, 345] width 94 height 21
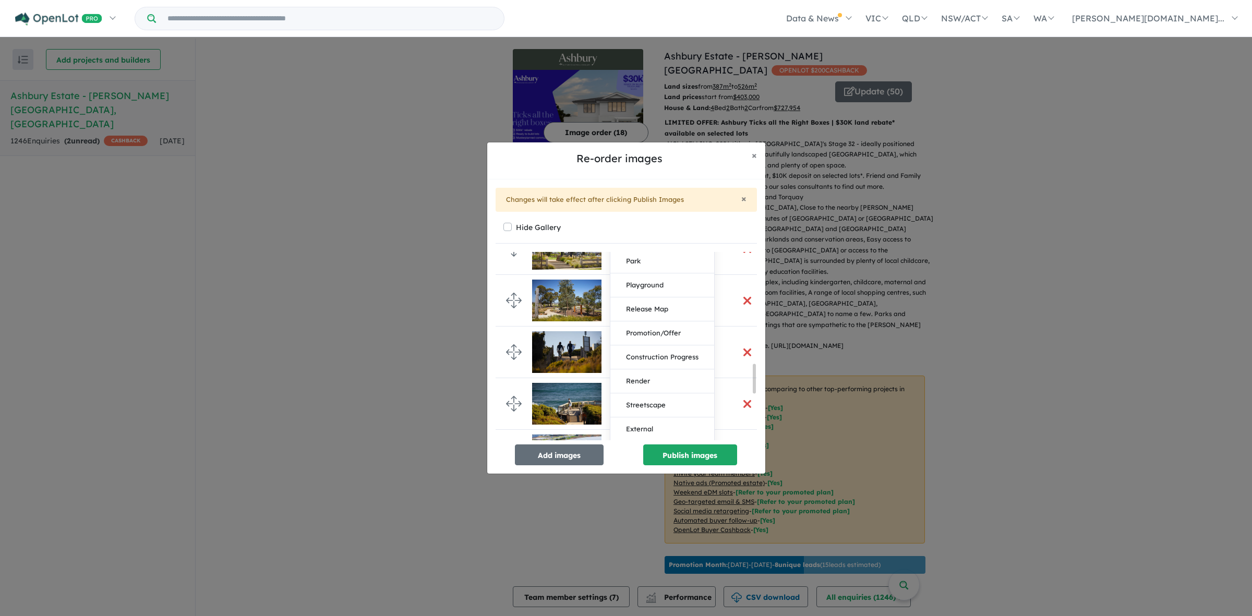
scroll to position [734, 0]
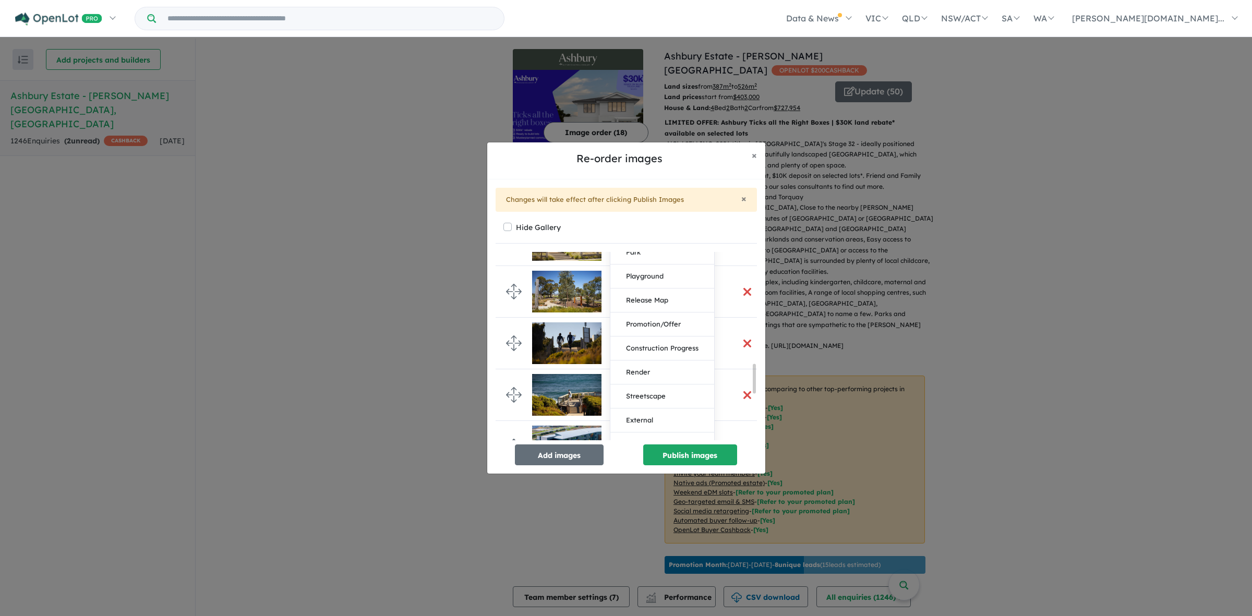
click at [669, 279] on button "Playground" at bounding box center [662, 276] width 104 height 24
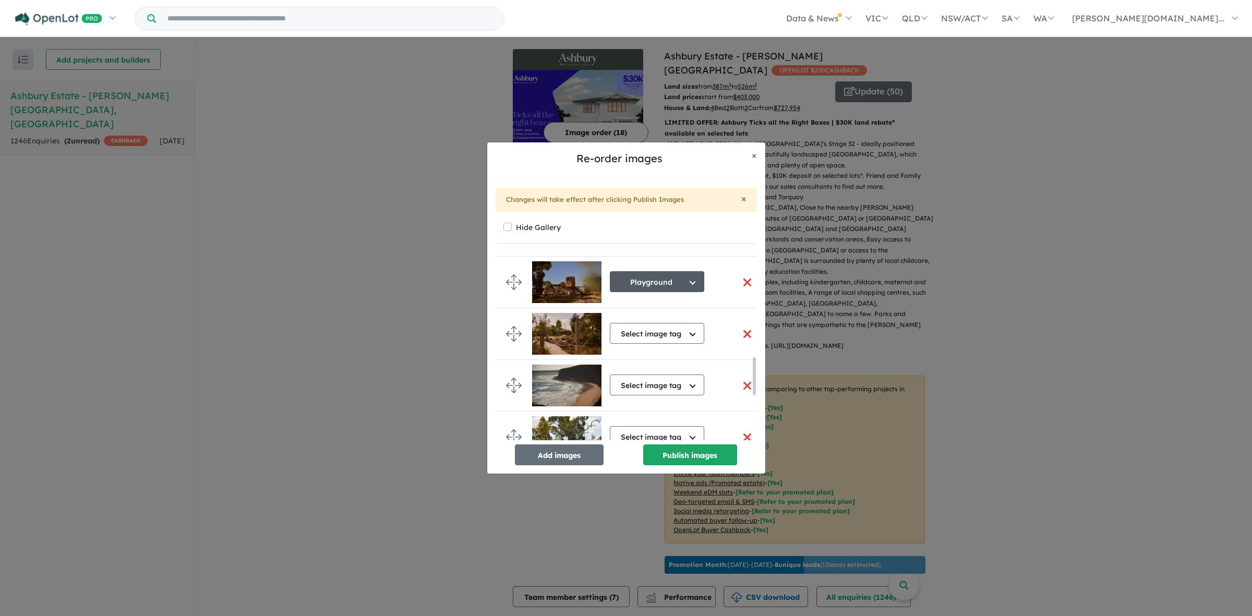
scroll to position [536, 0]
click at [660, 340] on button "Select image tag" at bounding box center [657, 334] width 94 height 21
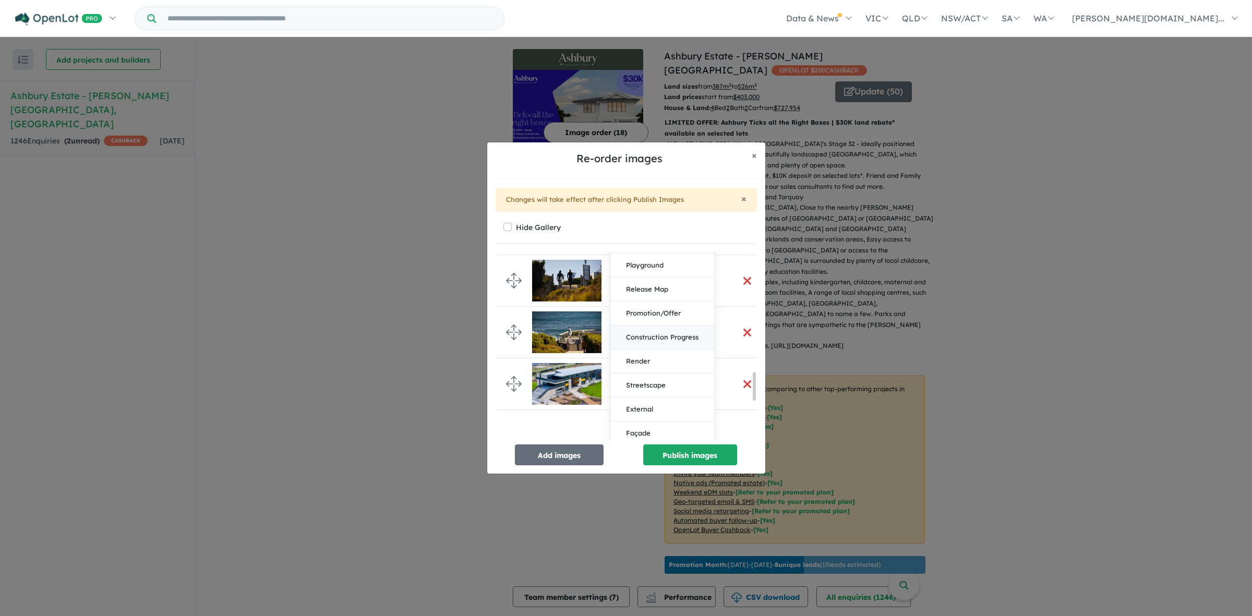
scroll to position [862, 0]
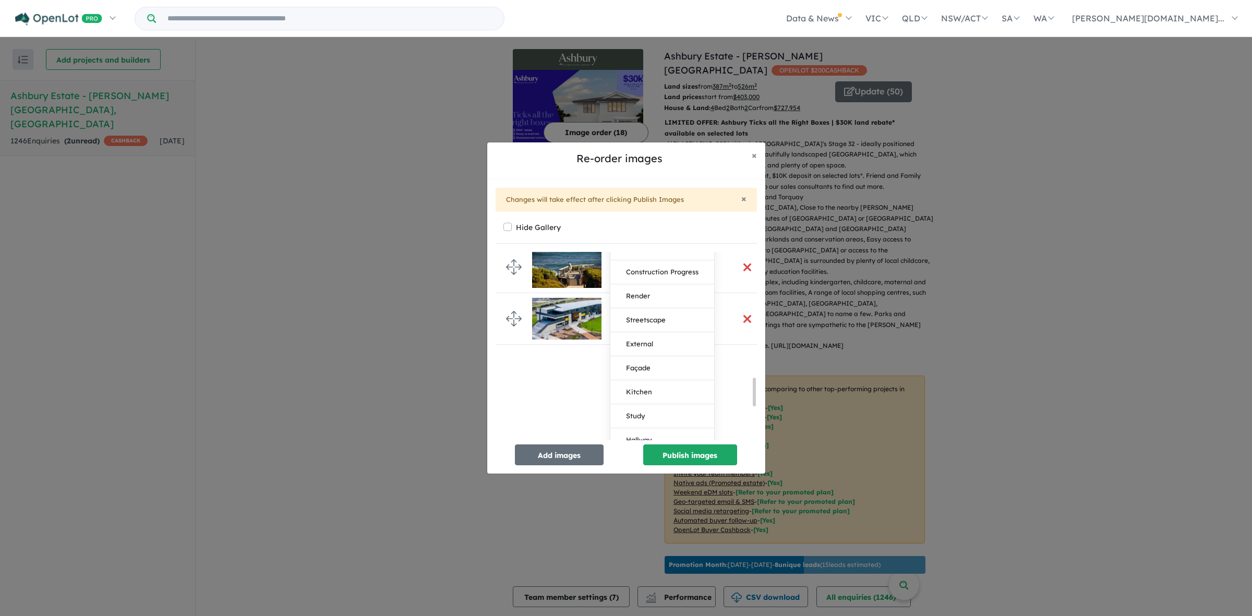
click at [565, 407] on div "Promotion/Offer Select image tag Aerial Location Map Masterplan Lifestyle Ameni…" at bounding box center [630, 351] width 271 height 198
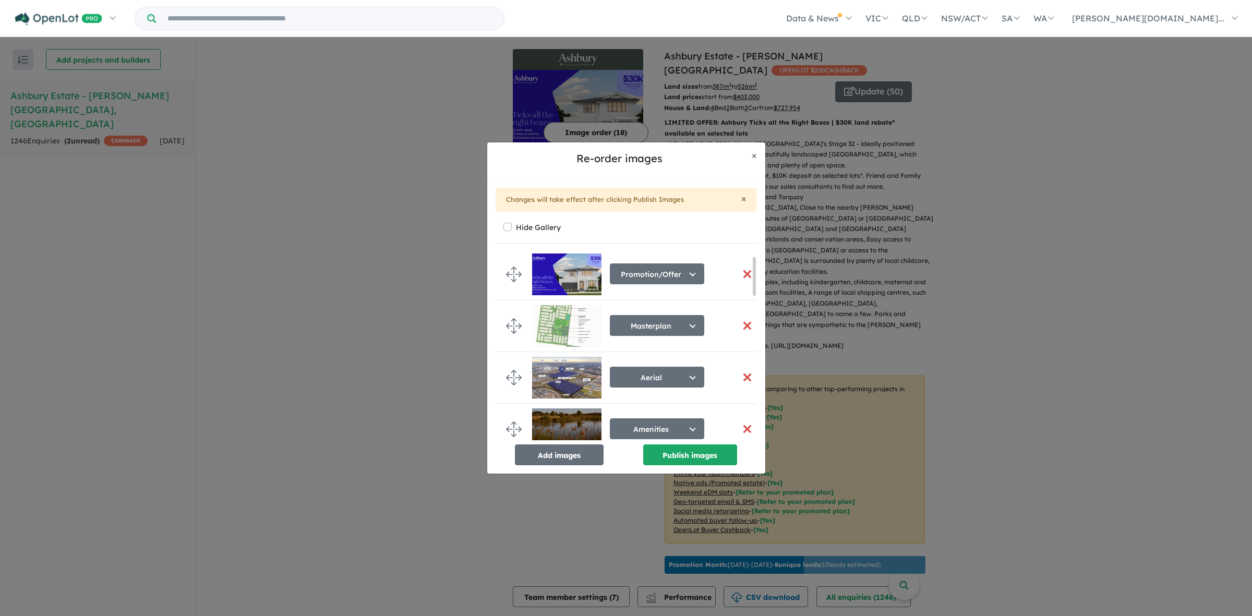
scroll to position [0, 0]
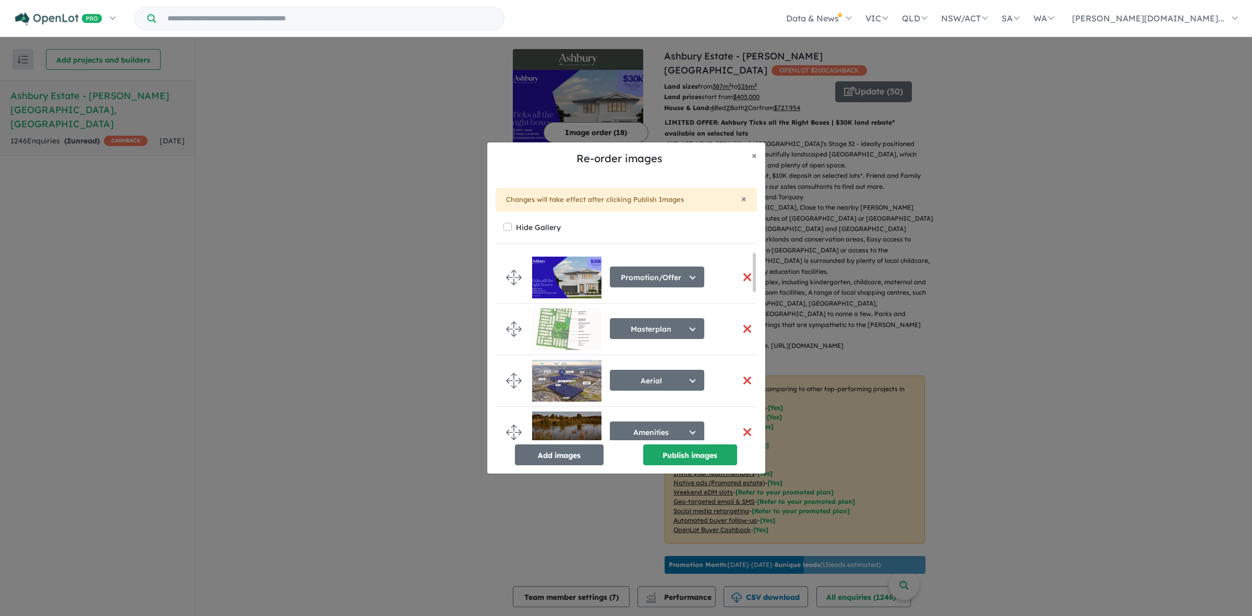
click at [744, 379] on button "button" at bounding box center [747, 380] width 22 height 22
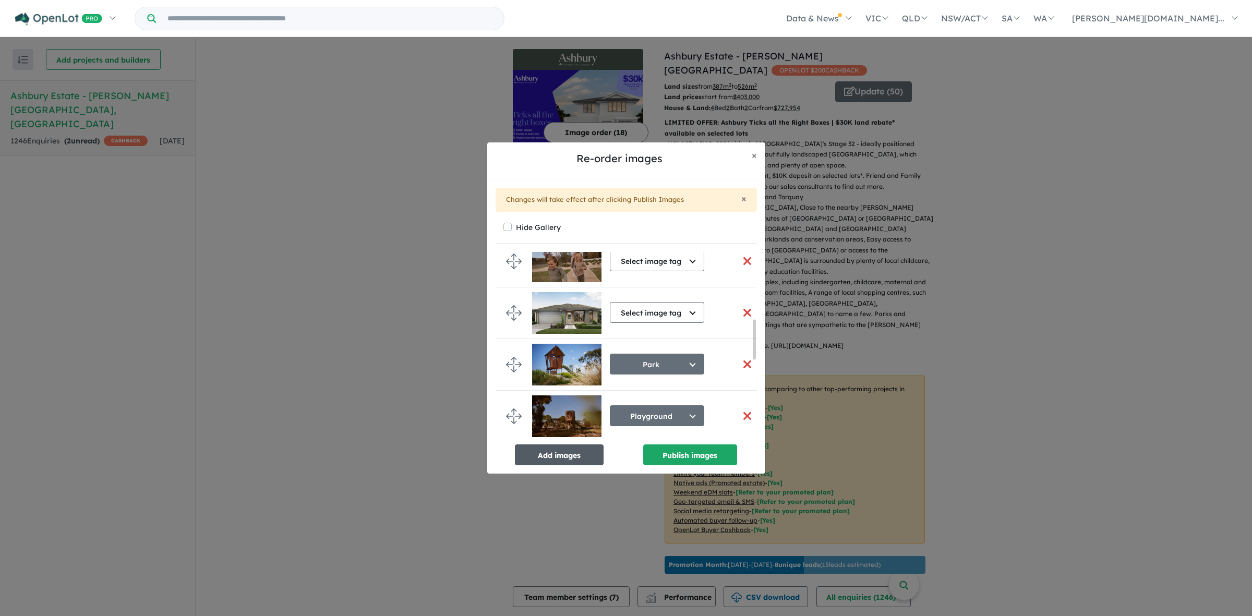
click at [568, 456] on button "Add images" at bounding box center [559, 454] width 89 height 21
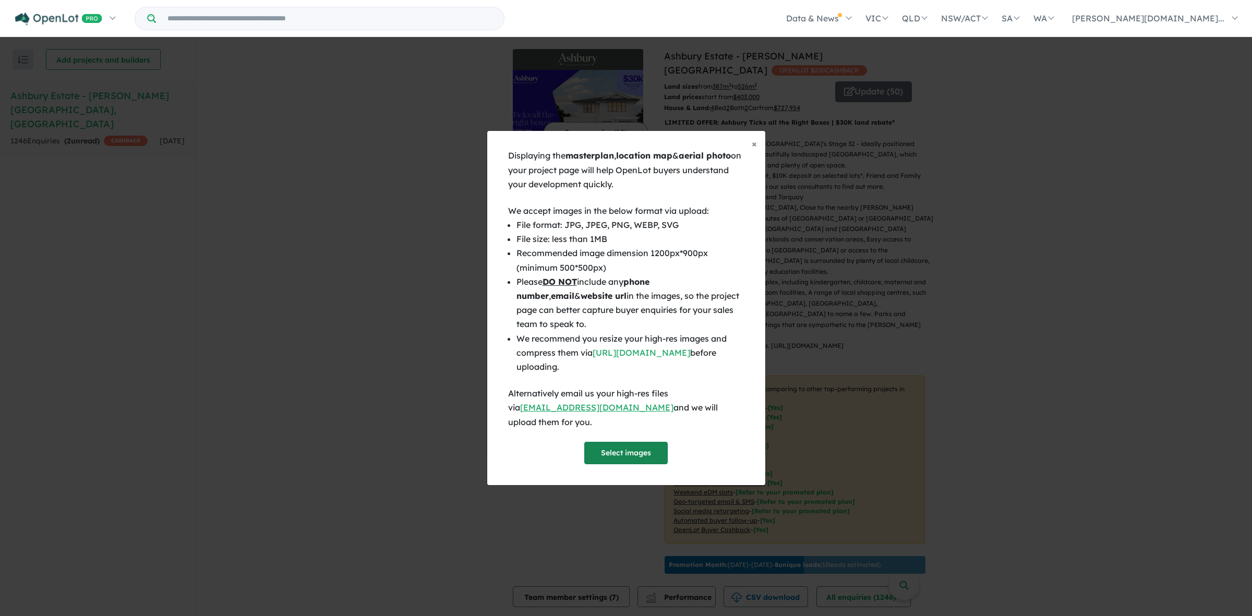
click at [612, 447] on button "Select images" at bounding box center [625, 453] width 83 height 22
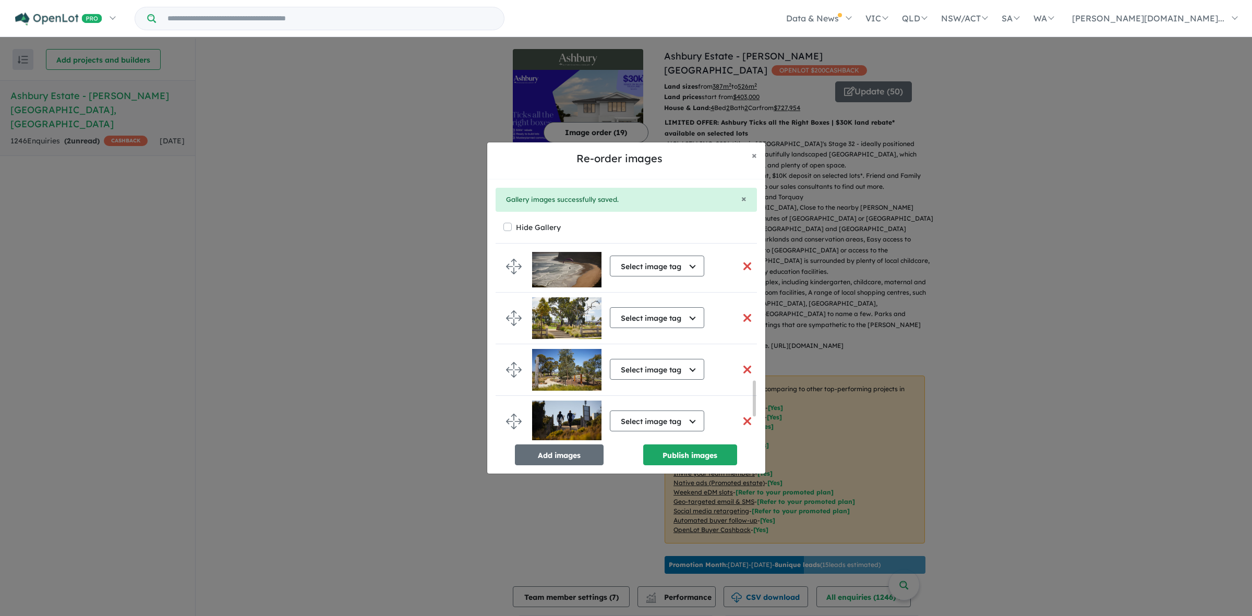
scroll to position [809, 0]
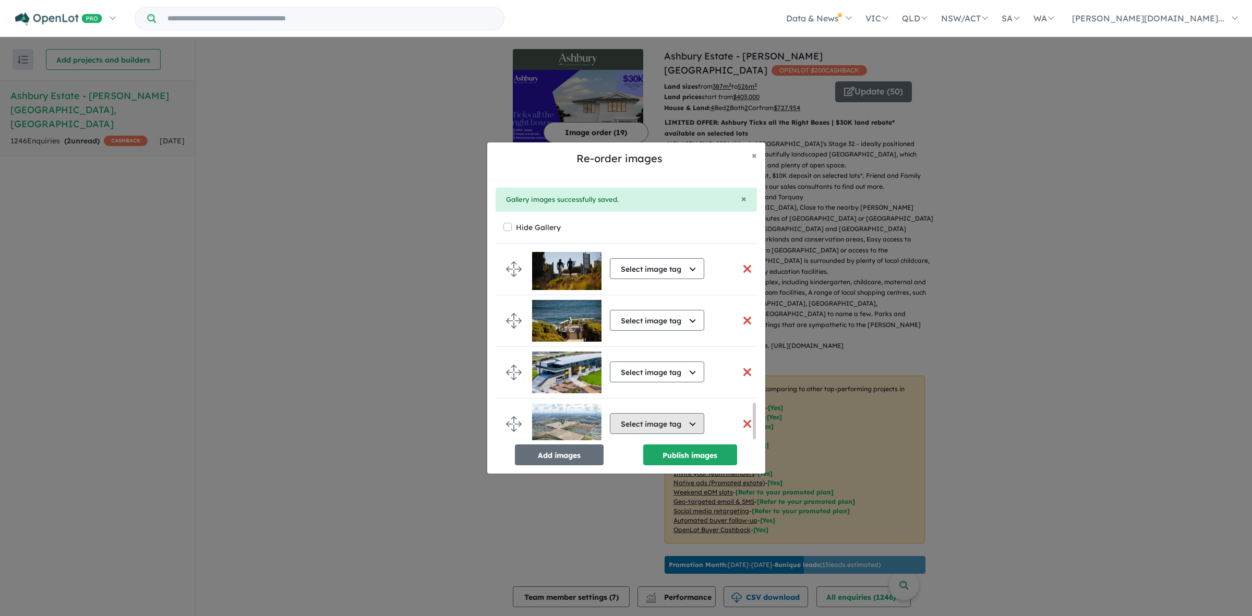
click at [660, 425] on button "Select image tag" at bounding box center [657, 423] width 94 height 21
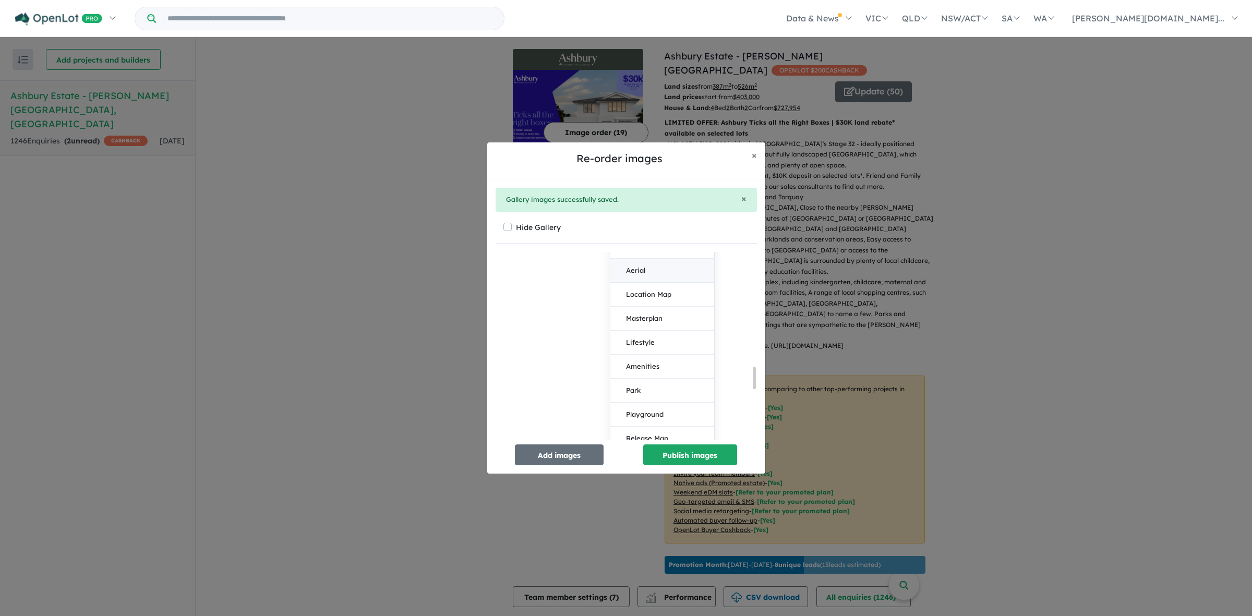
click at [656, 271] on button "Aerial" at bounding box center [662, 271] width 104 height 24
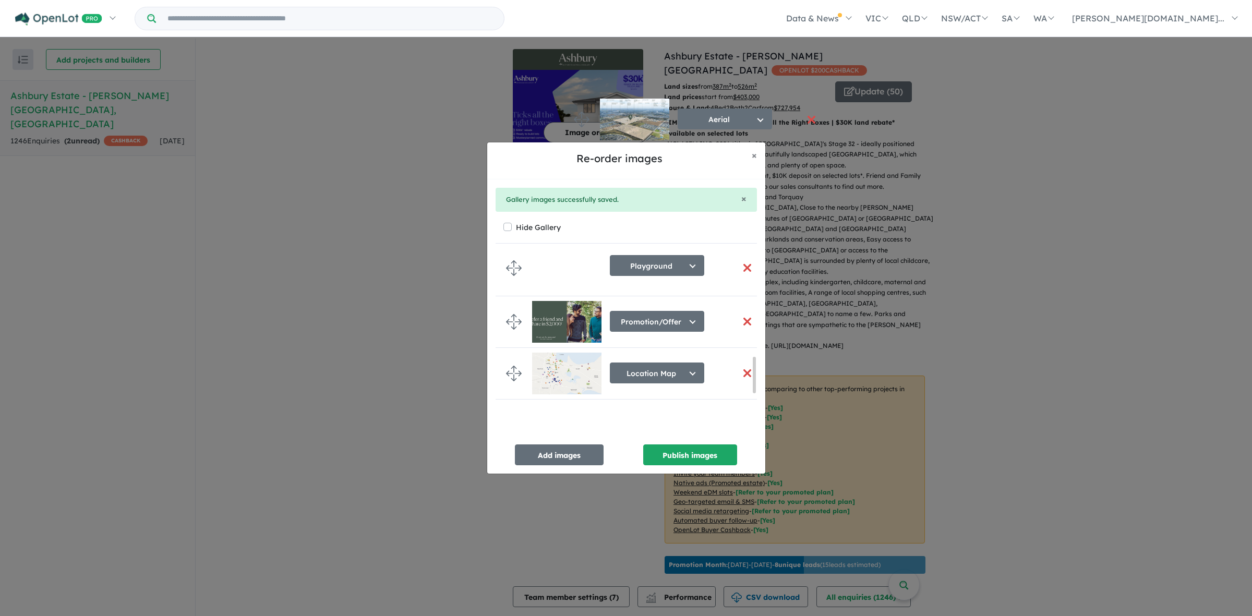
scroll to position [0, 0]
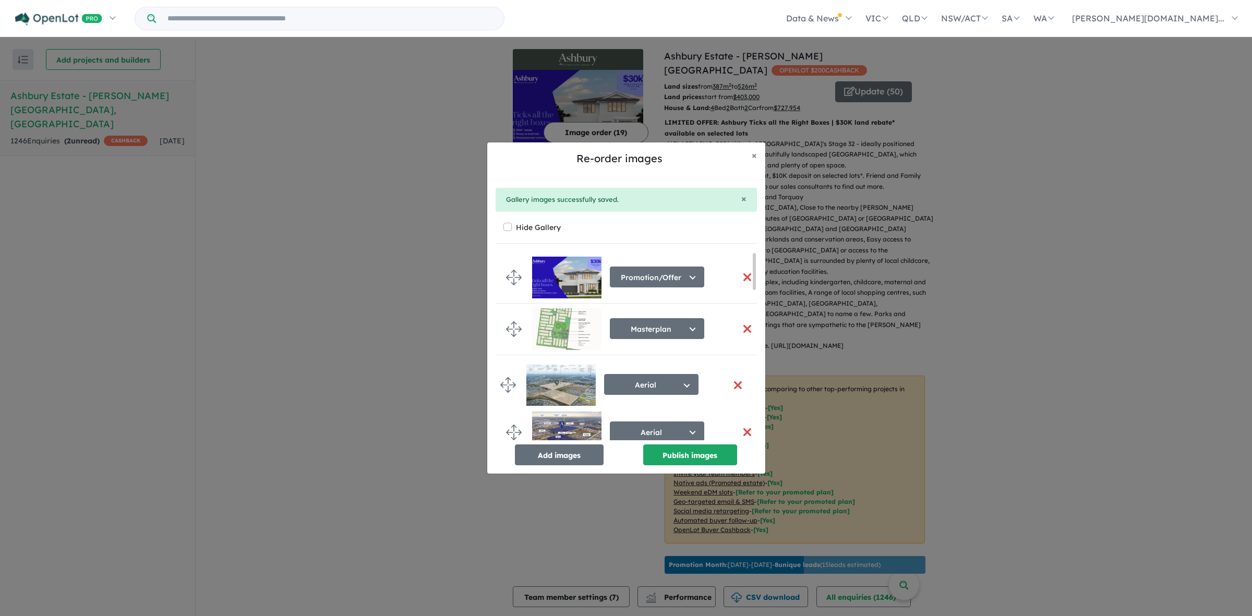
drag, startPoint x: 509, startPoint y: 421, endPoint x: 503, endPoint y: 384, distance: 37.0
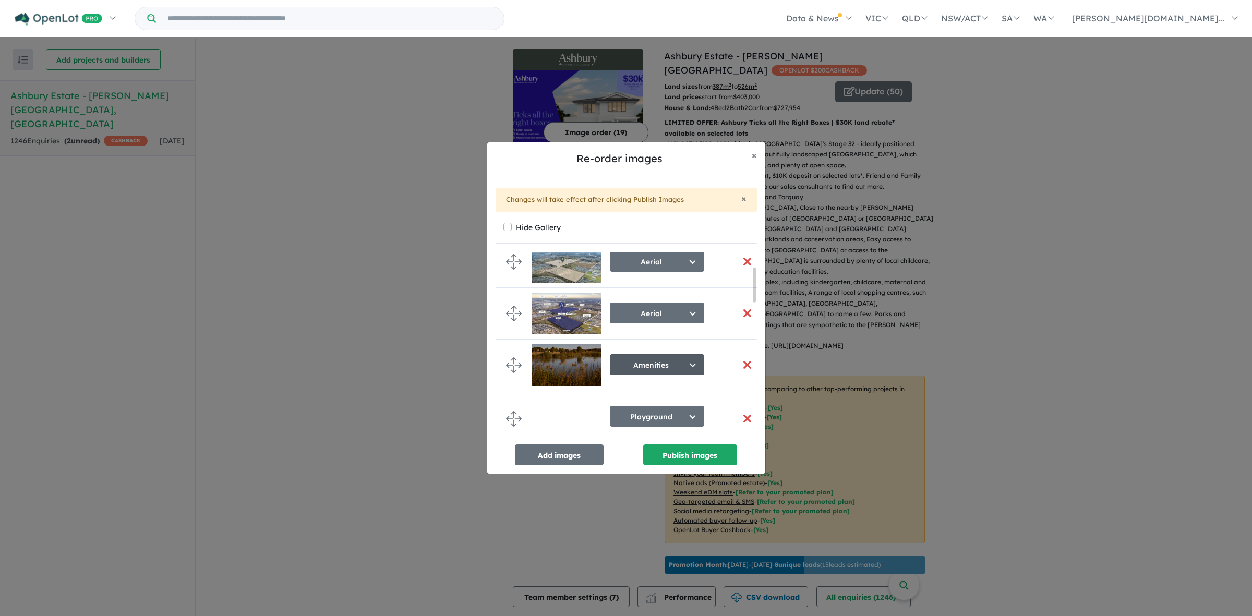
scroll to position [130, 0]
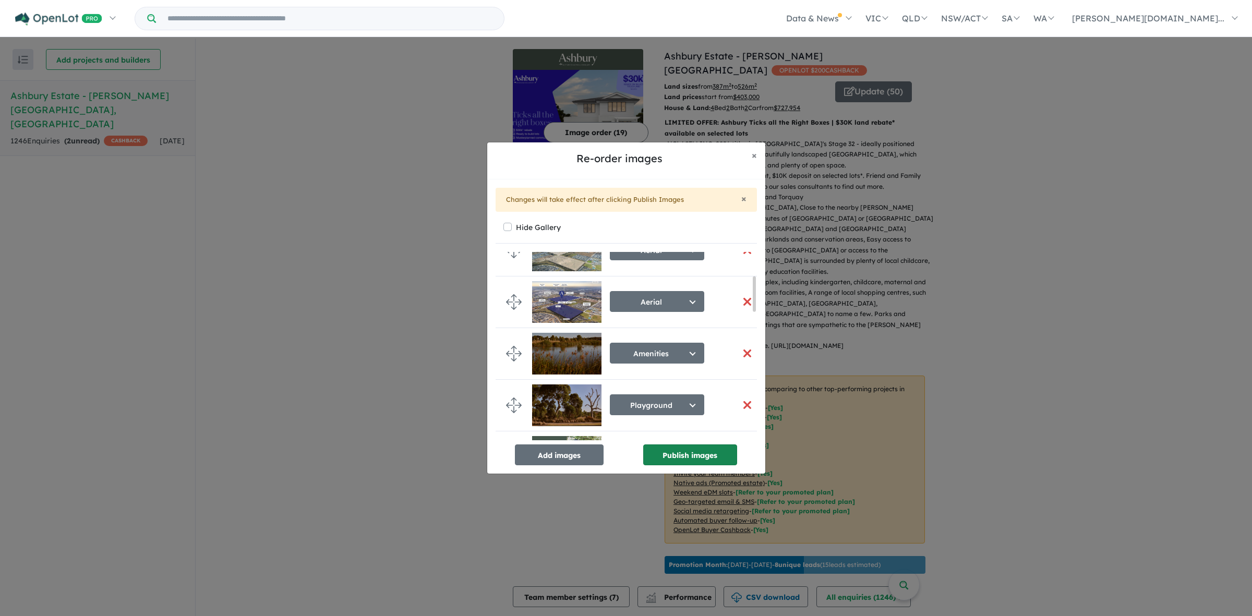
click at [682, 457] on button "Publish images" at bounding box center [690, 454] width 94 height 21
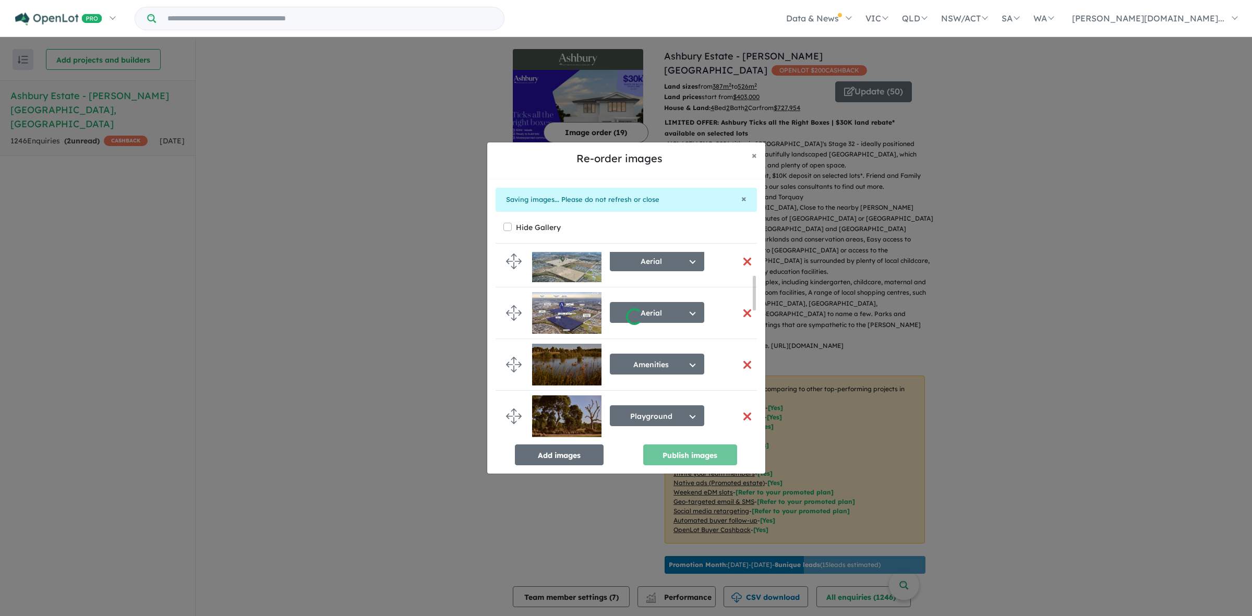
scroll to position [125, 0]
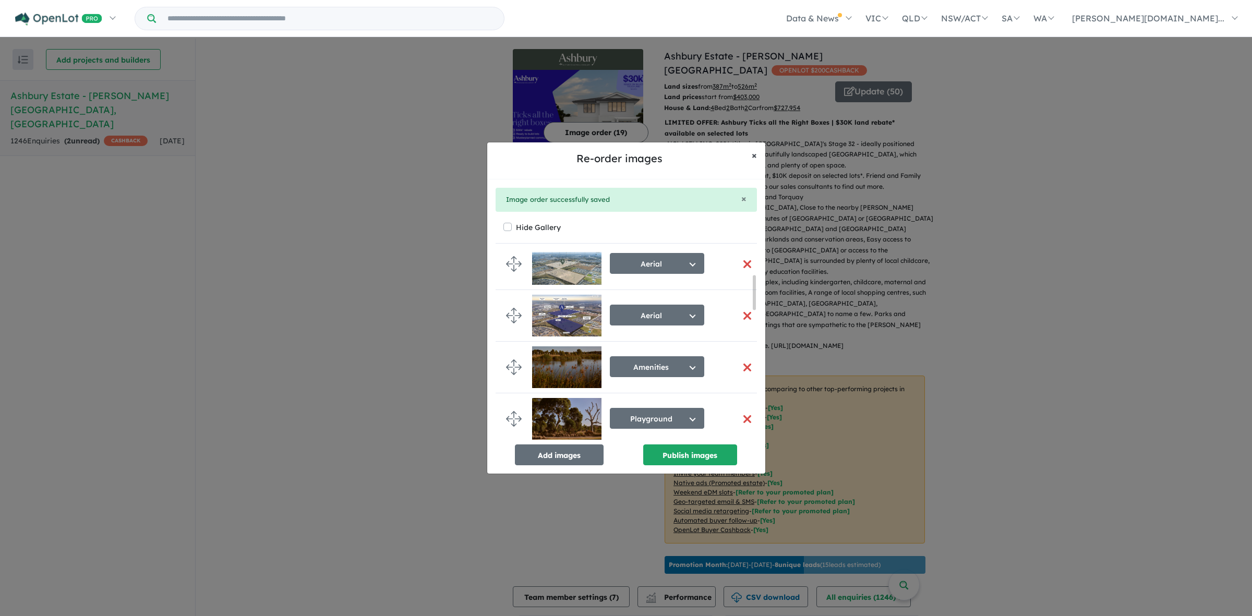
click at [746, 154] on button "× Close" at bounding box center [754, 155] width 22 height 26
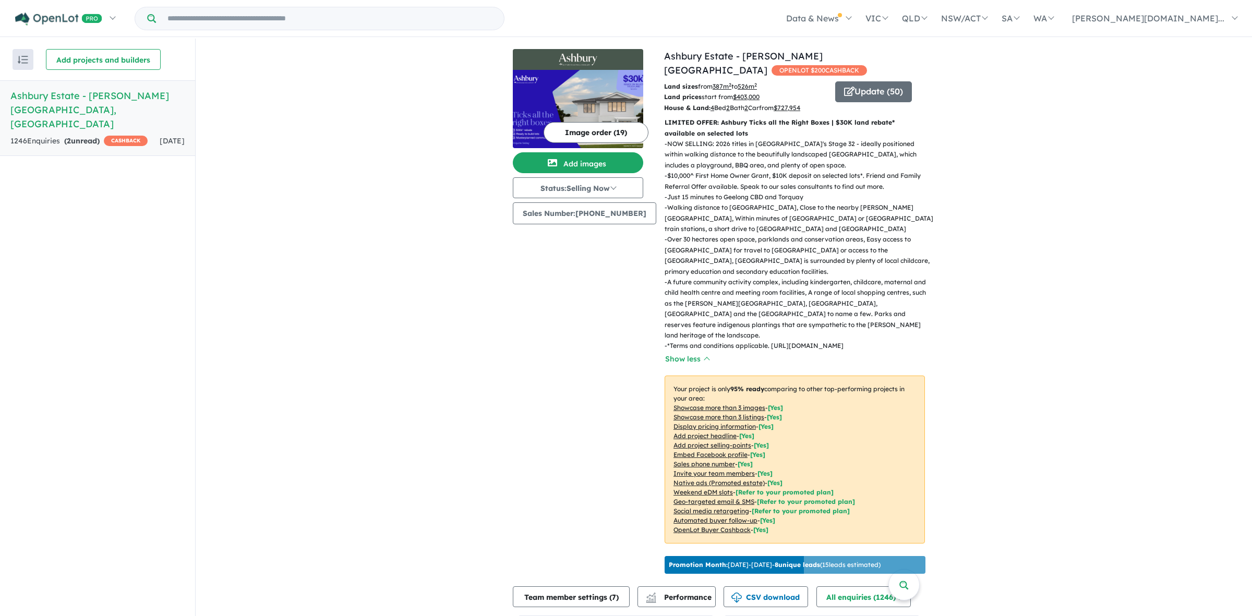
scroll to position [123, 0]
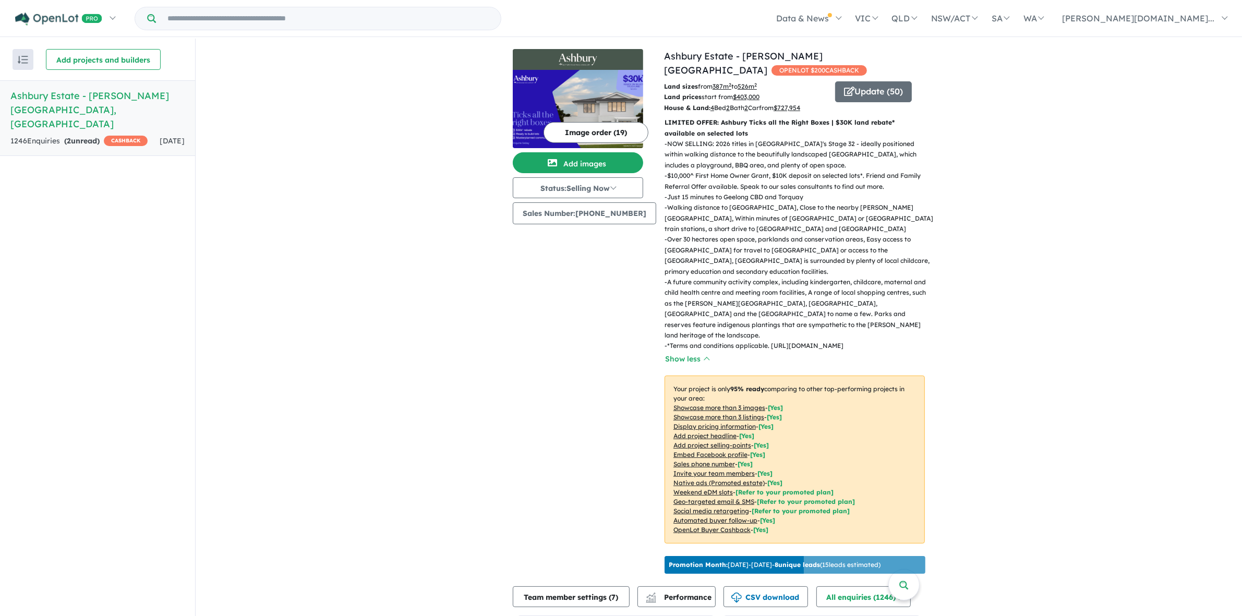
click at [568, 131] on button "Image order ( 19 )" at bounding box center [595, 132] width 105 height 21
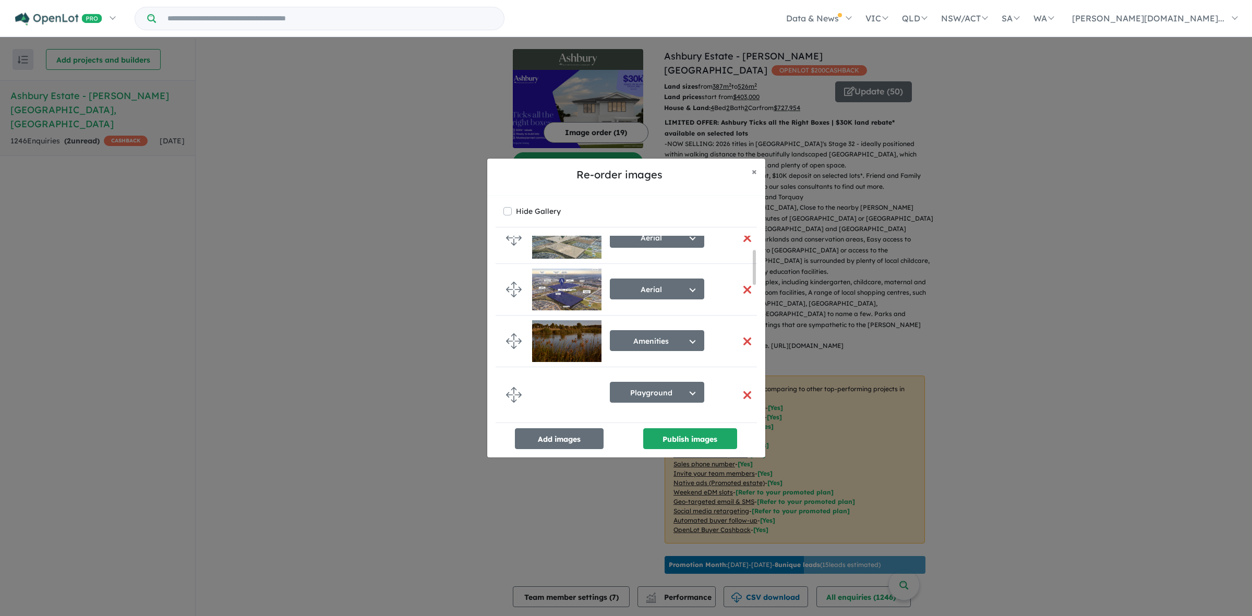
scroll to position [130, 0]
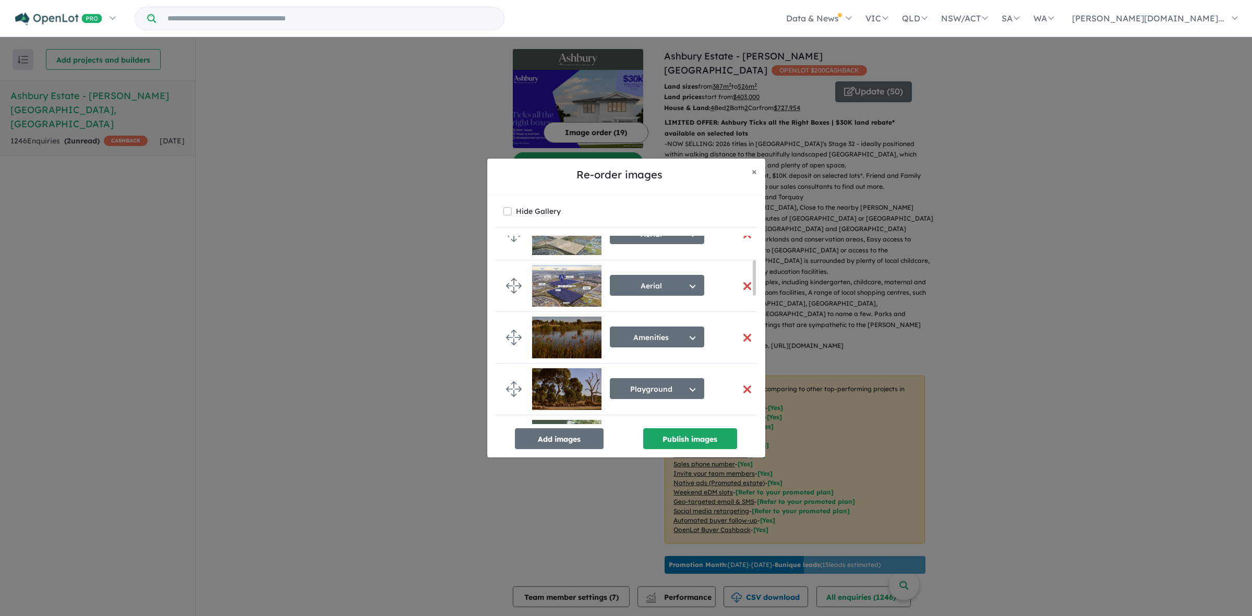
click at [739, 287] on button "button" at bounding box center [747, 286] width 22 height 22
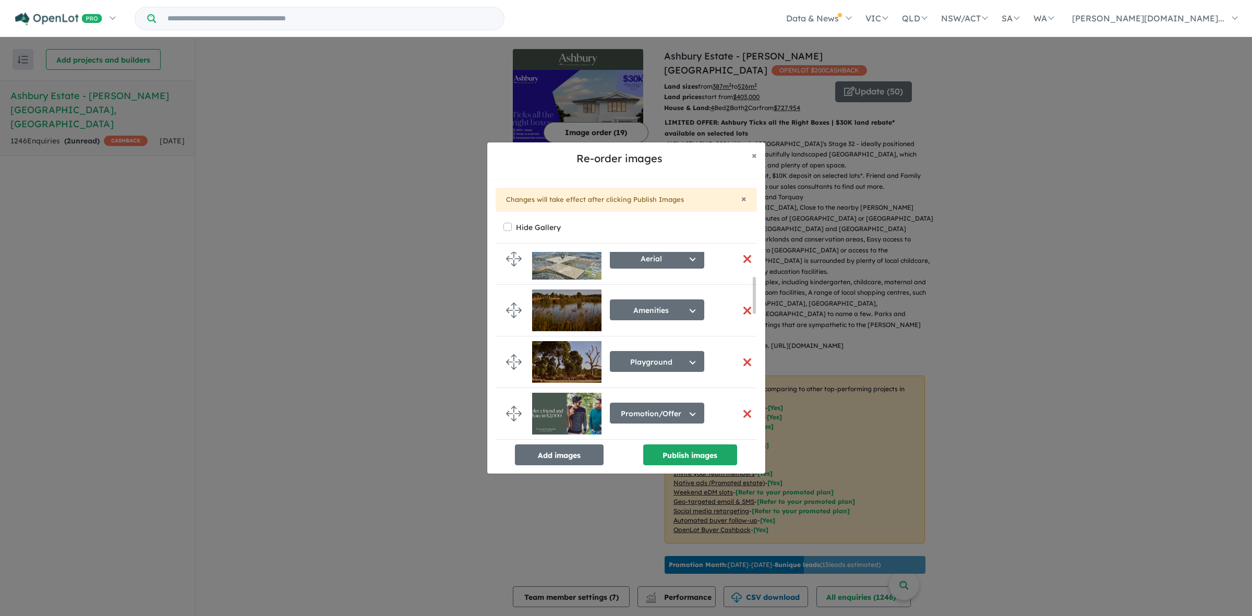
scroll to position [128, 0]
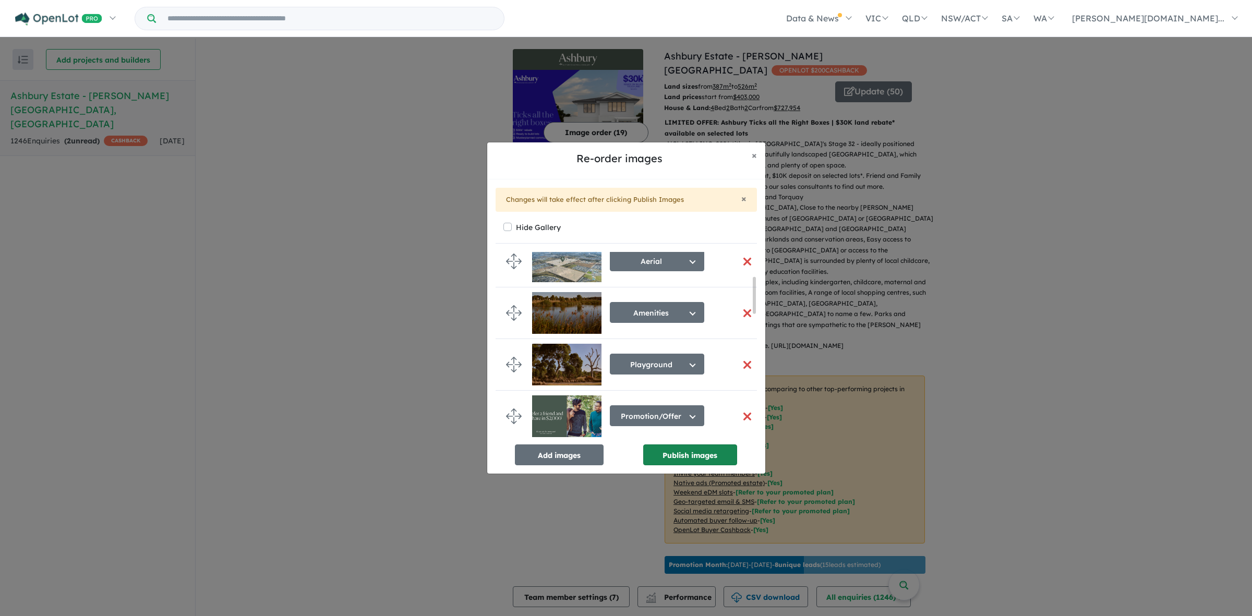
click at [680, 449] on button "Publish images" at bounding box center [690, 454] width 94 height 21
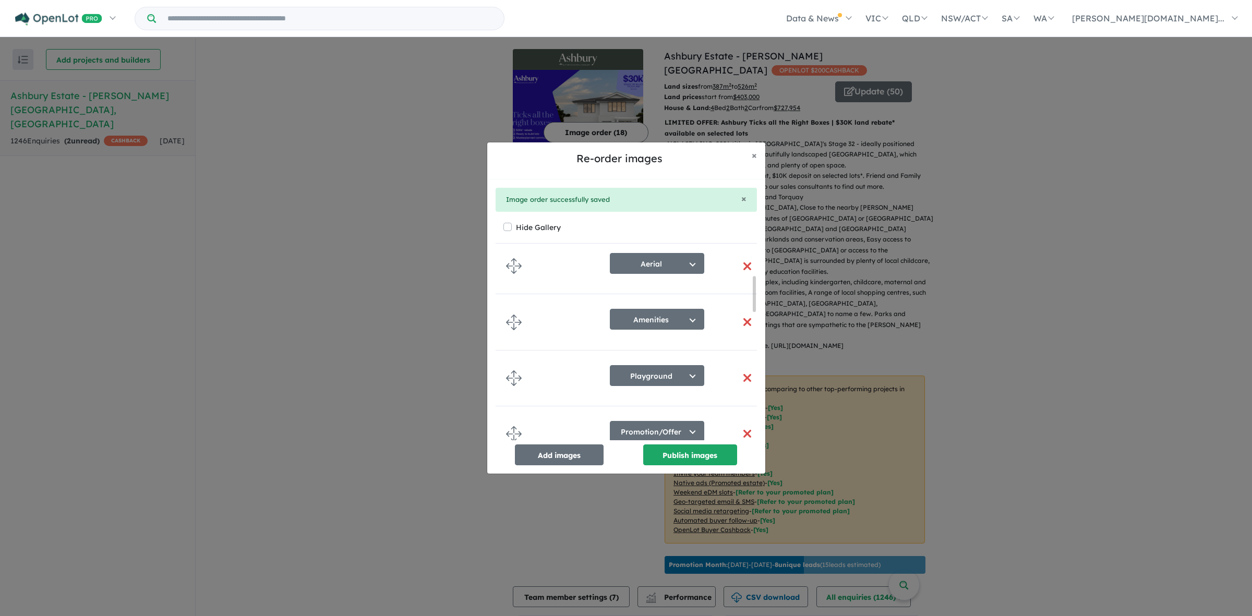
scroll to position [123, 0]
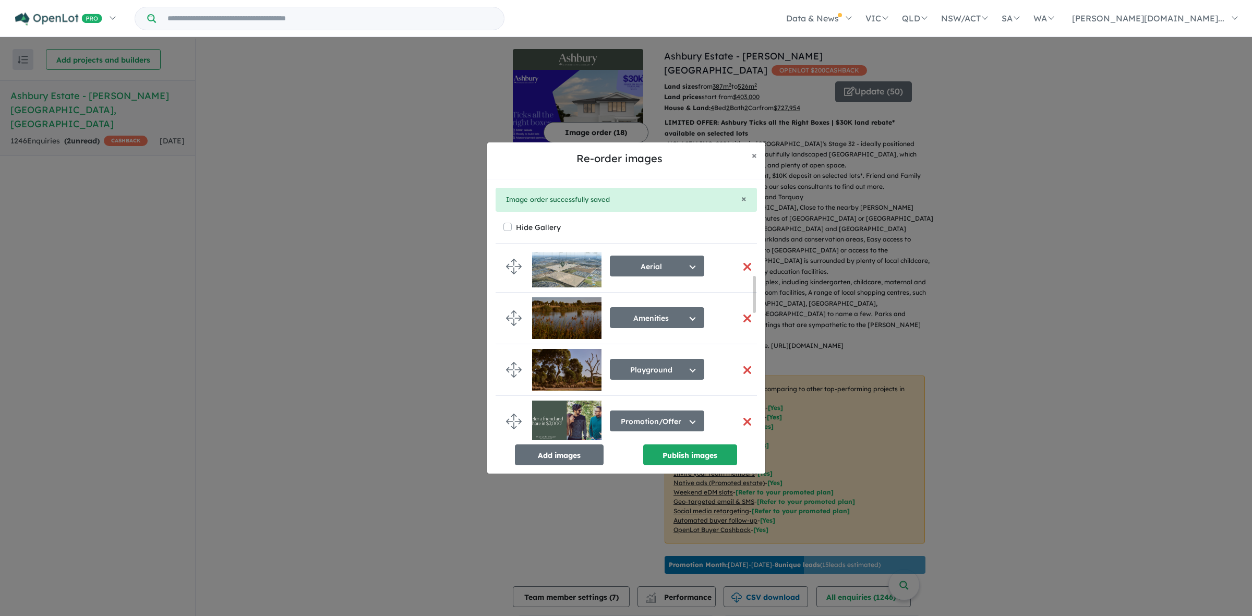
click at [898, 222] on div "Re-order images × Close × Image order successfully saved Hide Gallery Promotion…" at bounding box center [626, 308] width 1252 height 616
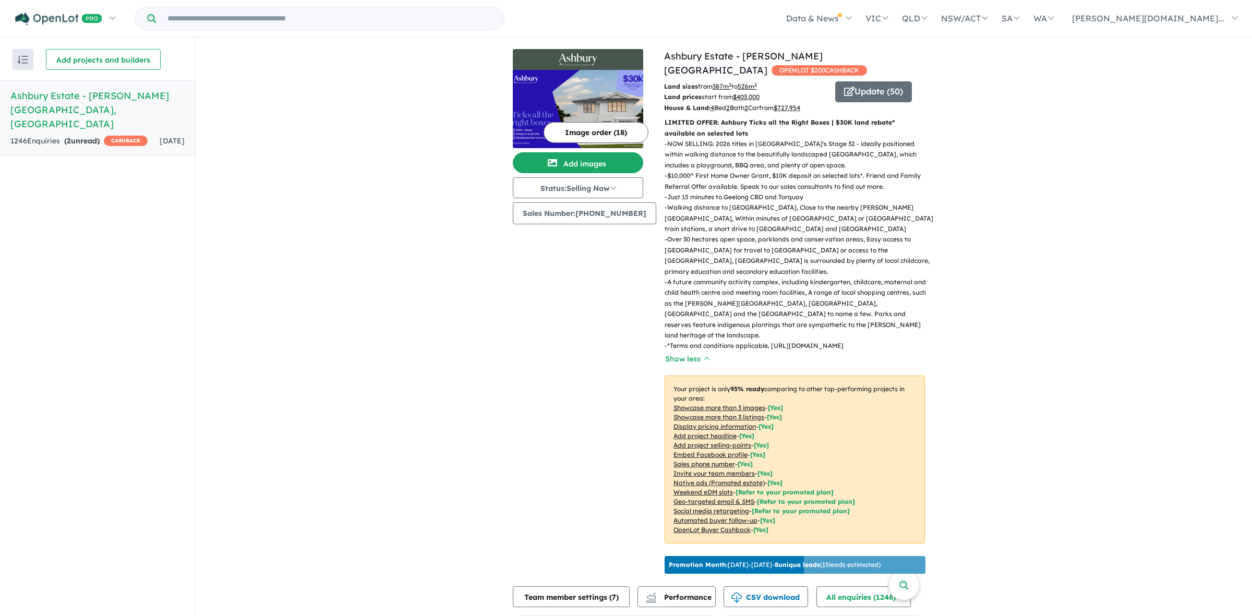
scroll to position [120, 0]
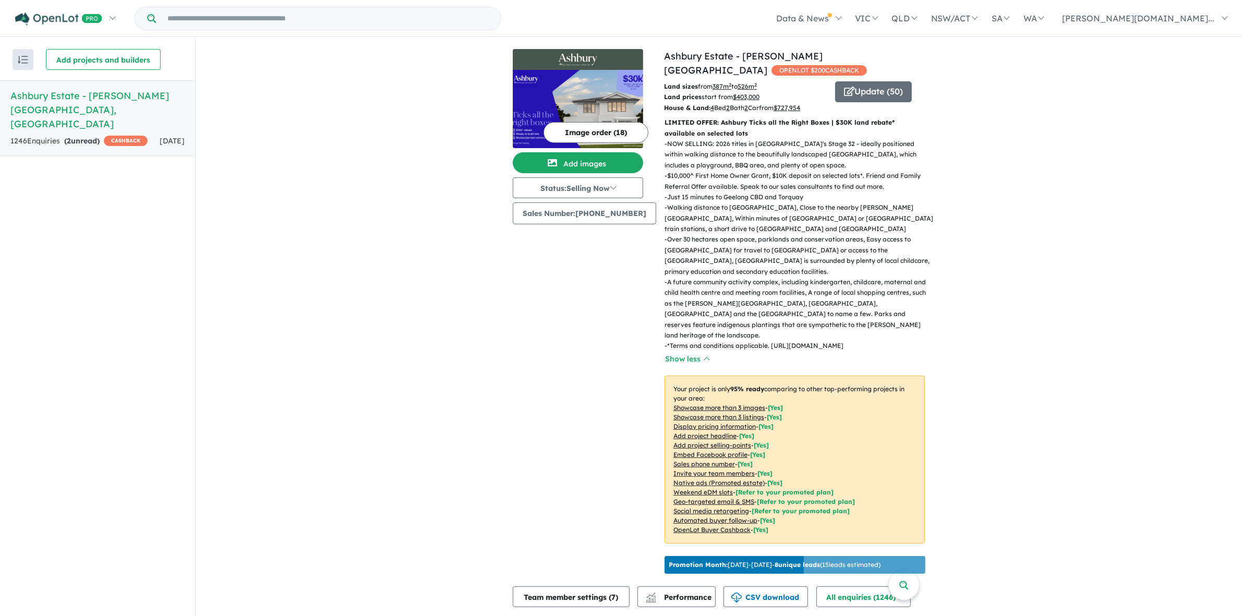
click at [577, 90] on img at bounding box center [578, 109] width 130 height 78
click at [595, 80] on img at bounding box center [578, 109] width 130 height 78
click at [584, 134] on button "Image order ( 18 )" at bounding box center [595, 132] width 105 height 21
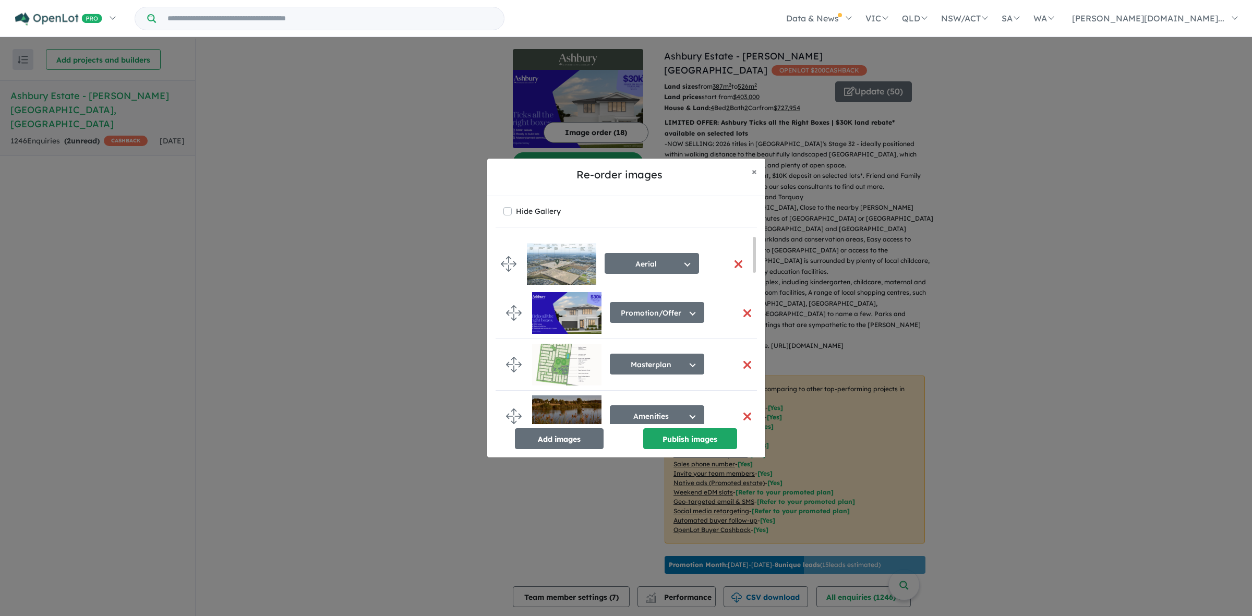
drag, startPoint x: 514, startPoint y: 363, endPoint x: 509, endPoint y: 262, distance: 101.3
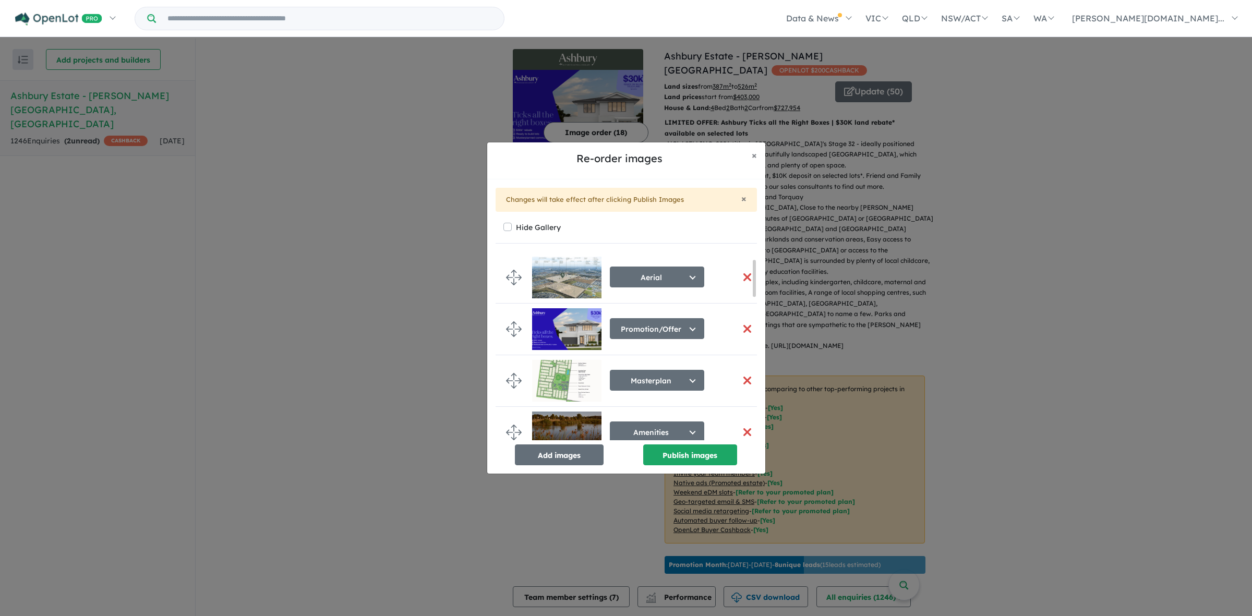
scroll to position [65, 0]
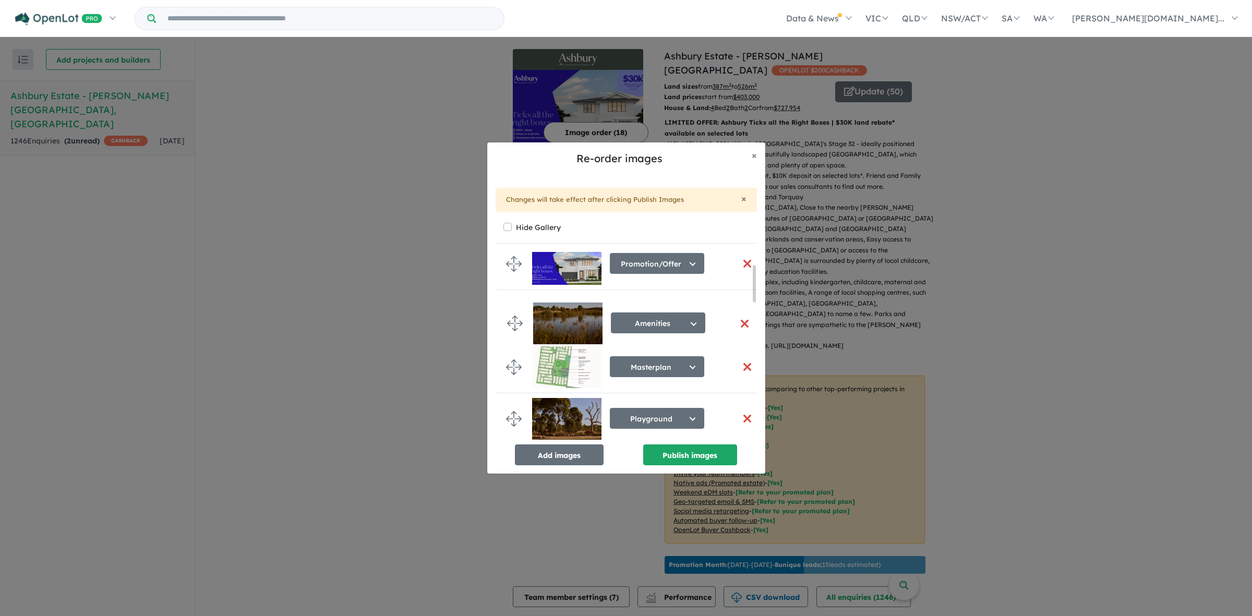
drag, startPoint x: 513, startPoint y: 363, endPoint x: 514, endPoint y: 319, distance: 44.3
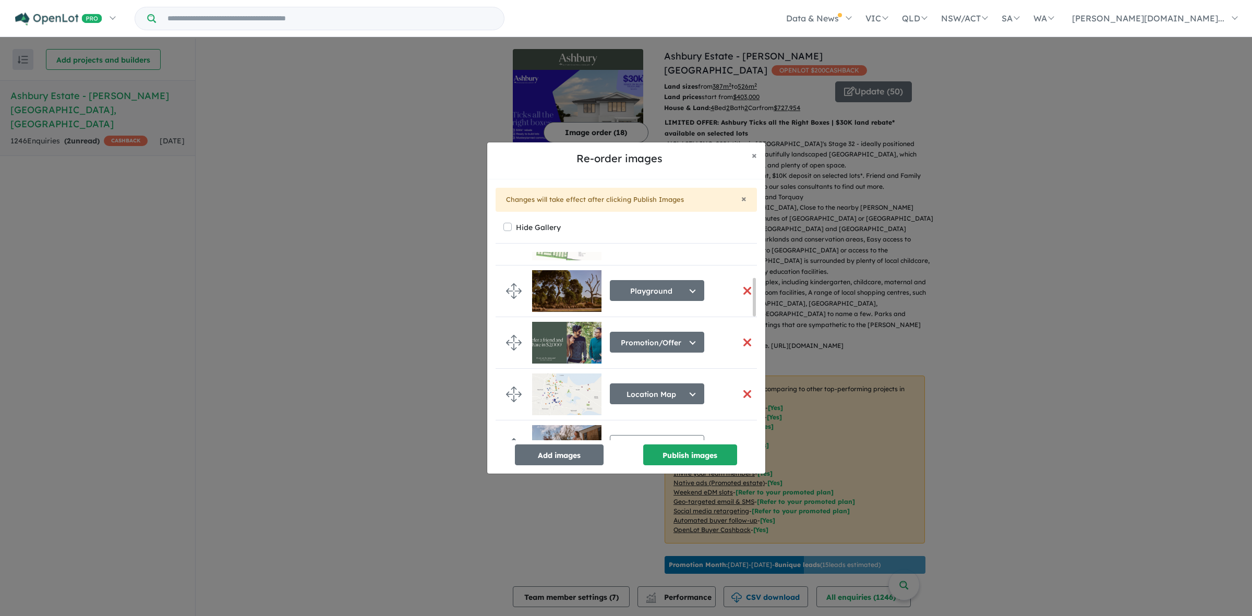
scroll to position [196, 0]
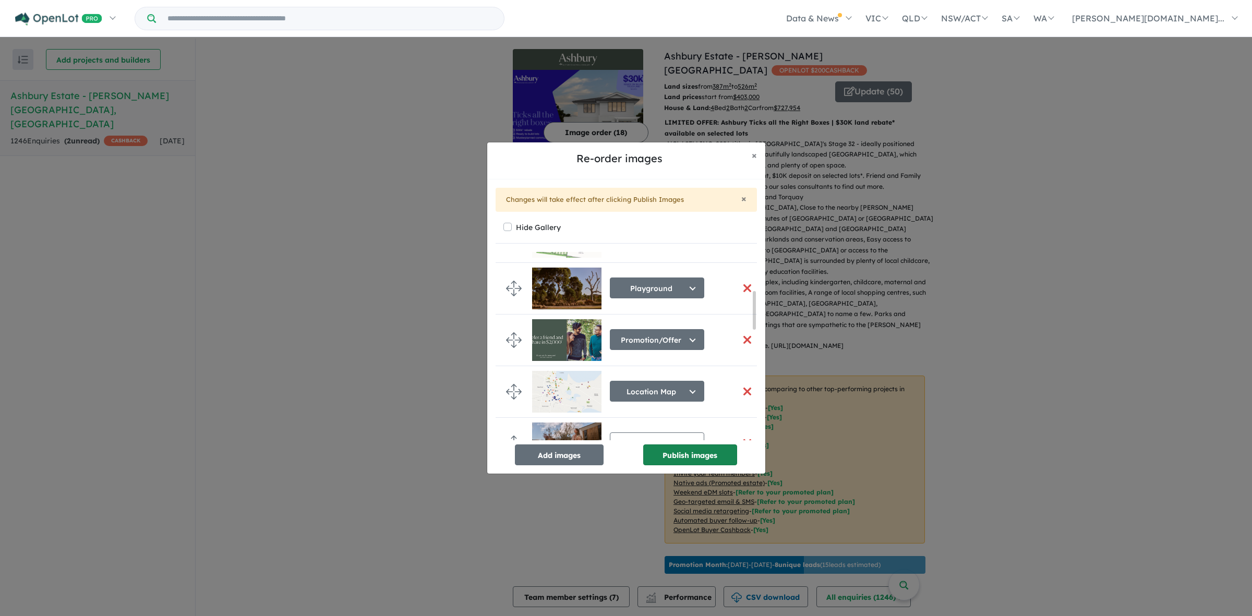
click at [710, 457] on button "Publish images" at bounding box center [690, 454] width 94 height 21
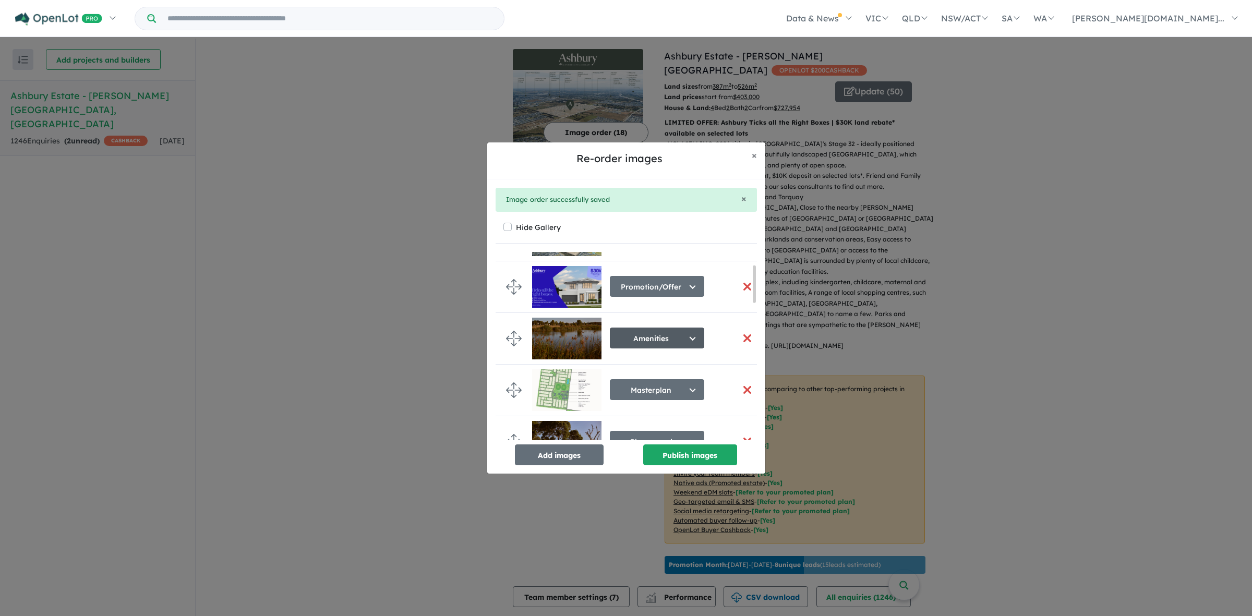
scroll to position [65, 0]
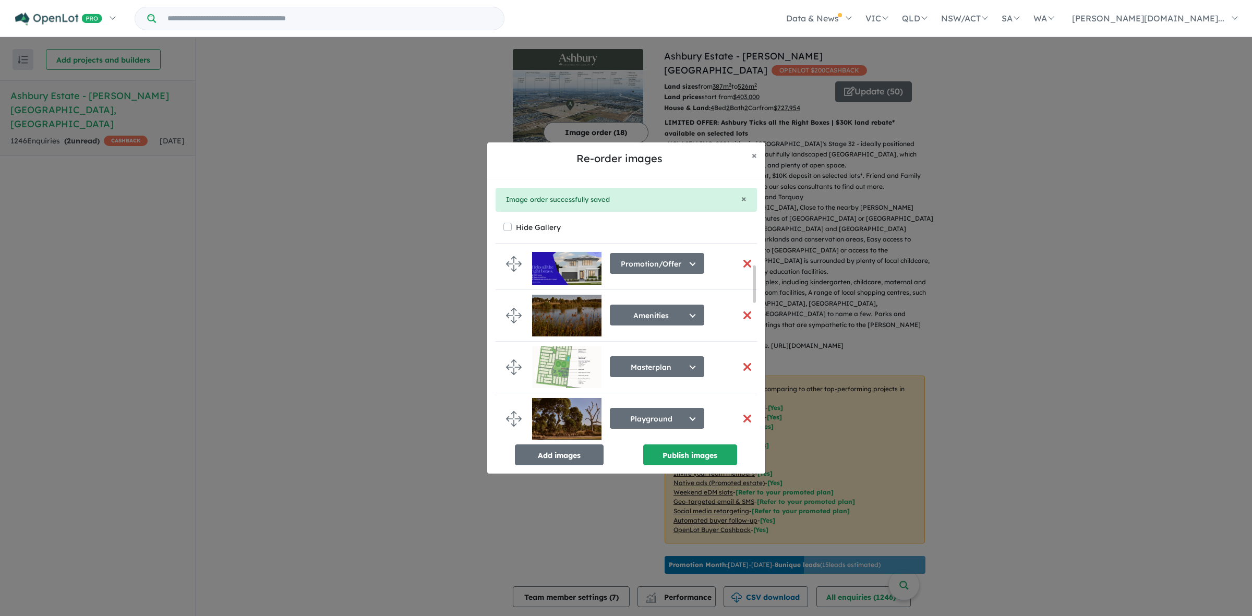
click at [739, 368] on button "button" at bounding box center [747, 367] width 22 height 22
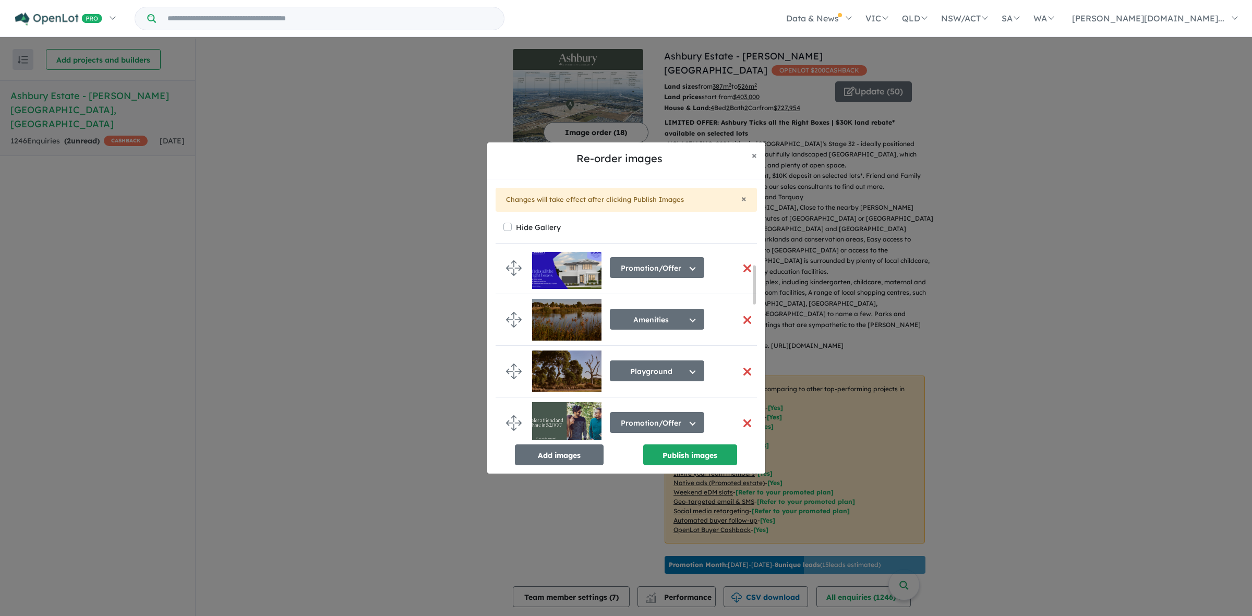
scroll to position [63, 0]
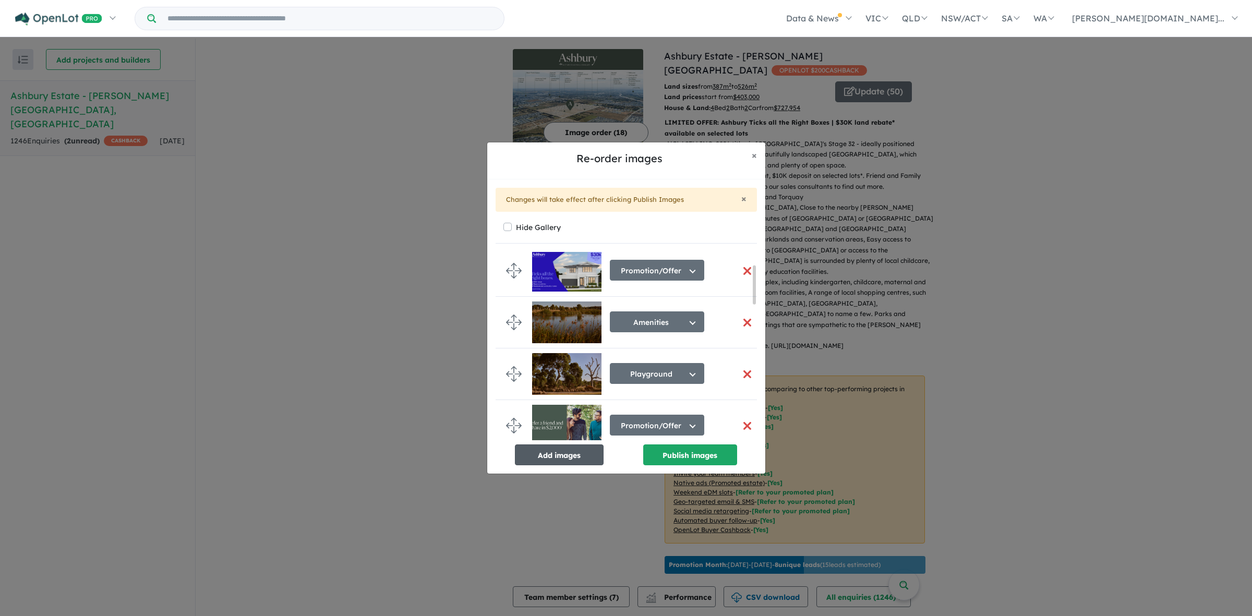
click at [579, 448] on button "Add images" at bounding box center [559, 454] width 89 height 21
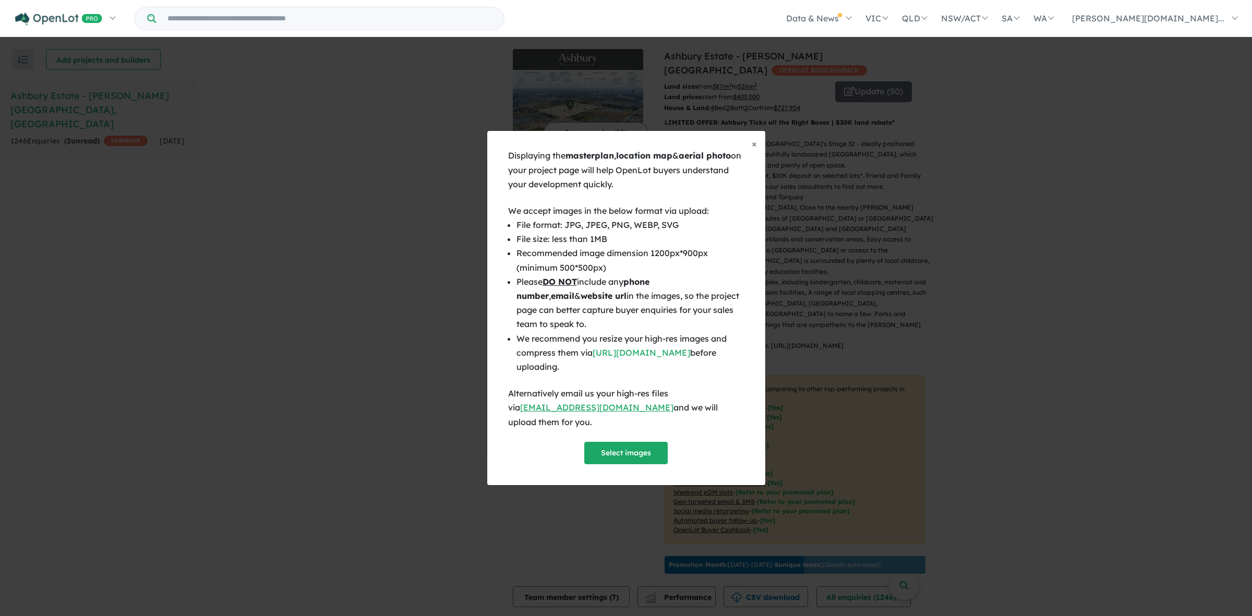
scroll to position [60, 0]
click at [626, 444] on button "Select images" at bounding box center [625, 453] width 83 height 22
click at [629, 442] on button "Select images" at bounding box center [625, 453] width 83 height 22
click at [746, 154] on button "× Close" at bounding box center [754, 144] width 22 height 26
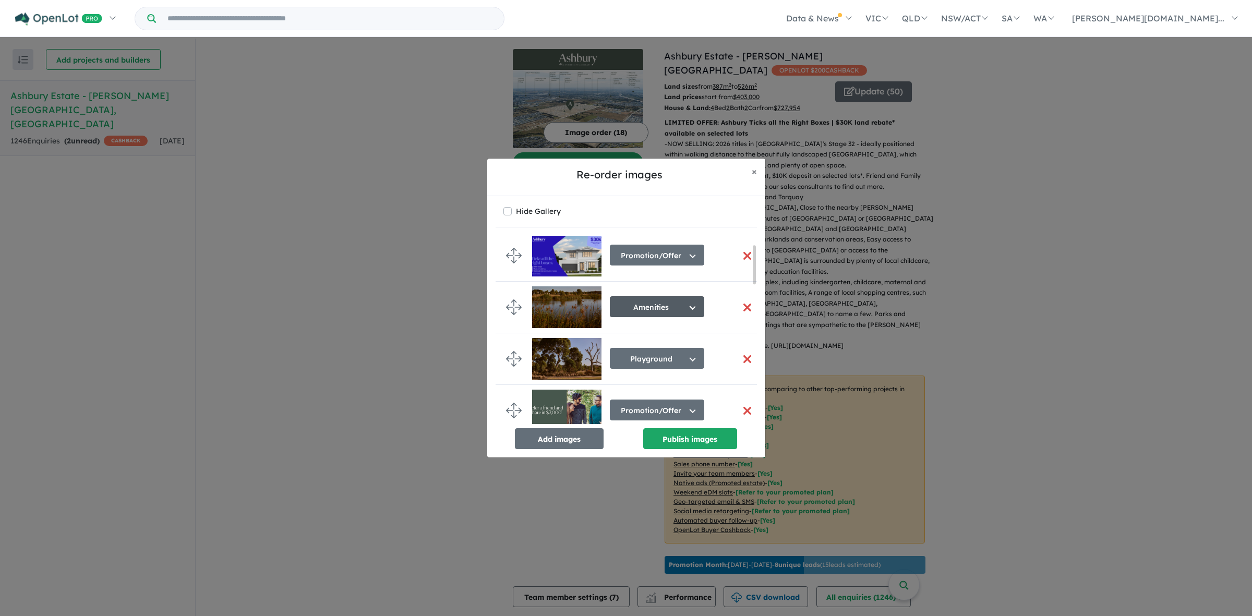
scroll to position [0, 0]
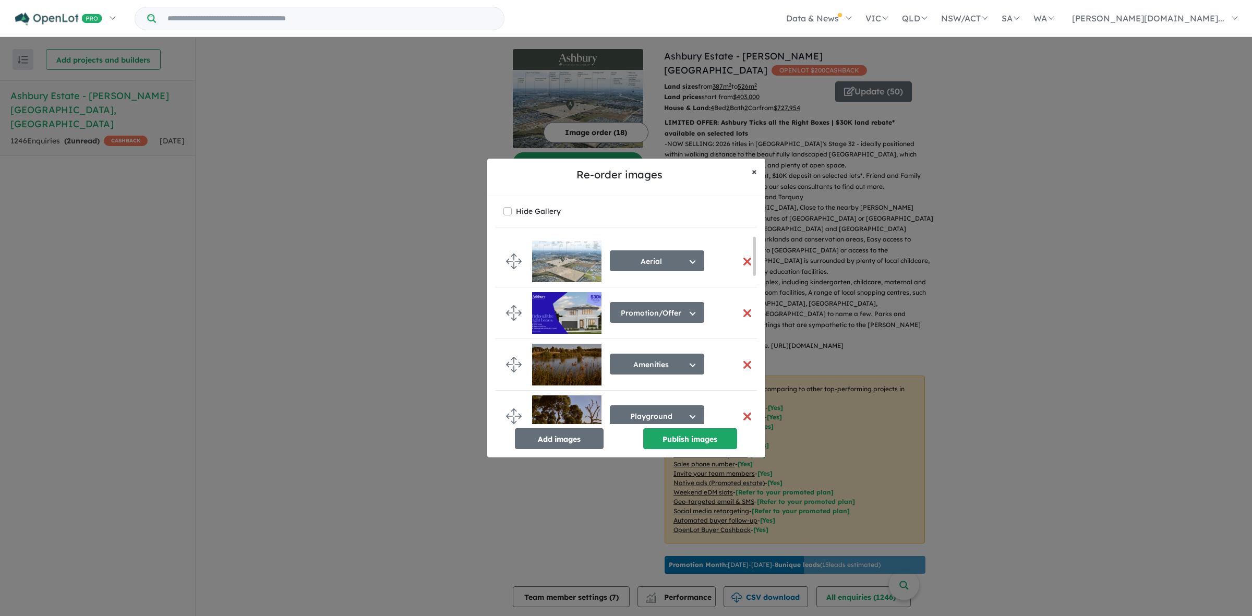
click at [751, 168] on span "×" at bounding box center [753, 171] width 5 height 12
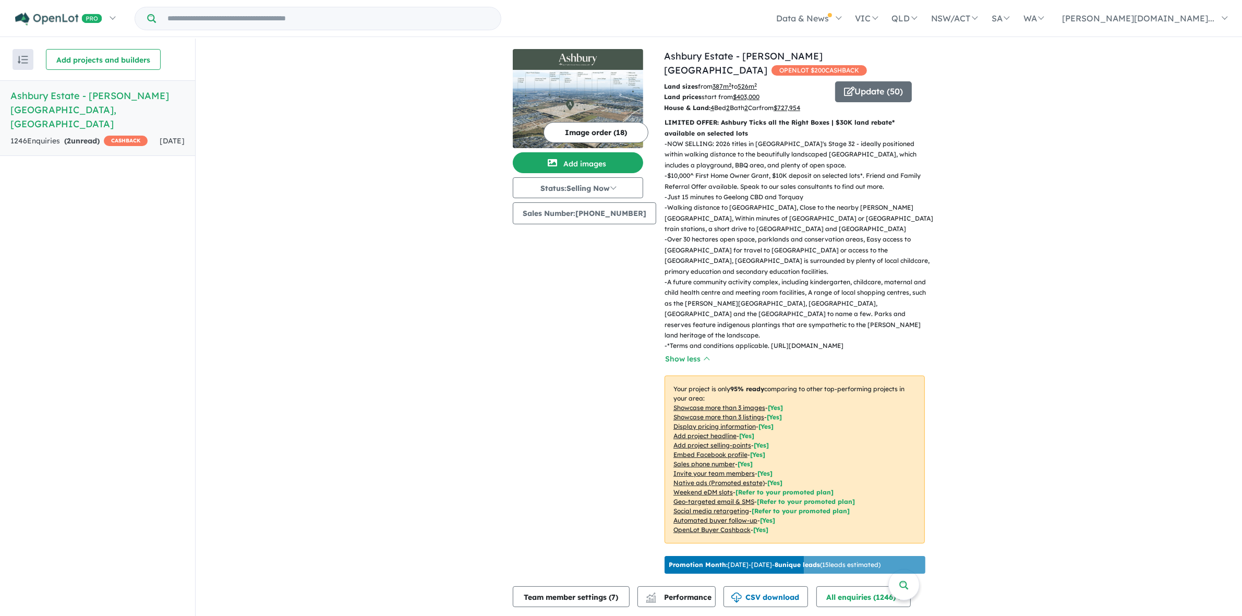
click at [569, 100] on img at bounding box center [578, 109] width 130 height 78
click at [606, 162] on button "Add images" at bounding box center [578, 162] width 130 height 21
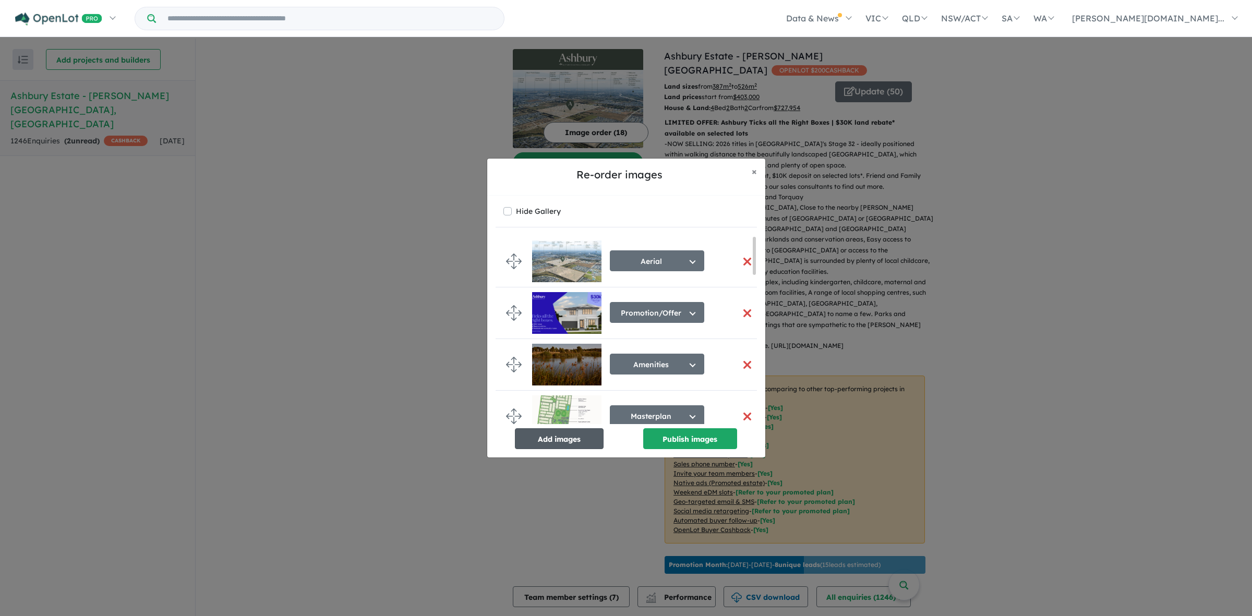
click at [585, 436] on button "Add images" at bounding box center [559, 438] width 89 height 21
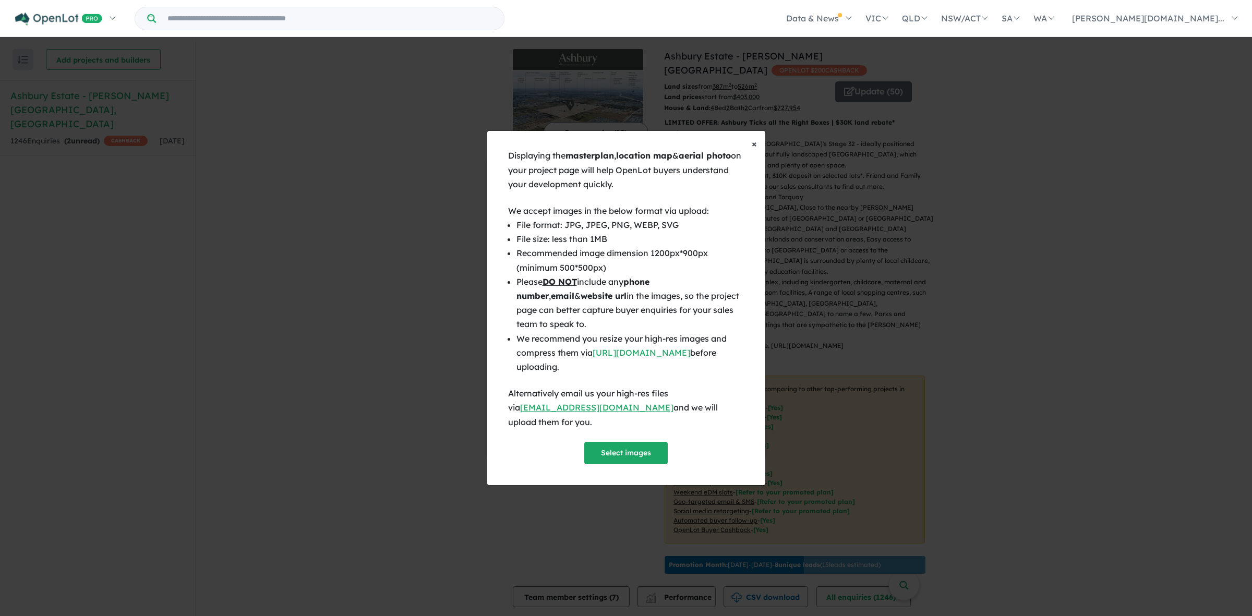
click at [753, 148] on span "×" at bounding box center [753, 144] width 5 height 12
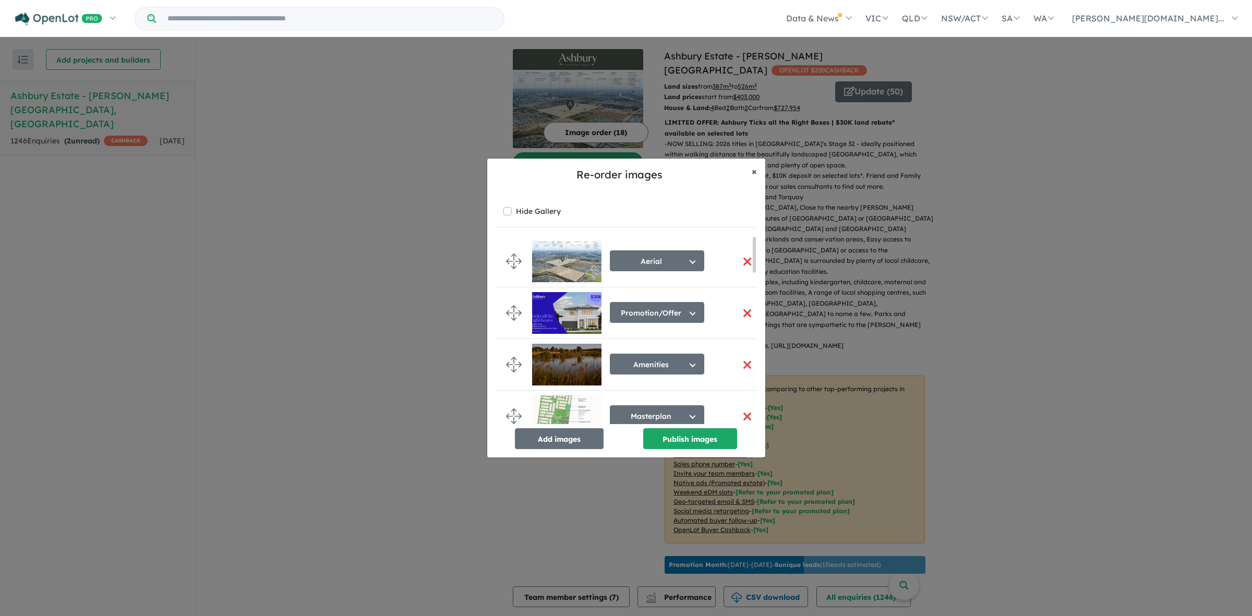
click at [757, 166] on button "× Close" at bounding box center [754, 172] width 22 height 26
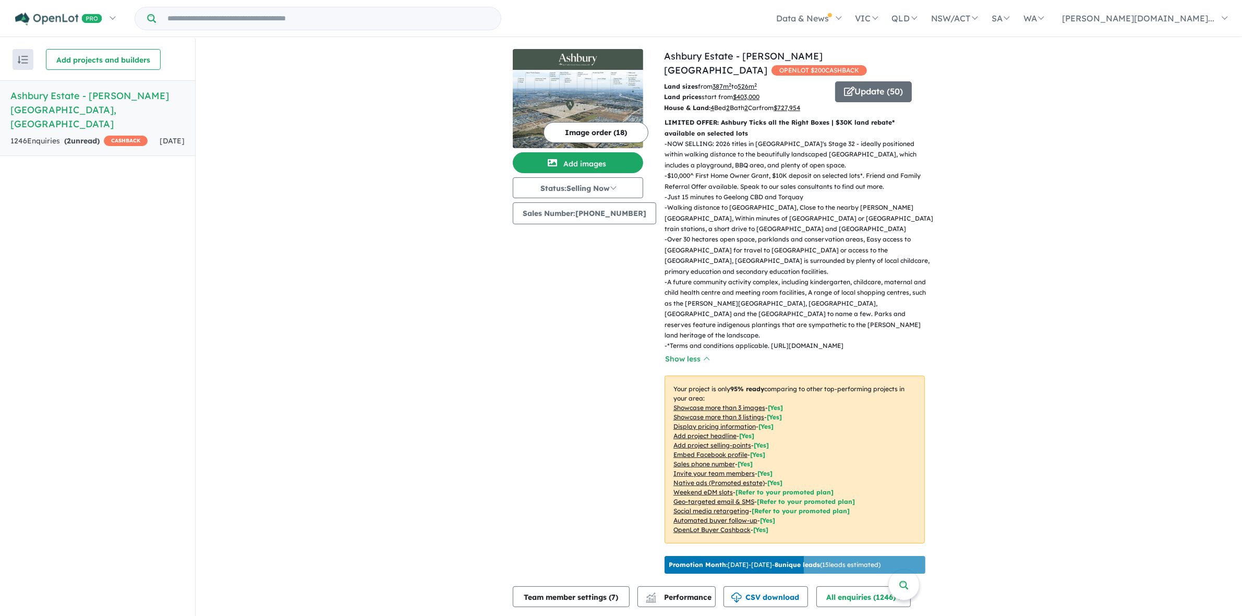
drag, startPoint x: 1027, startPoint y: 300, endPoint x: 941, endPoint y: 295, distance: 86.2
